Goal: Task Accomplishment & Management: Manage account settings

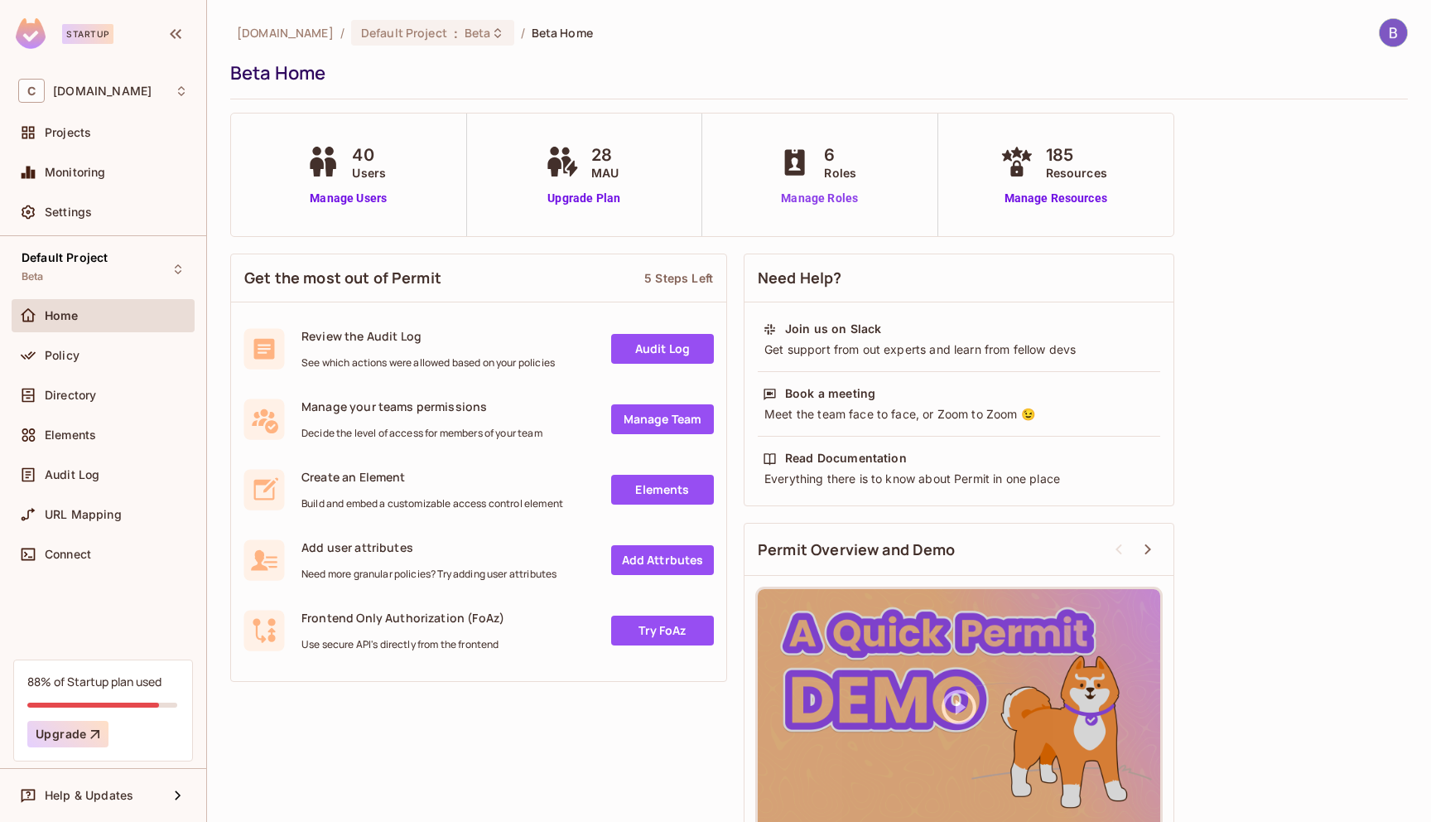
click at [801, 196] on link "Manage Roles" at bounding box center [819, 198] width 90 height 17
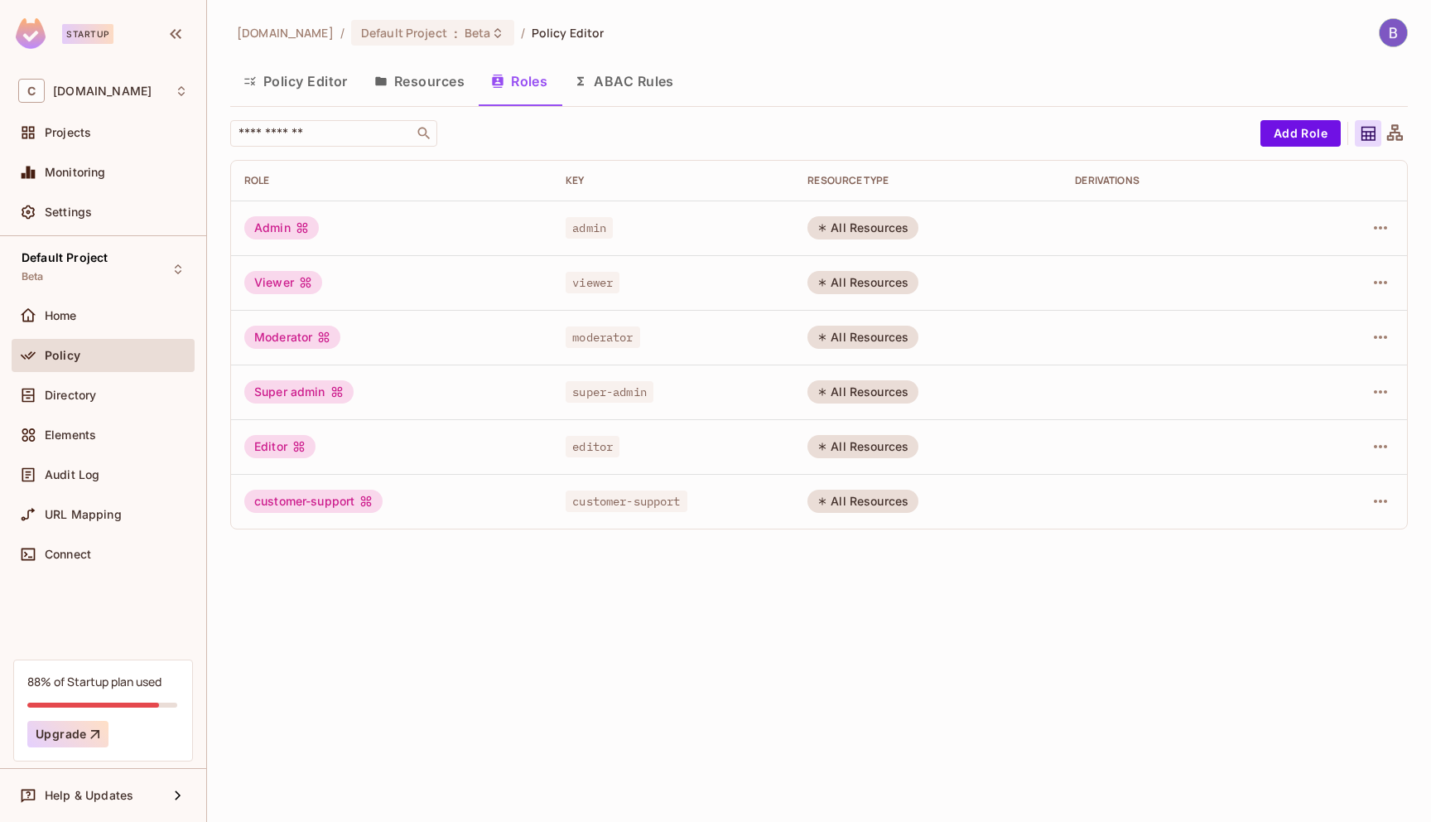
click at [283, 78] on button "Policy Editor" at bounding box center [295, 80] width 131 height 41
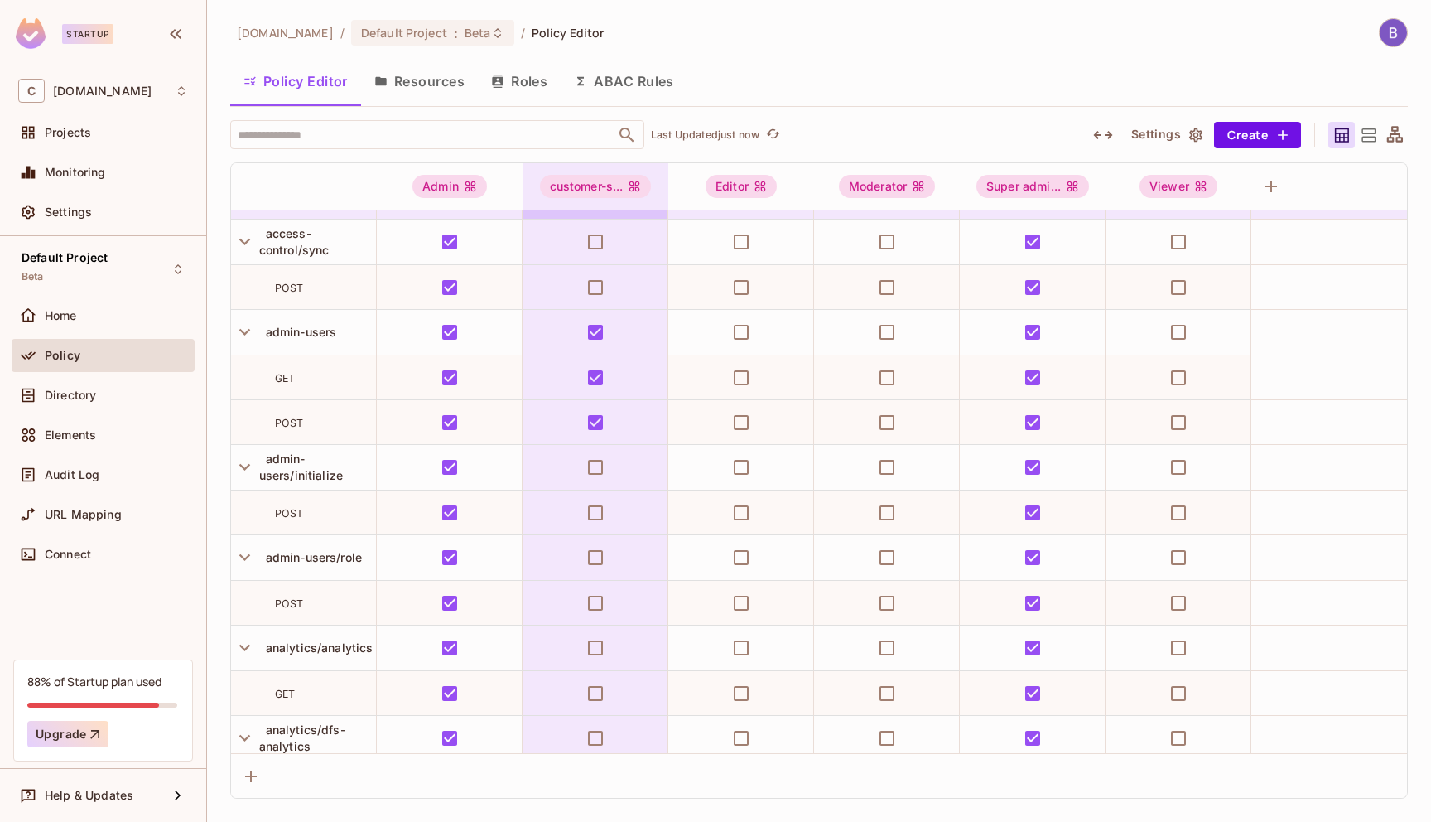
scroll to position [171, 3]
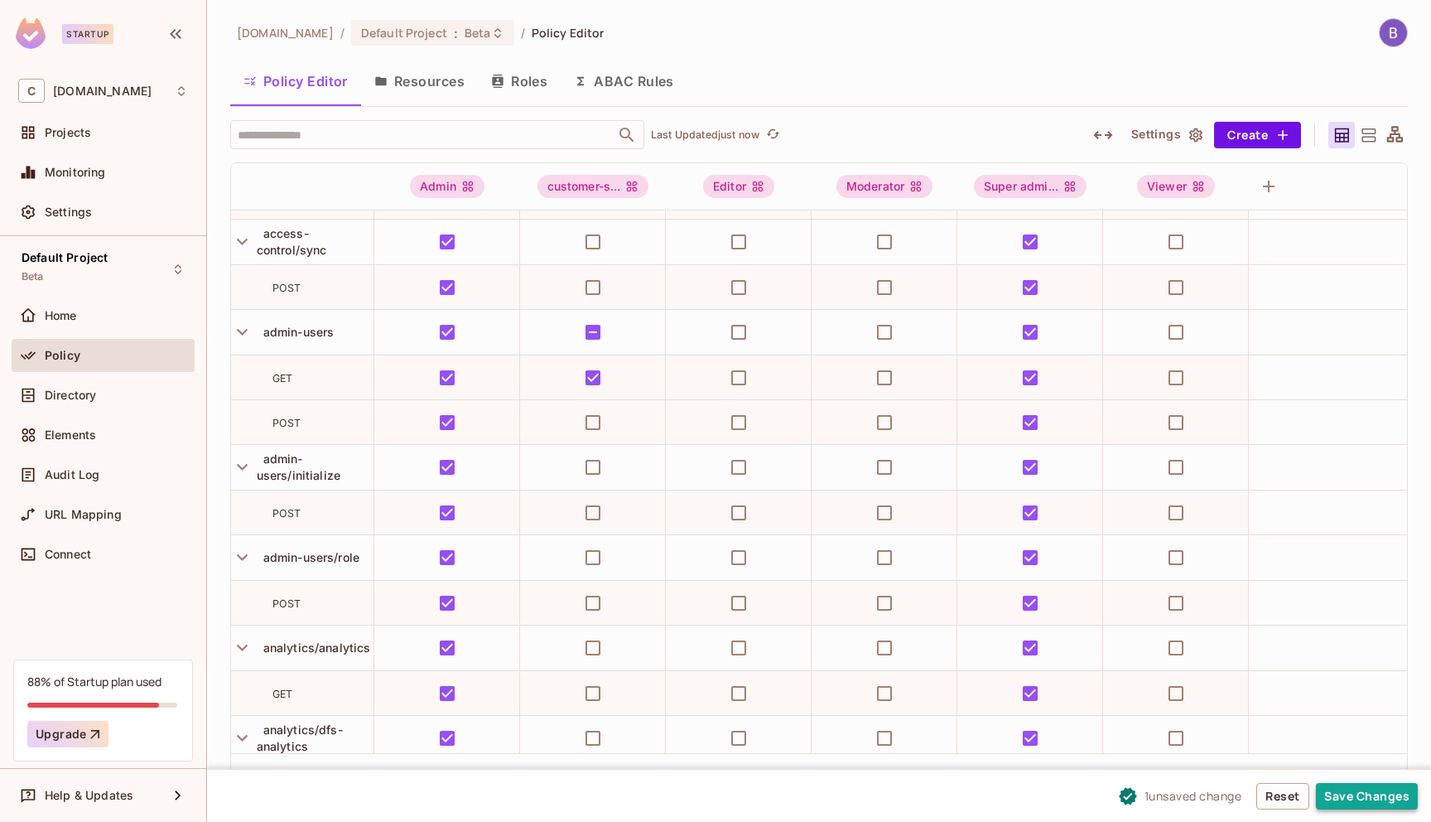
click at [1365, 803] on button "Save Changes" at bounding box center [1367, 796] width 102 height 27
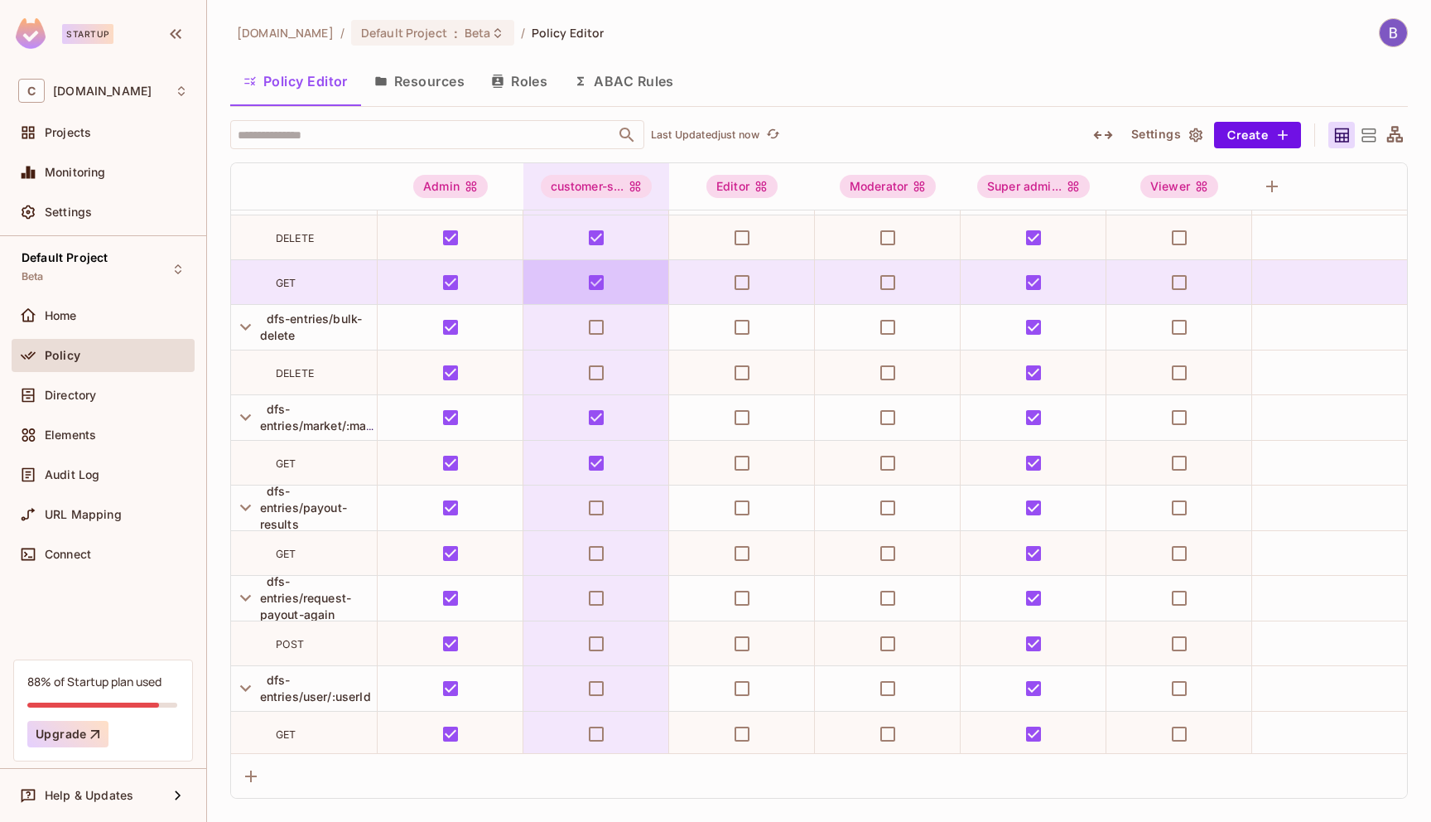
scroll to position [5911, 0]
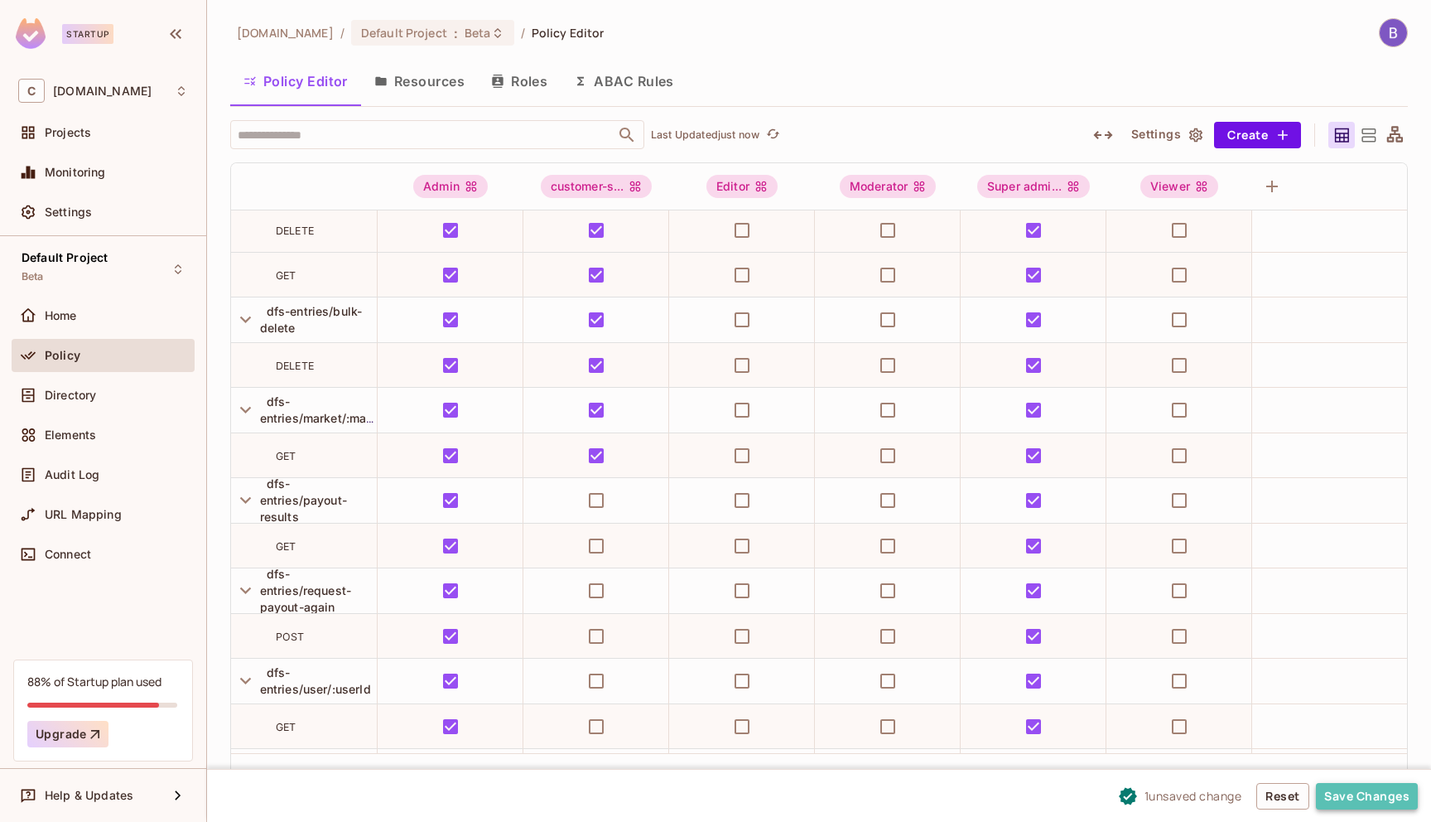
click at [1339, 794] on button "Save Changes" at bounding box center [1367, 796] width 102 height 27
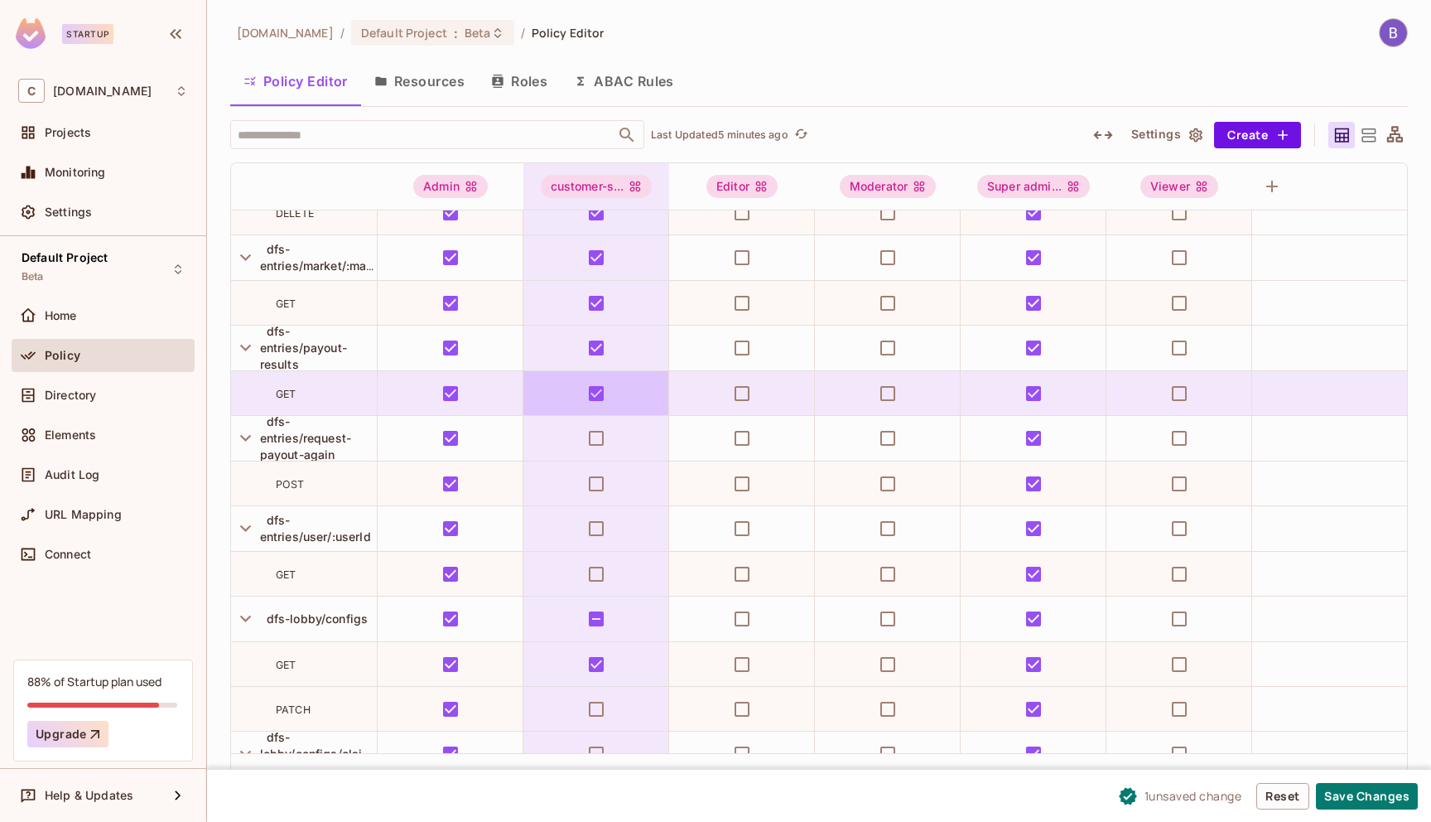
scroll to position [6079, 0]
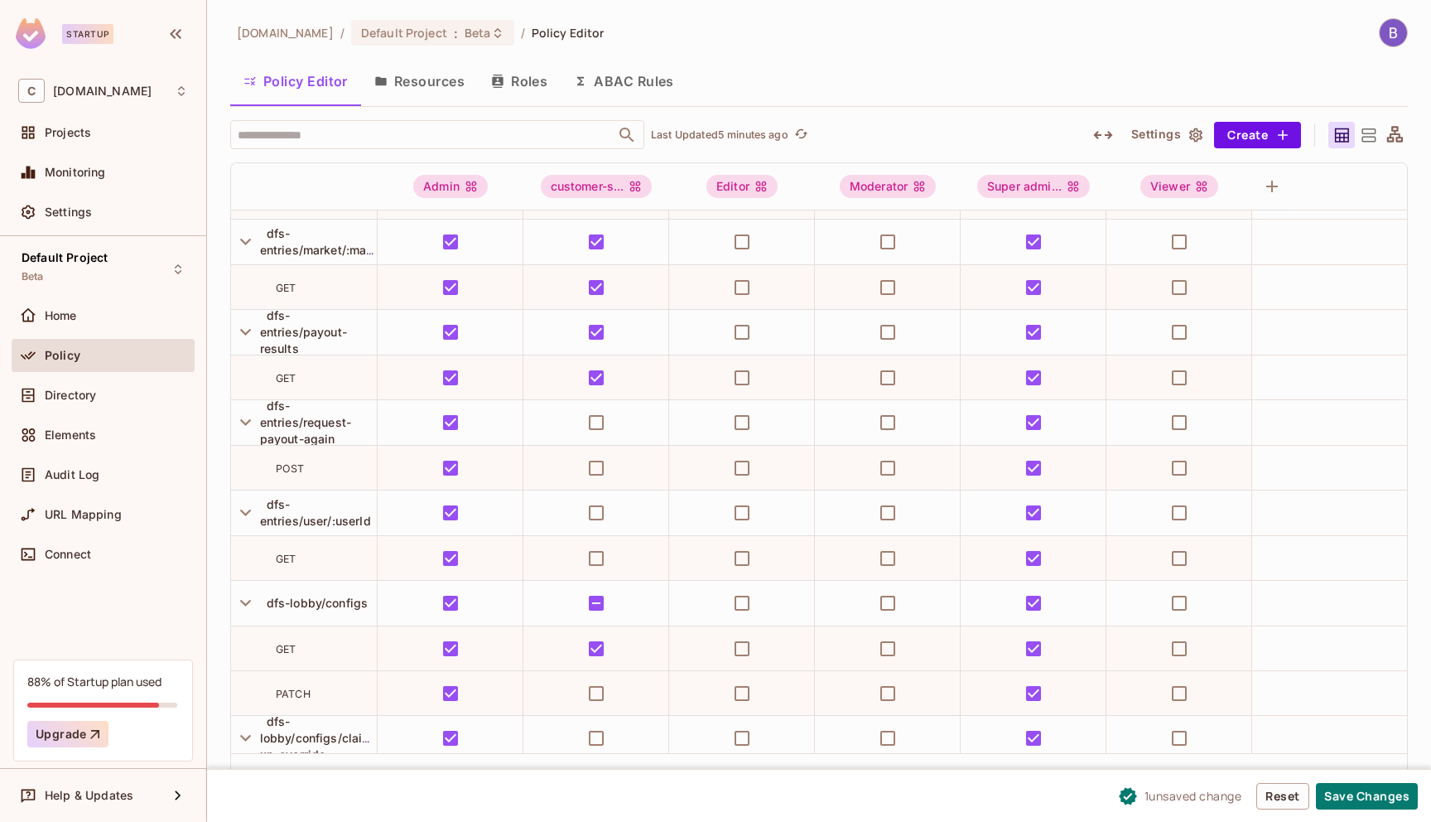
click at [280, 472] on span "POST" at bounding box center [290, 468] width 29 height 12
click at [335, 466] on div "POST" at bounding box center [326, 468] width 101 height 17
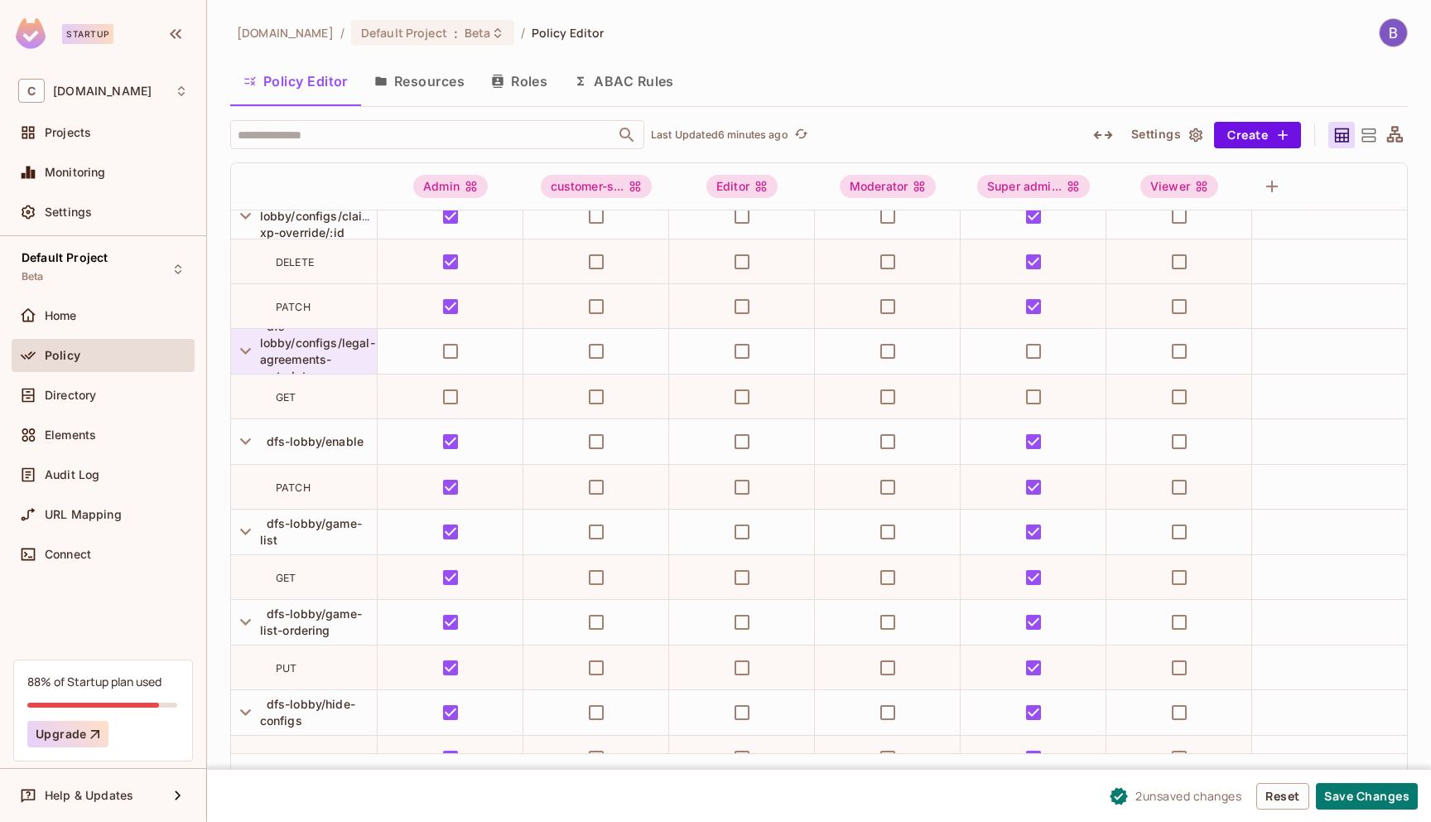
scroll to position [6704, 0]
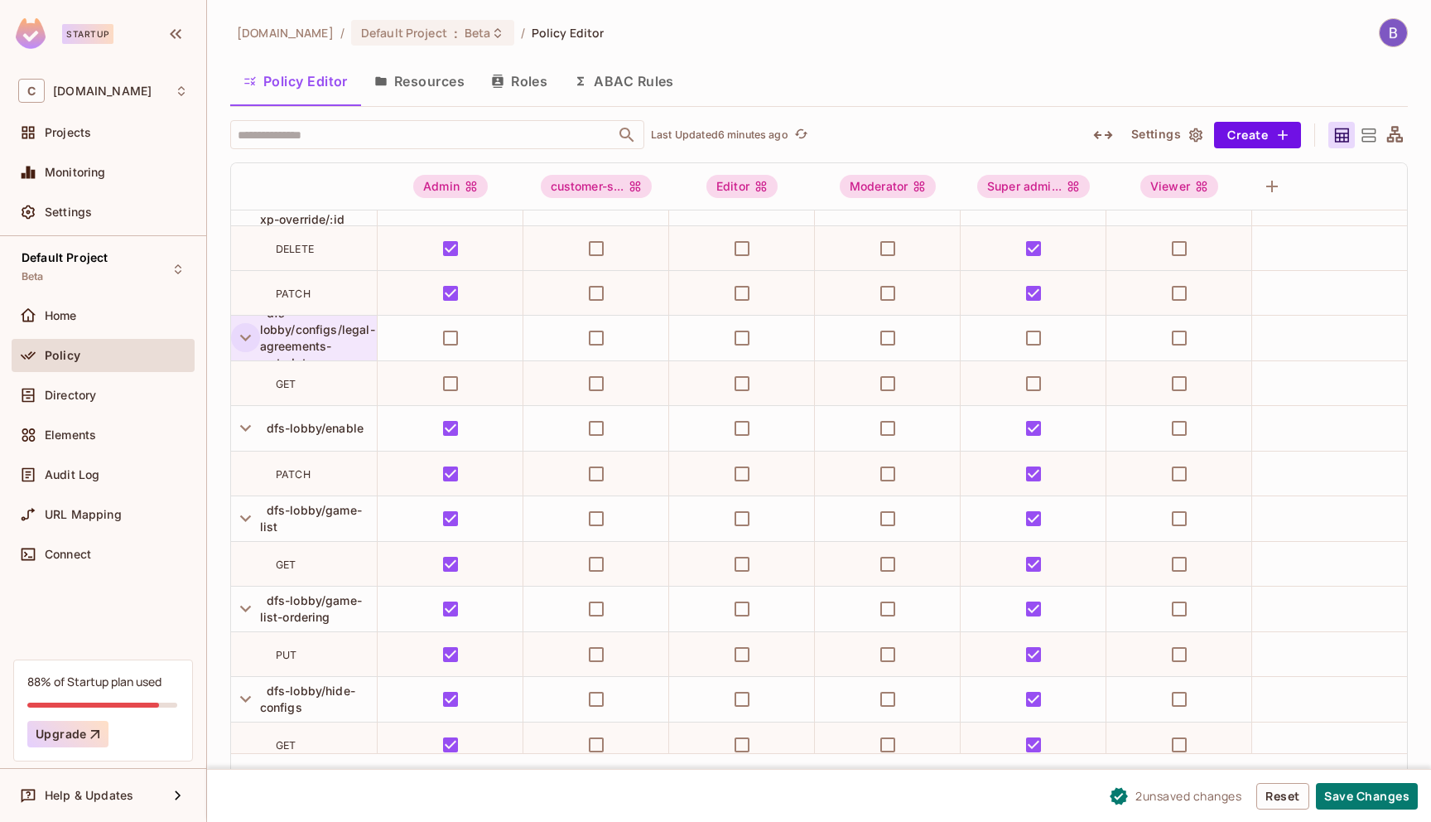
click at [258, 340] on button "button" at bounding box center [245, 337] width 29 height 29
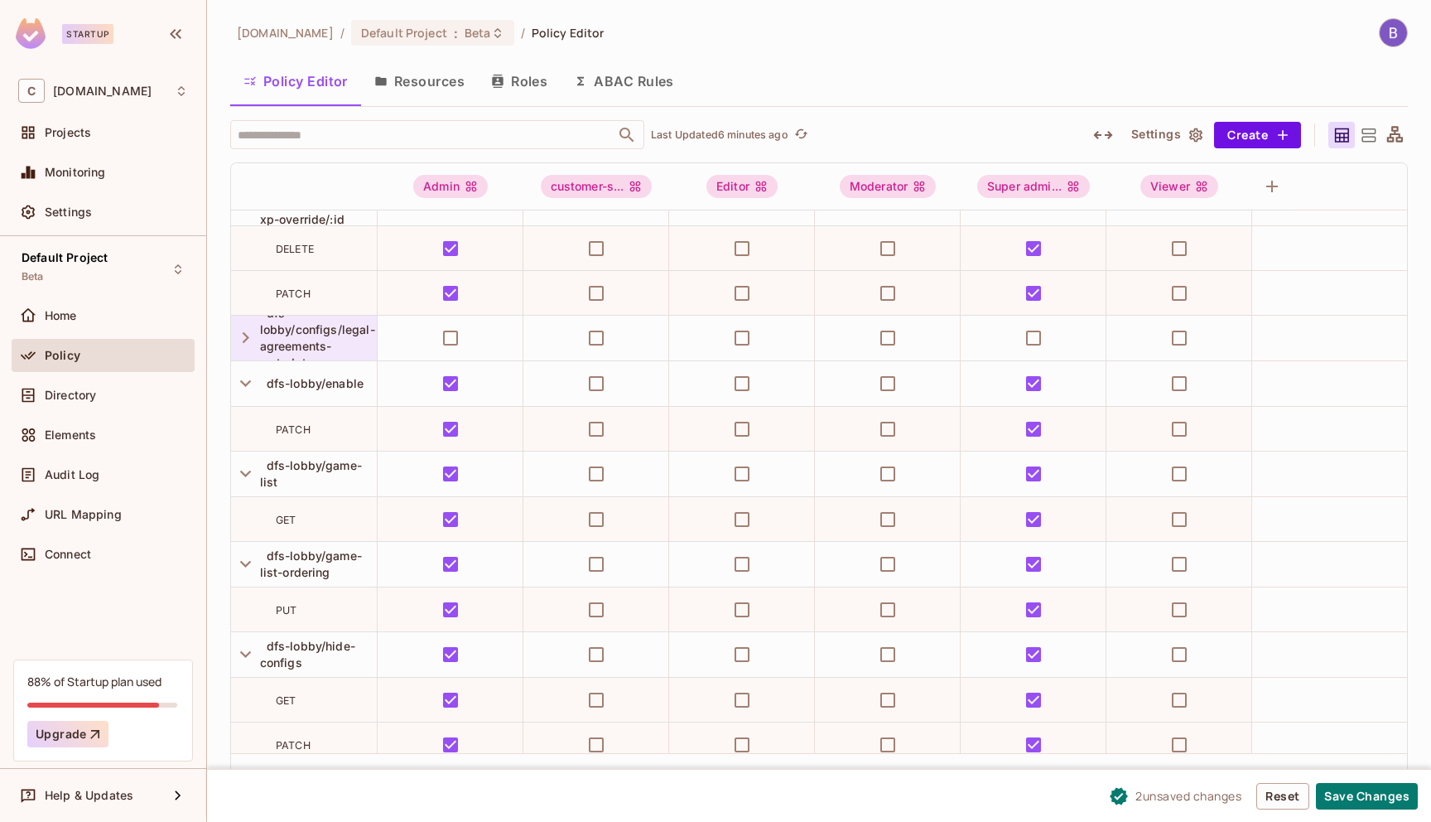
click at [313, 329] on span "dfs-lobby/configs/legal-agreements-metadata" at bounding box center [317, 338] width 115 height 64
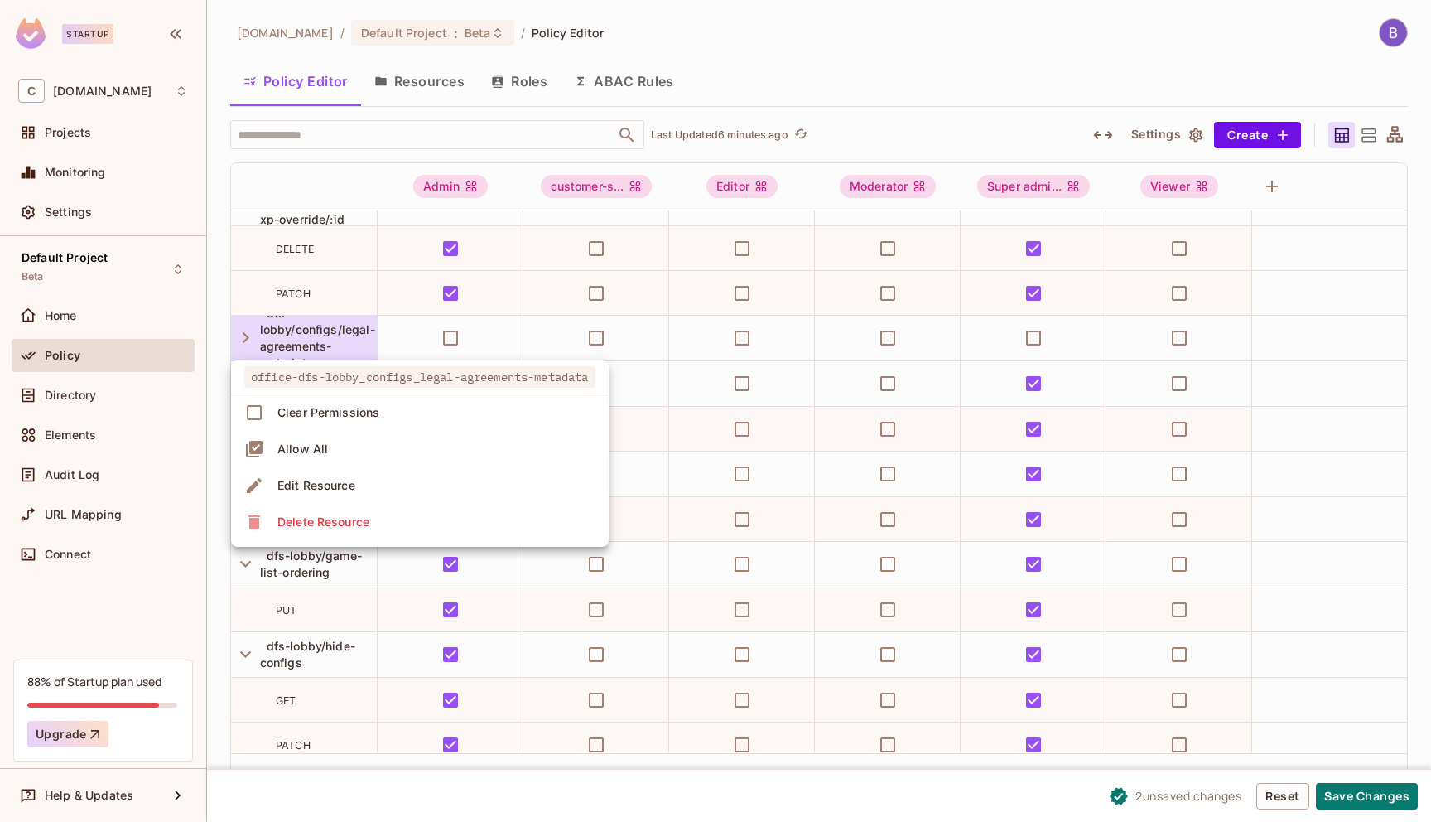
click at [417, 327] on div at bounding box center [715, 411] width 1431 height 822
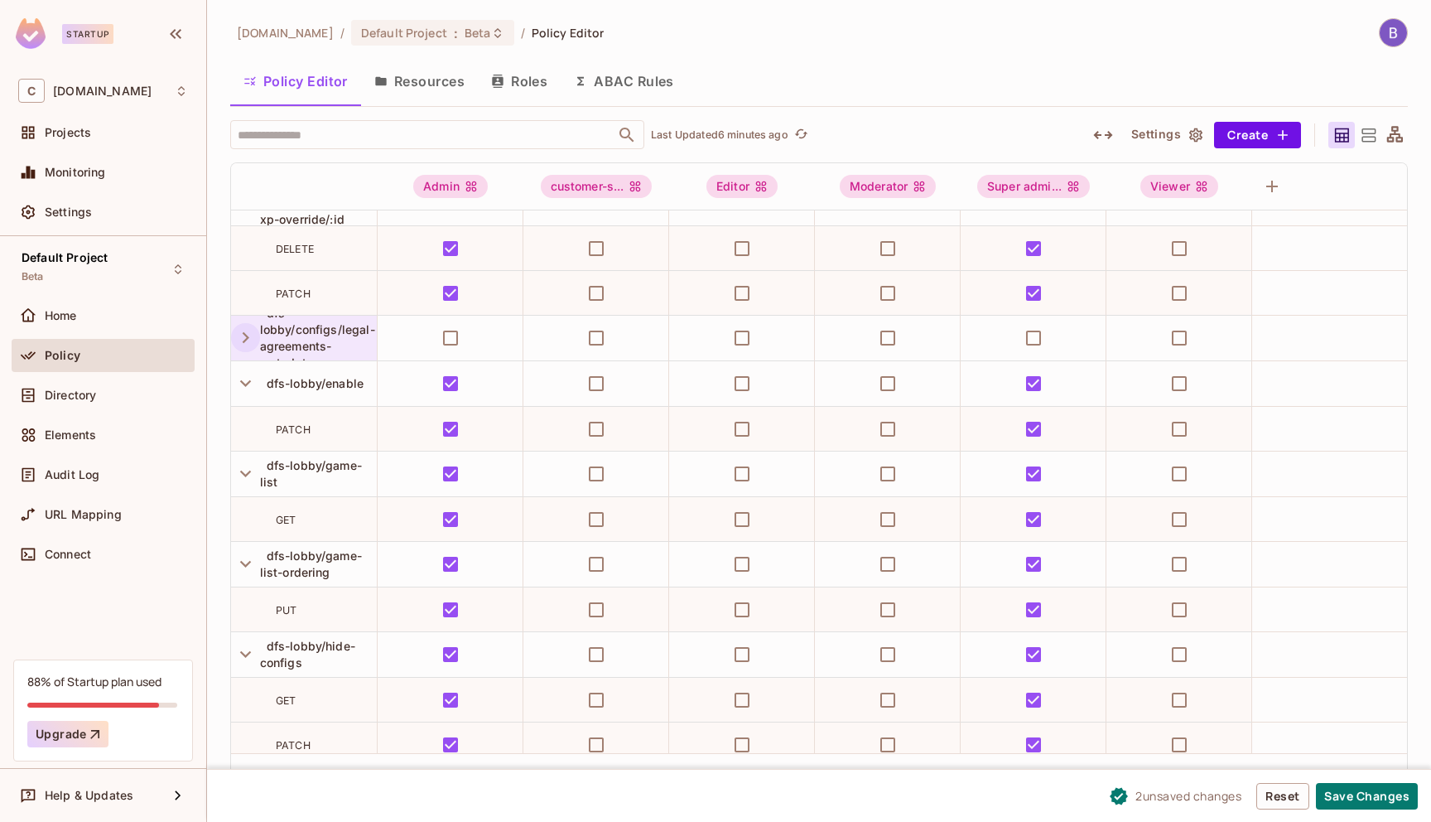
click at [248, 336] on icon "button" at bounding box center [245, 337] width 22 height 22
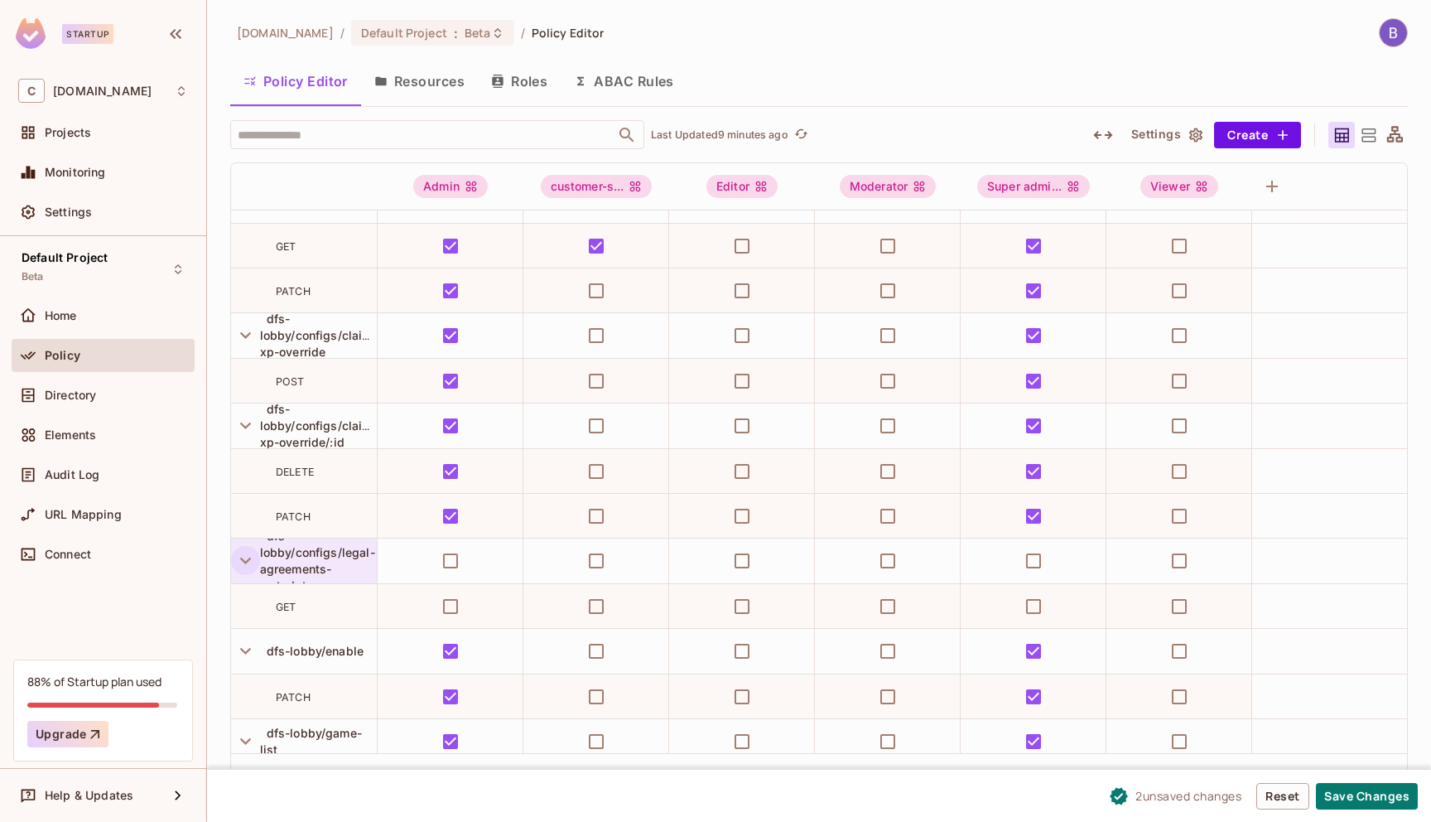
scroll to position [6477, 0]
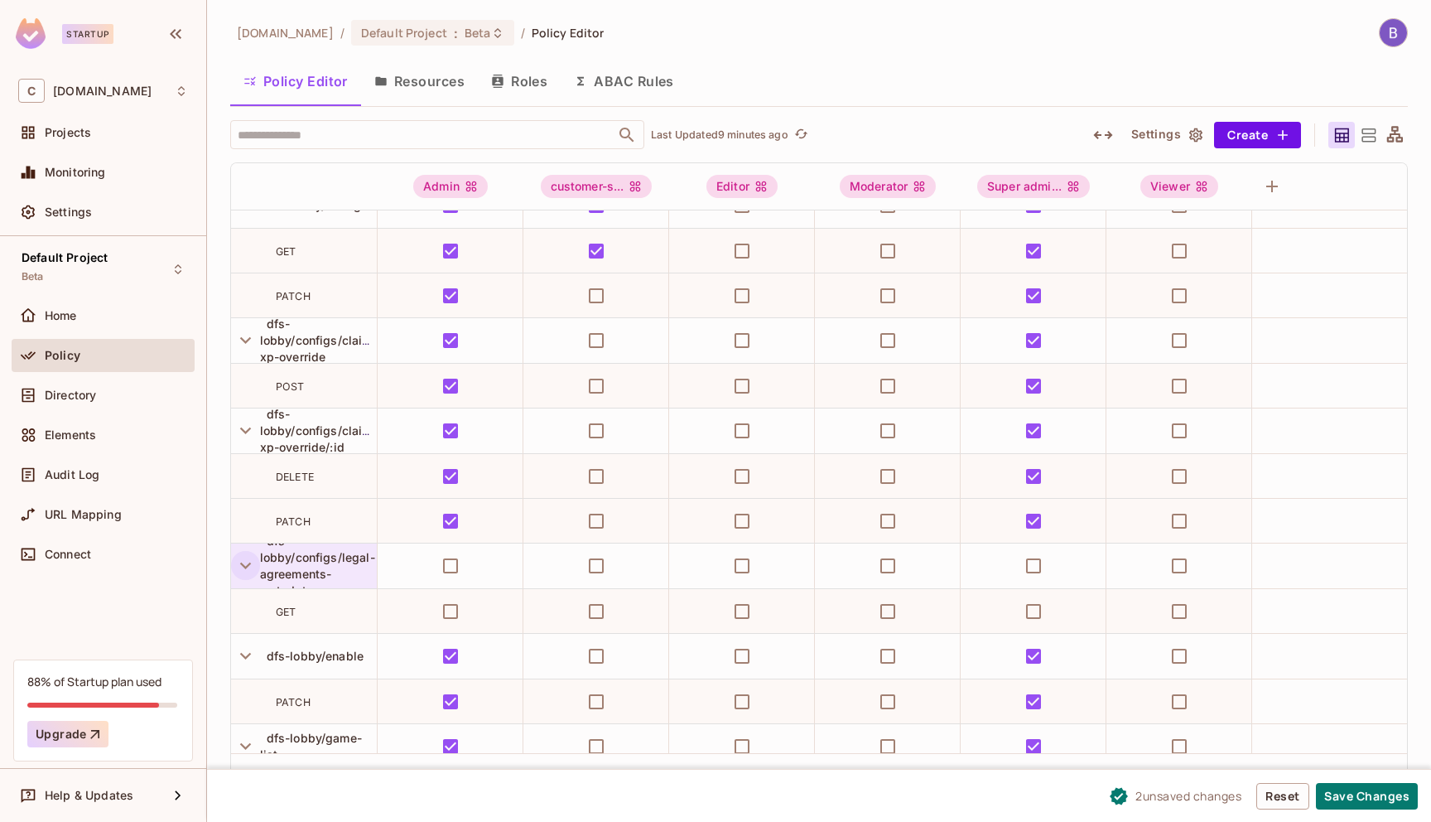
click at [287, 555] on span "dfs-lobby/configs/legal-agreements-metadata" at bounding box center [317, 565] width 115 height 64
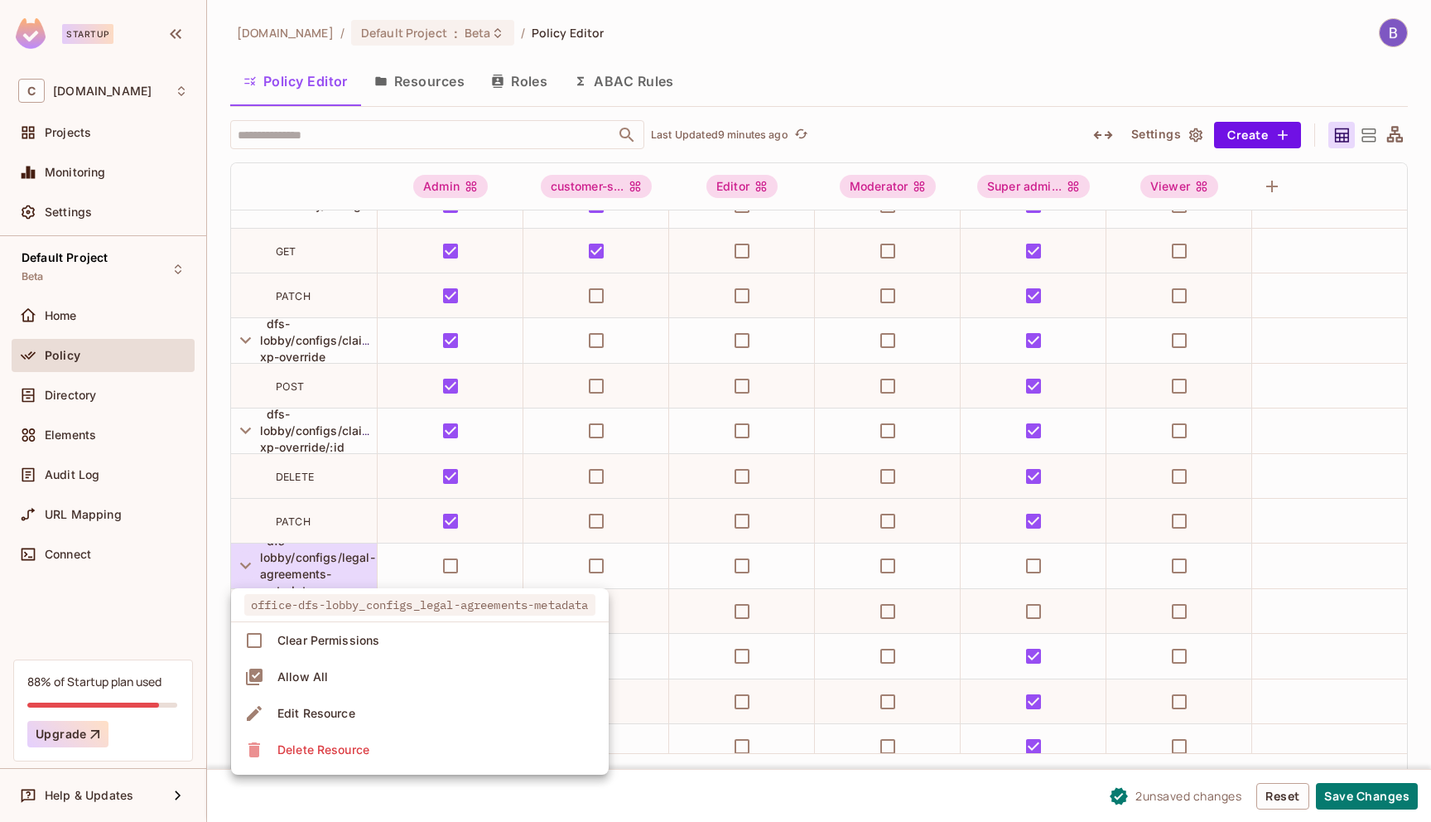
click at [655, 632] on div at bounding box center [715, 411] width 1431 height 822
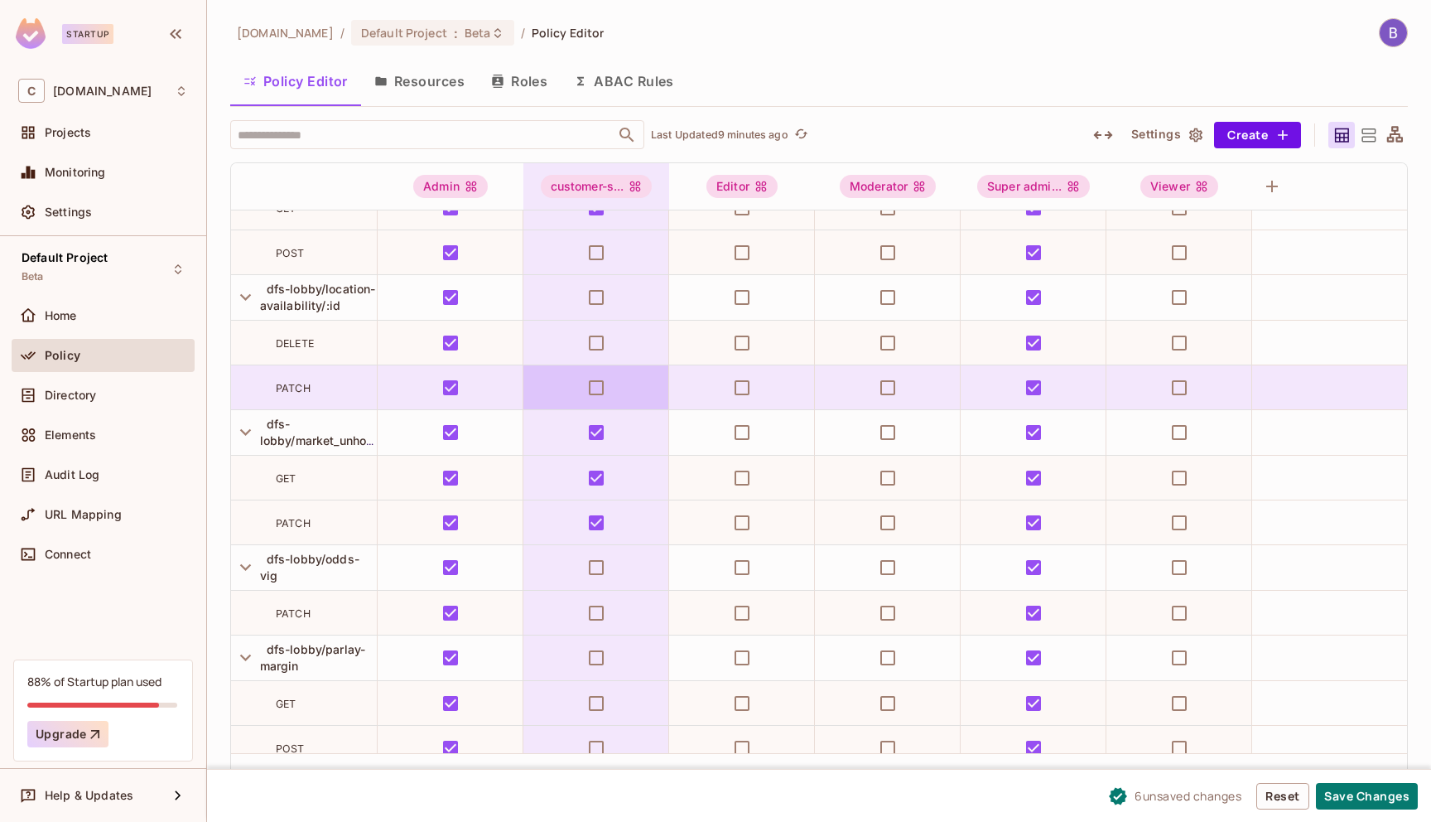
scroll to position [7381, 0]
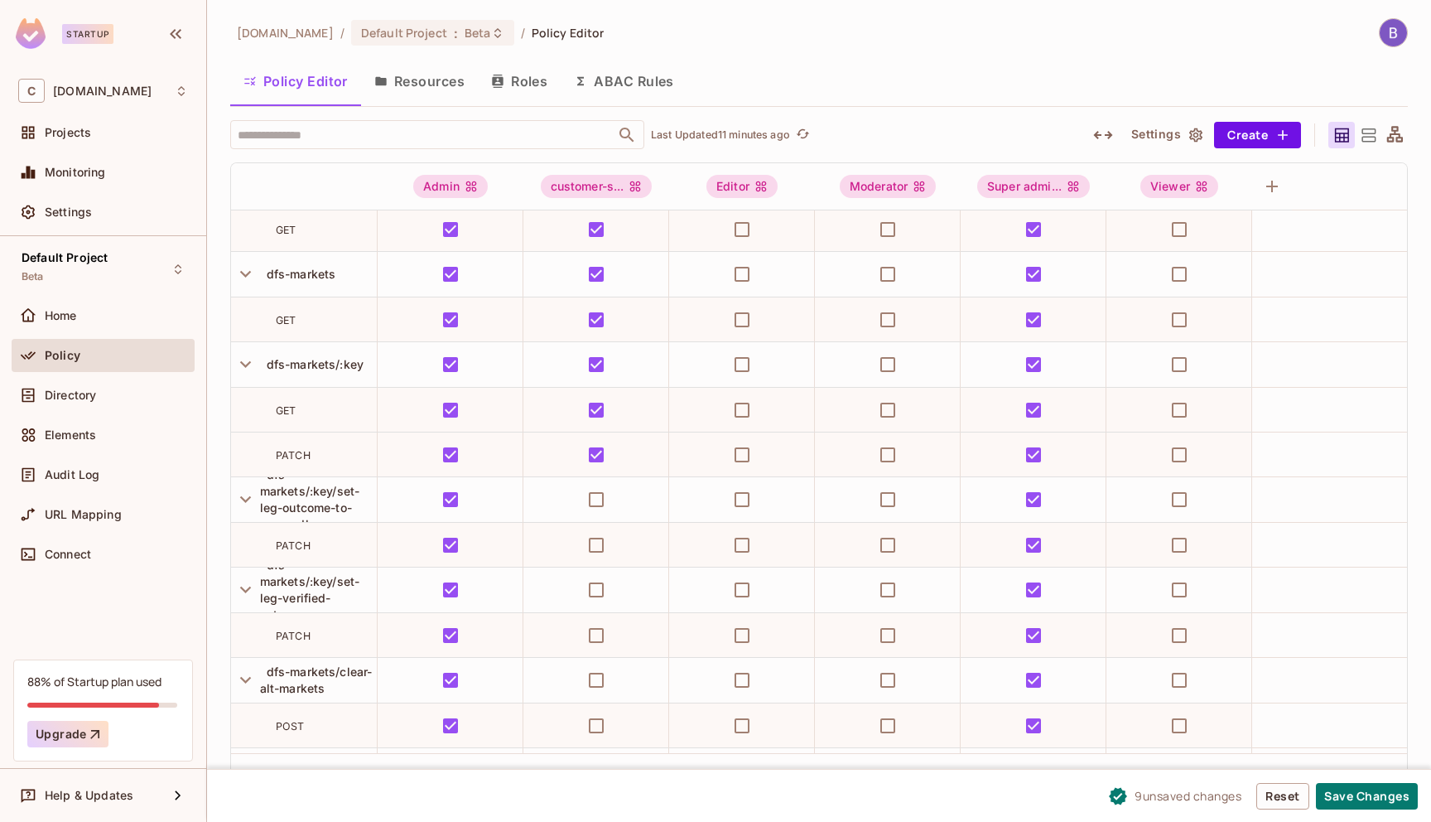
scroll to position [8527, 0]
drag, startPoint x: 273, startPoint y: 449, endPoint x: 351, endPoint y: 449, distance: 77.9
click at [351, 449] on div "PATCH" at bounding box center [304, 453] width 146 height 17
click at [351, 449] on div "PATCH" at bounding box center [326, 453] width 101 height 17
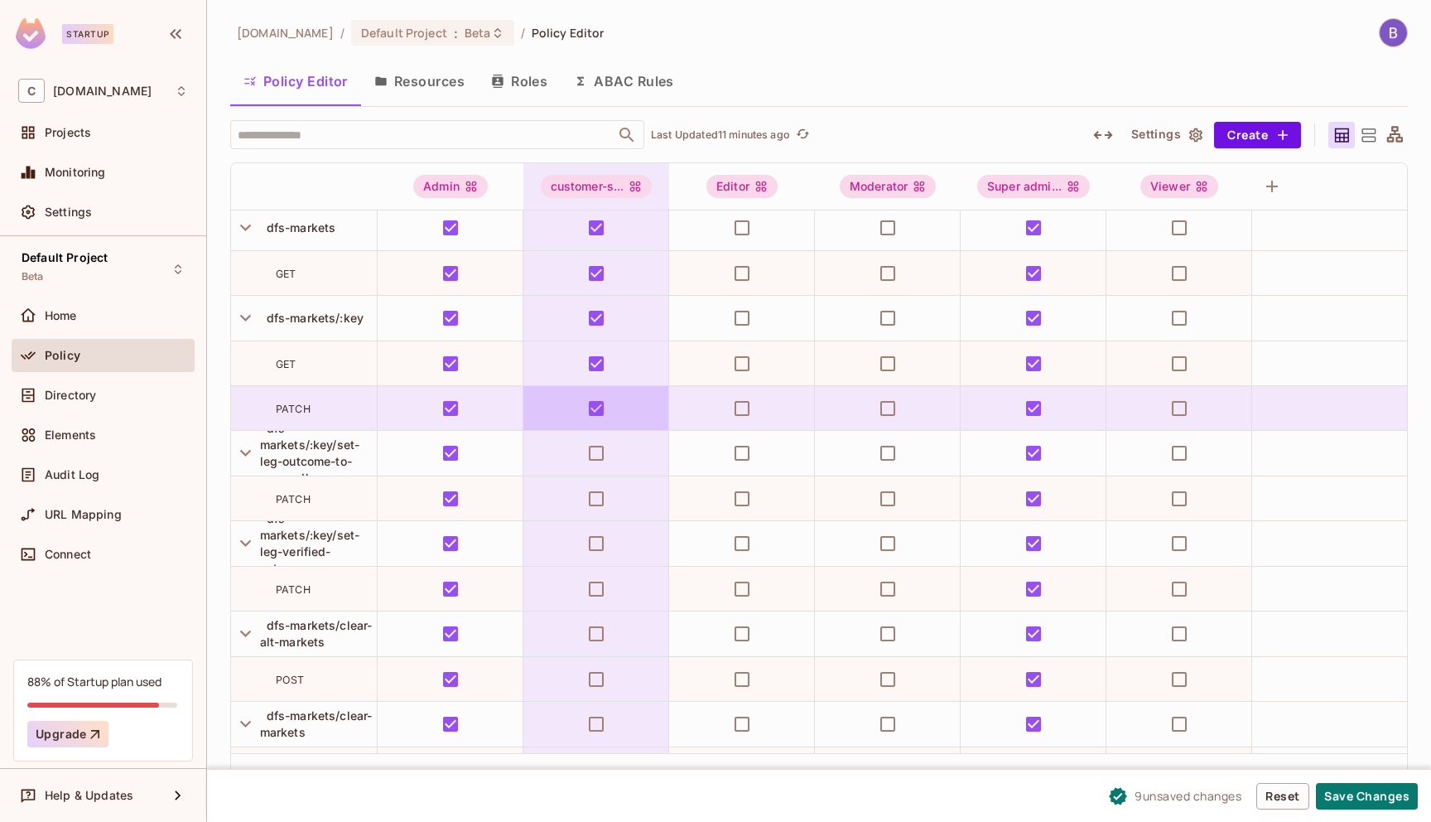
scroll to position [8582, 0]
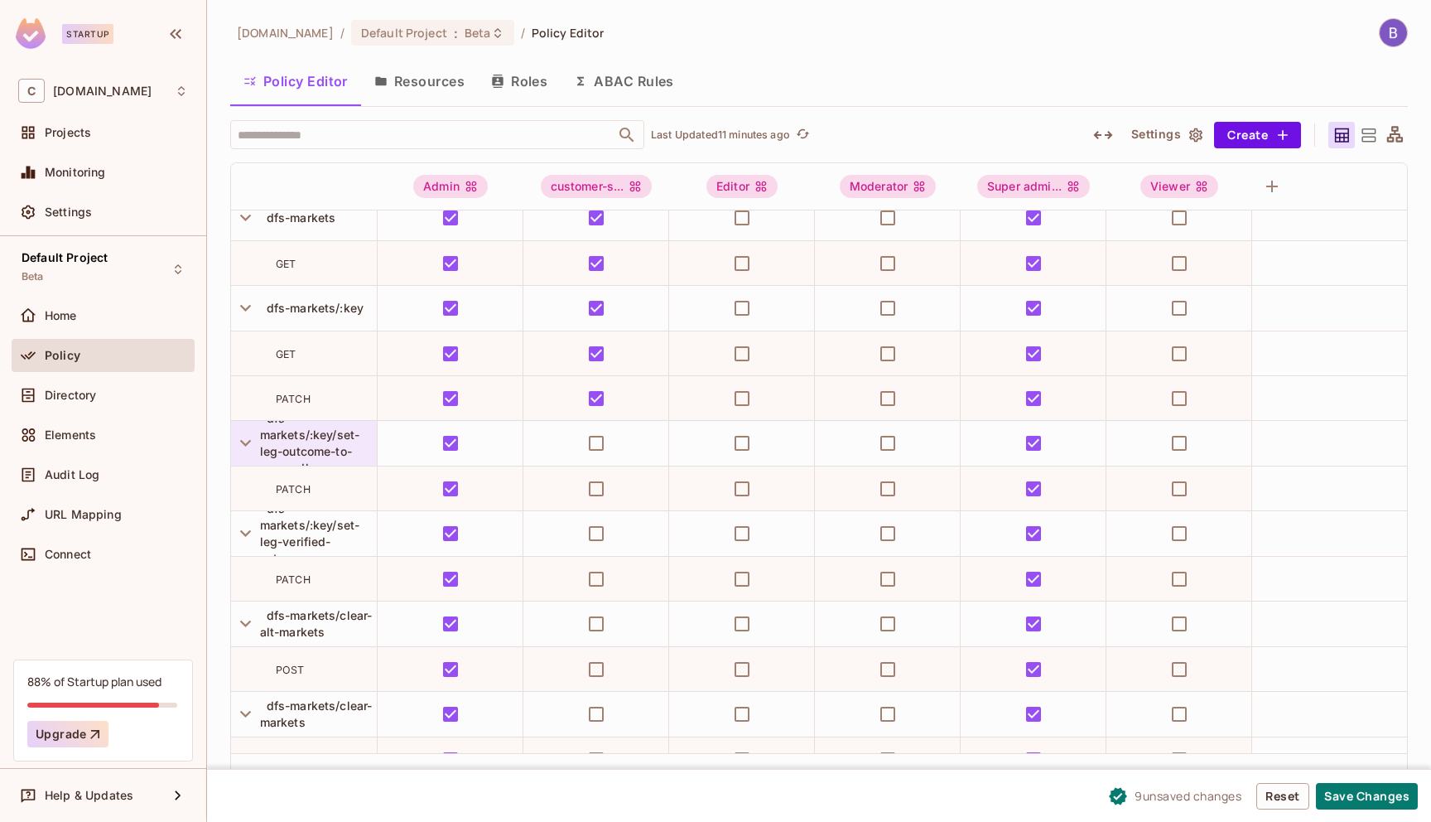
click at [310, 432] on span "dfs-markets/:key/set-leg-outcome-to-mongodb" at bounding box center [310, 443] width 100 height 64
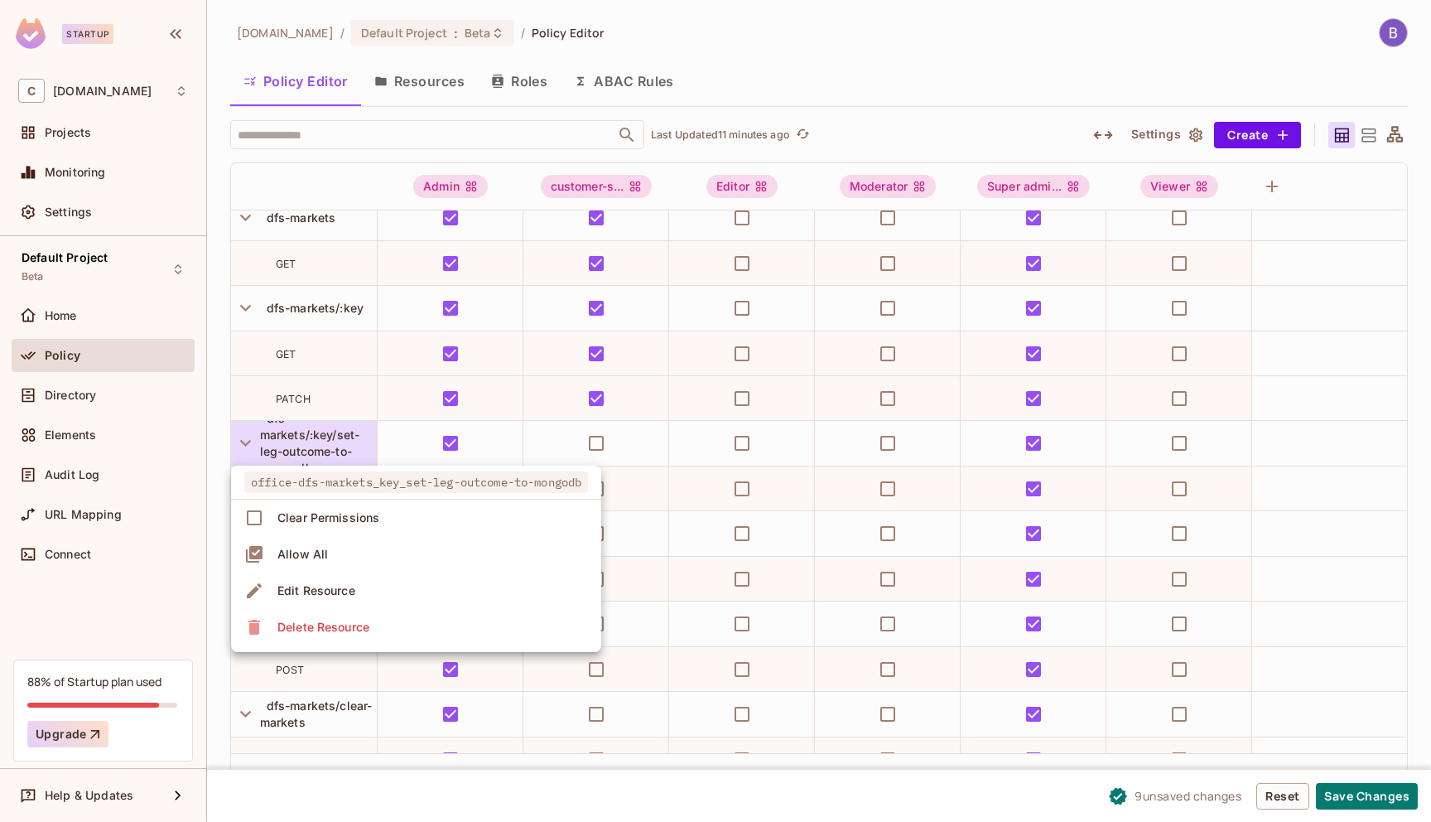
click at [549, 460] on div at bounding box center [715, 411] width 1431 height 822
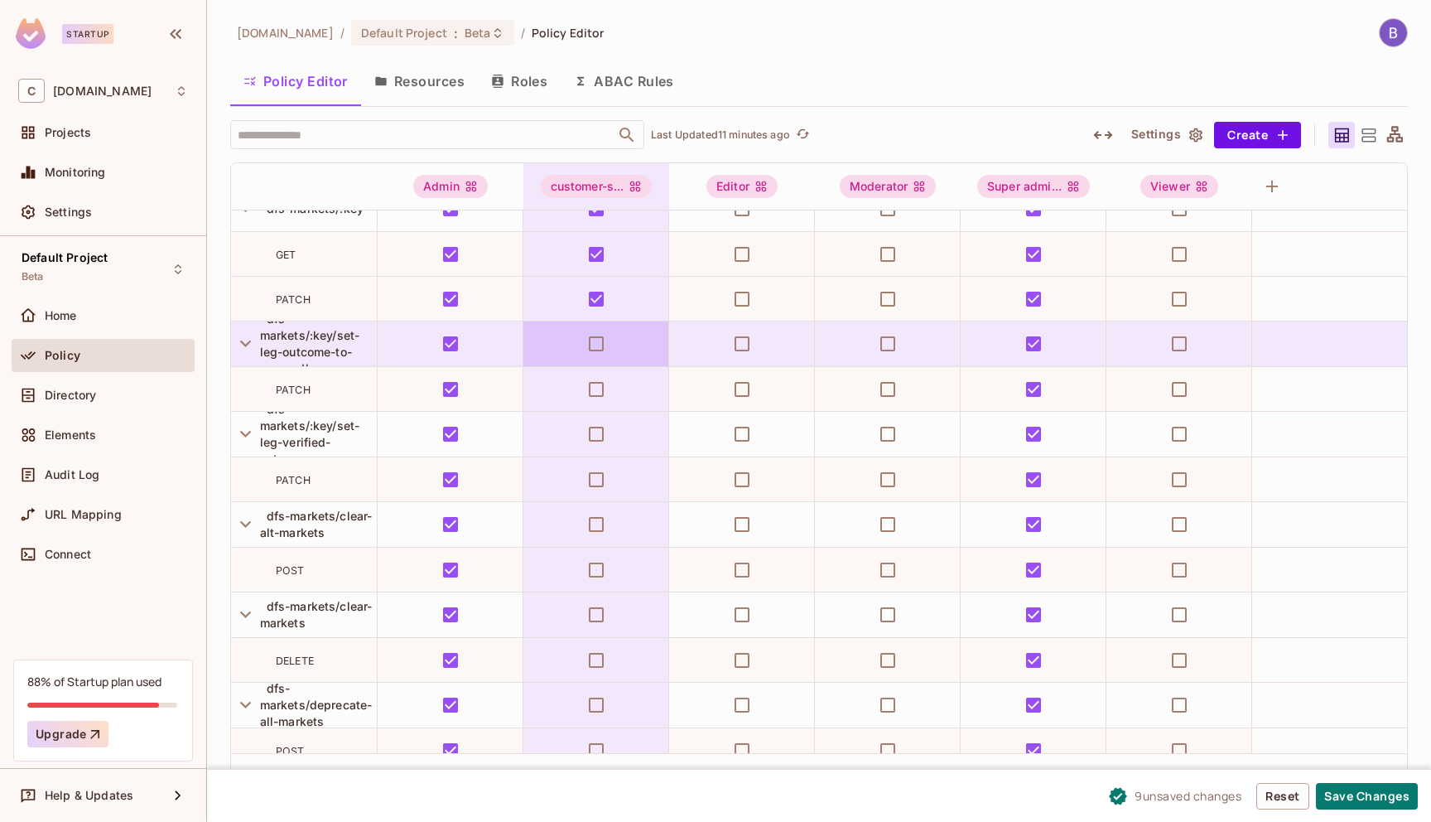
scroll to position [8681, 0]
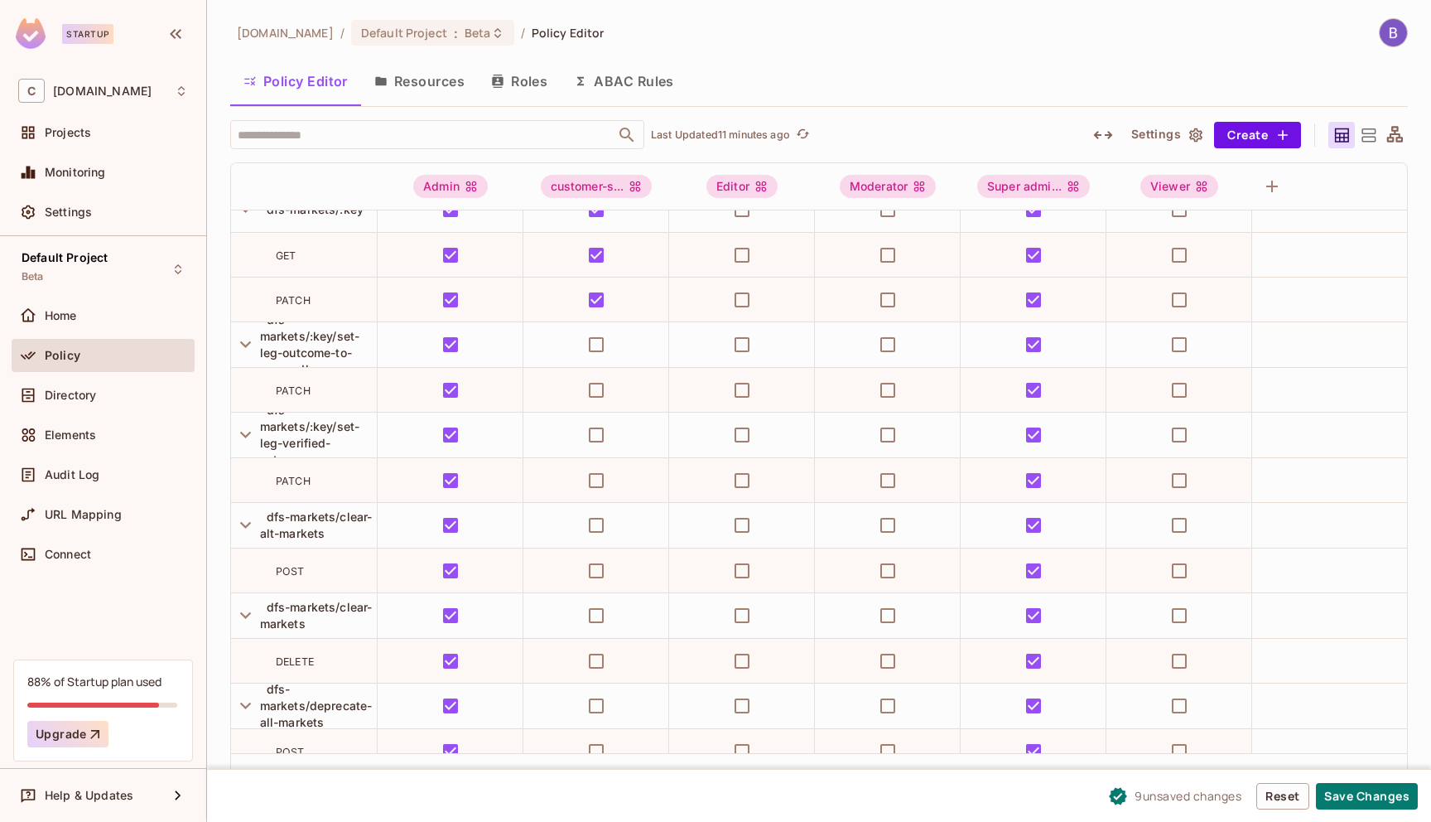
click at [306, 410] on td "PATCH" at bounding box center [304, 390] width 147 height 45
click at [296, 432] on span "dfs-markets/:key/set-leg-verified-outcome" at bounding box center [310, 435] width 100 height 64
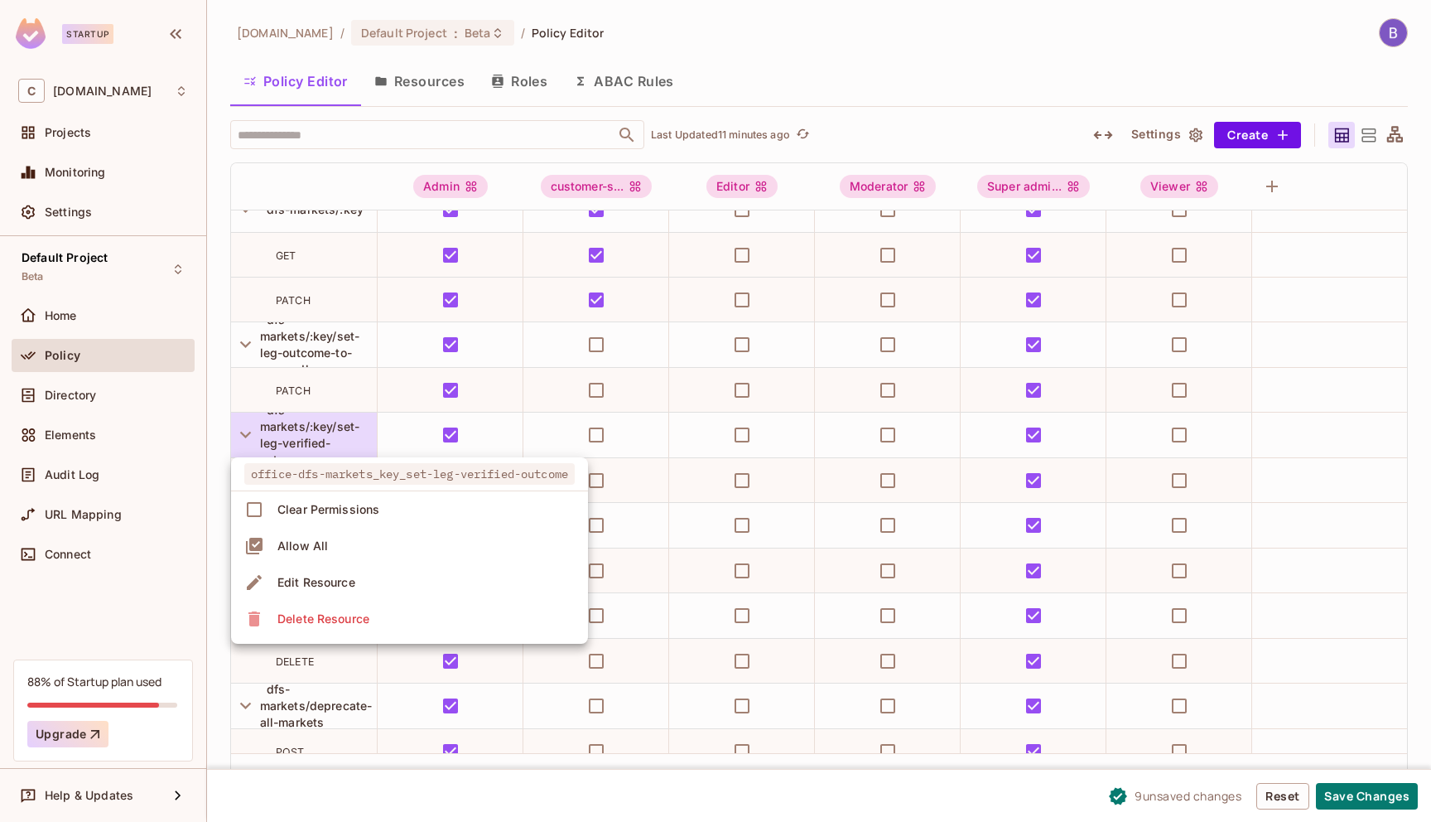
click at [384, 428] on div at bounding box center [715, 411] width 1431 height 822
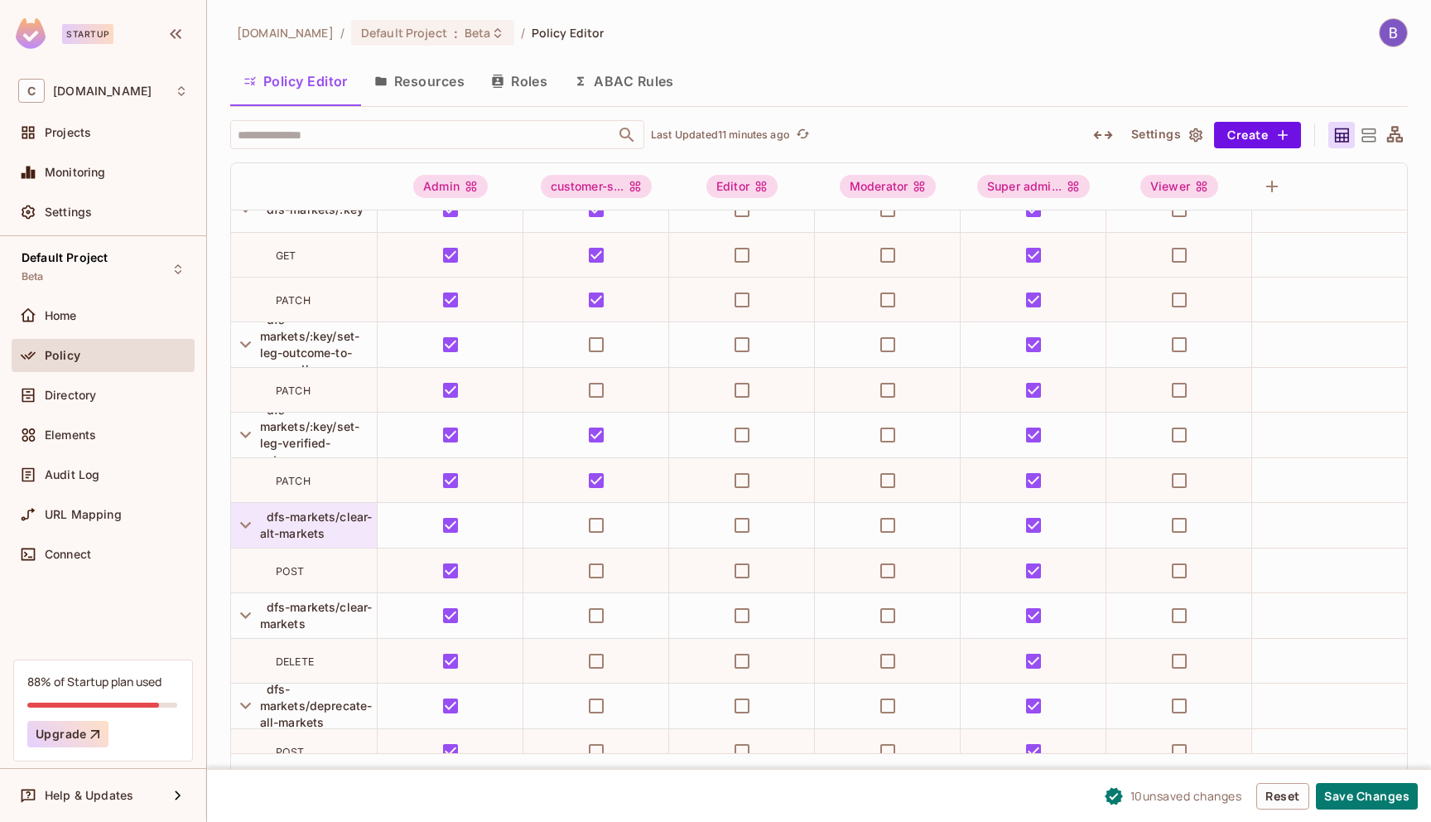
click at [299, 524] on div "dfs-markets/clear-alt-markets" at bounding box center [318, 525] width 117 height 33
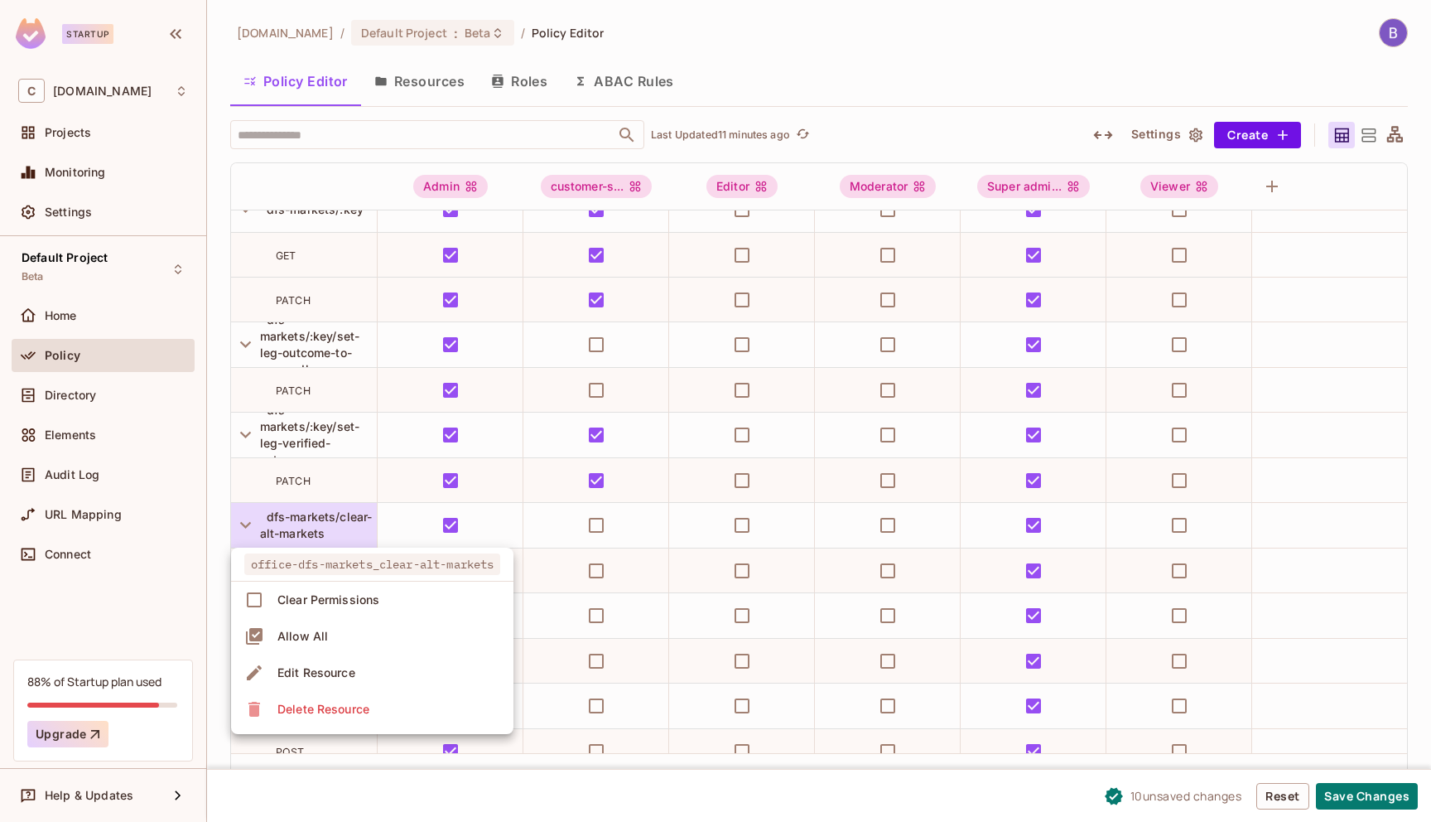
click at [388, 531] on div at bounding box center [715, 411] width 1431 height 822
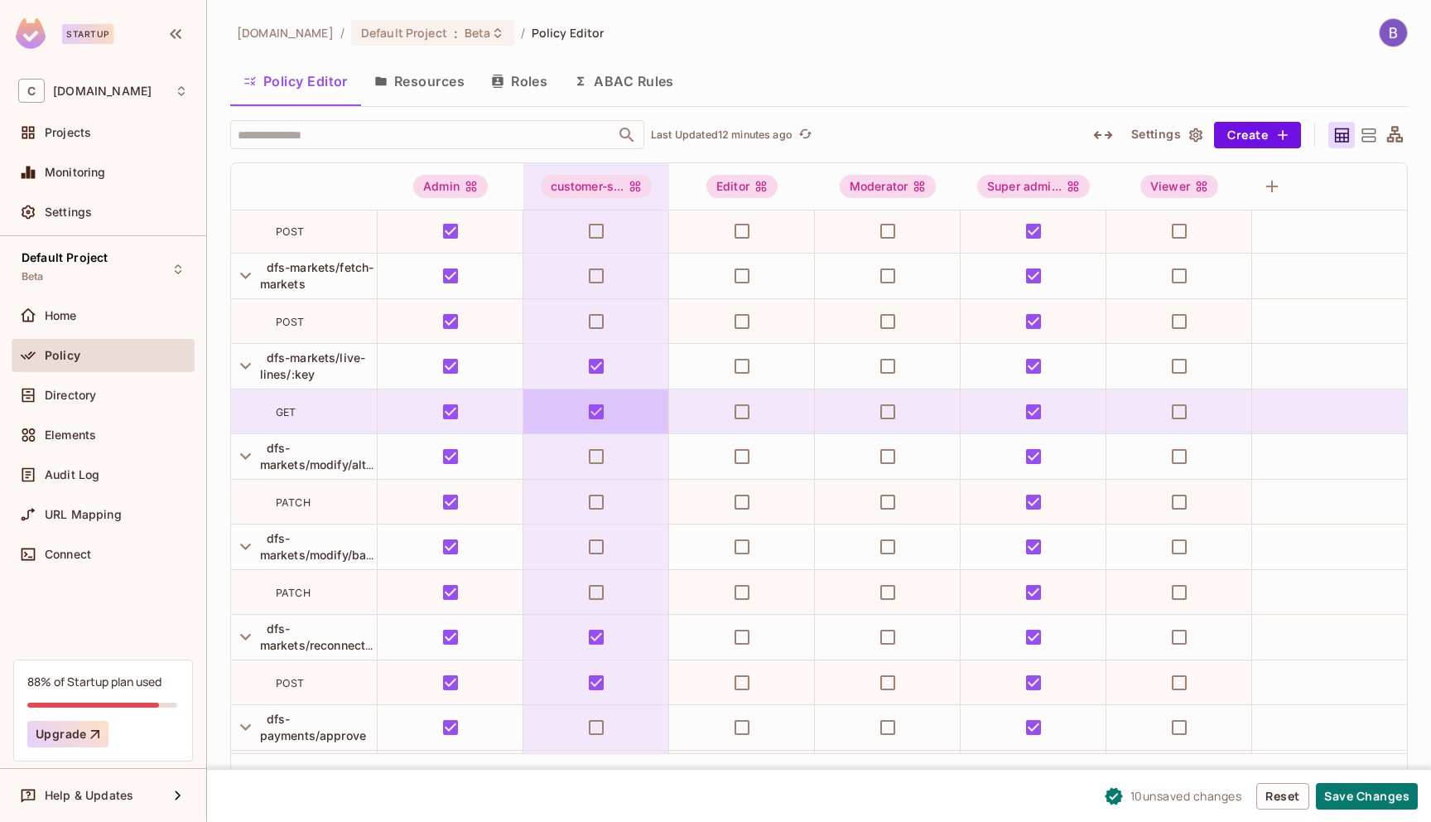
scroll to position [9203, 0]
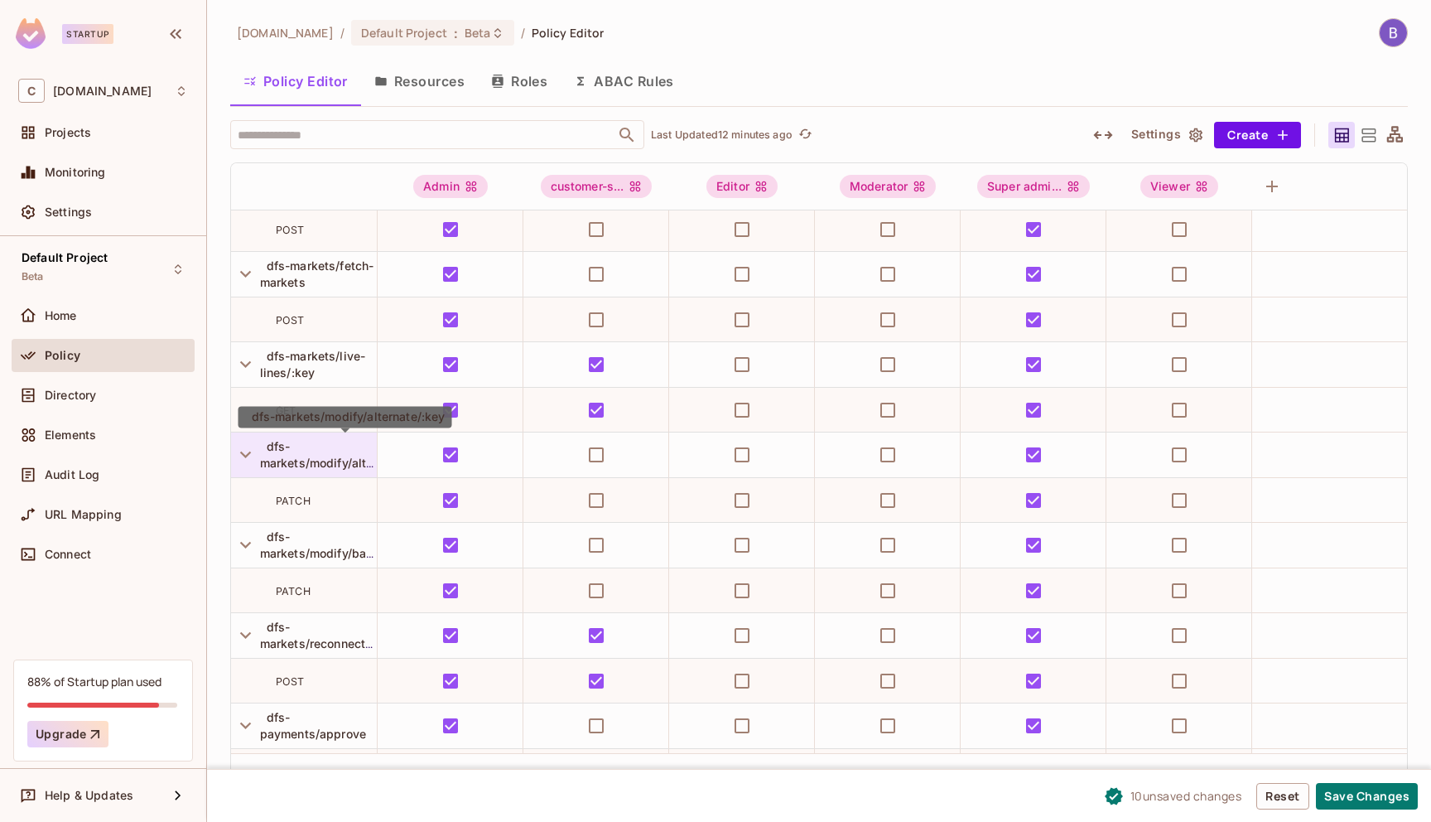
click at [291, 465] on span "dfs-markets/modify/alternate/:key" at bounding box center [345, 454] width 170 height 31
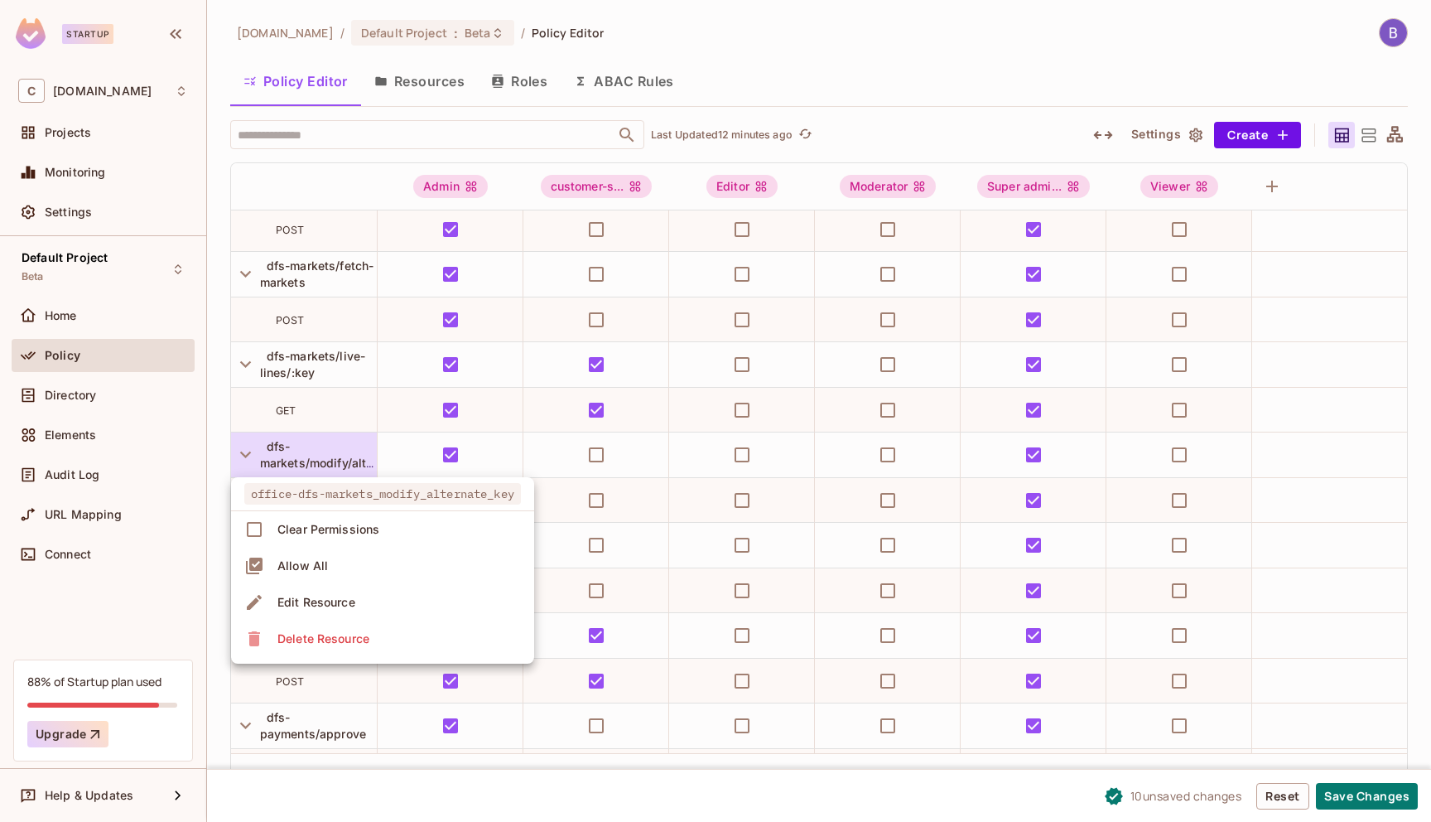
click at [337, 412] on div at bounding box center [715, 411] width 1431 height 822
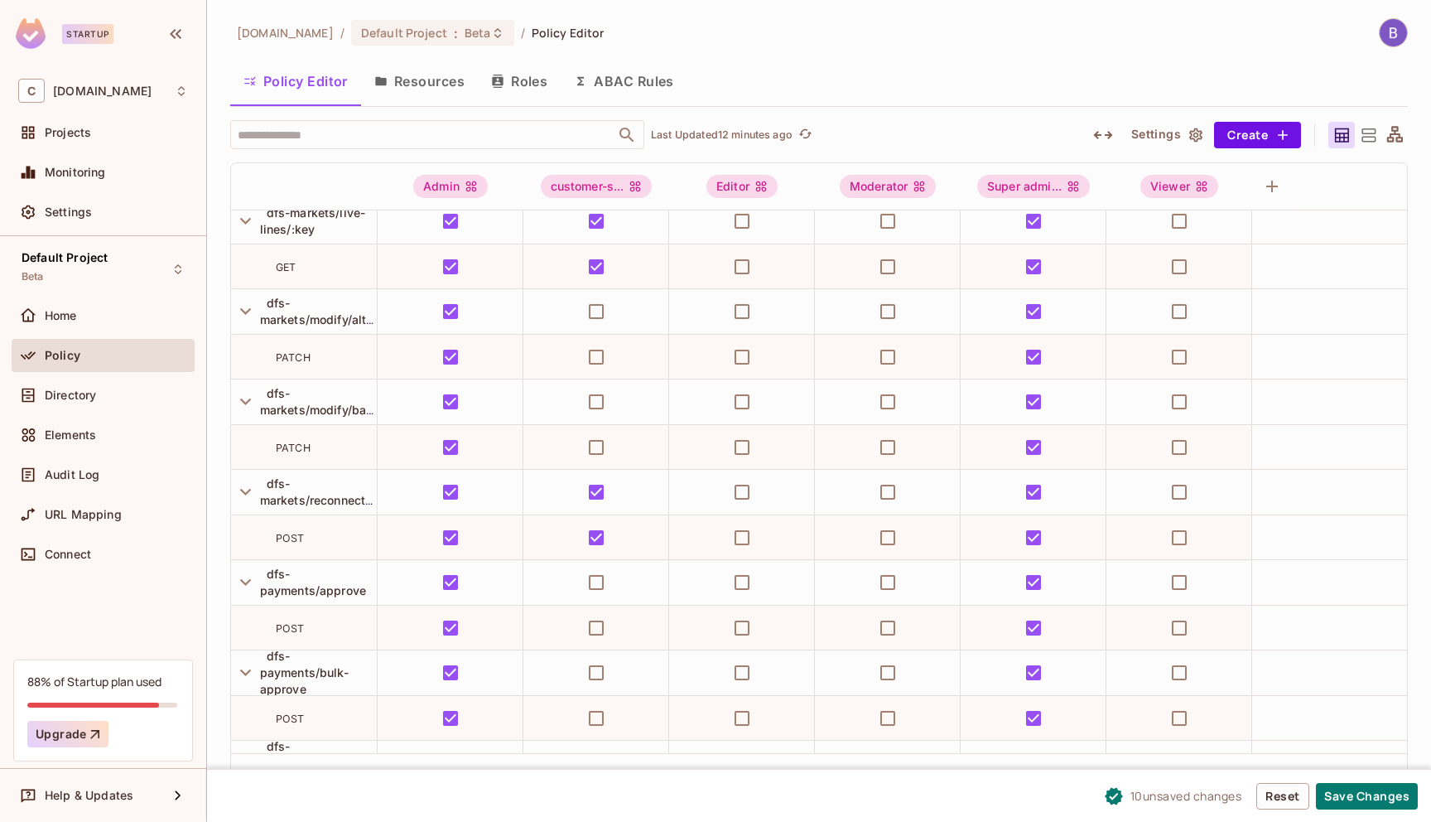
scroll to position [9354, 0]
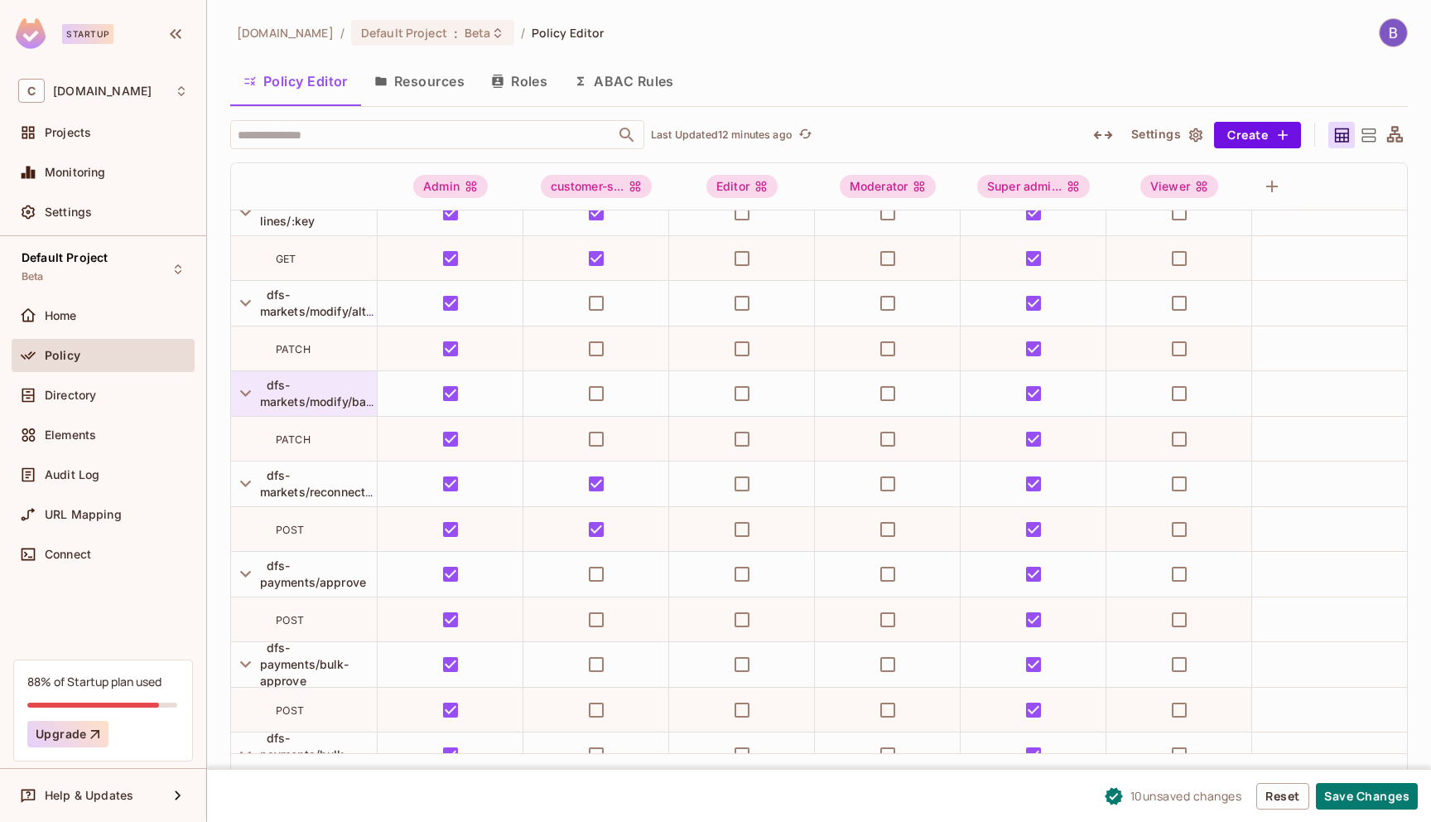
click at [313, 398] on span "dfs-markets/modify/balanced/:key" at bounding box center [346, 393] width 172 height 31
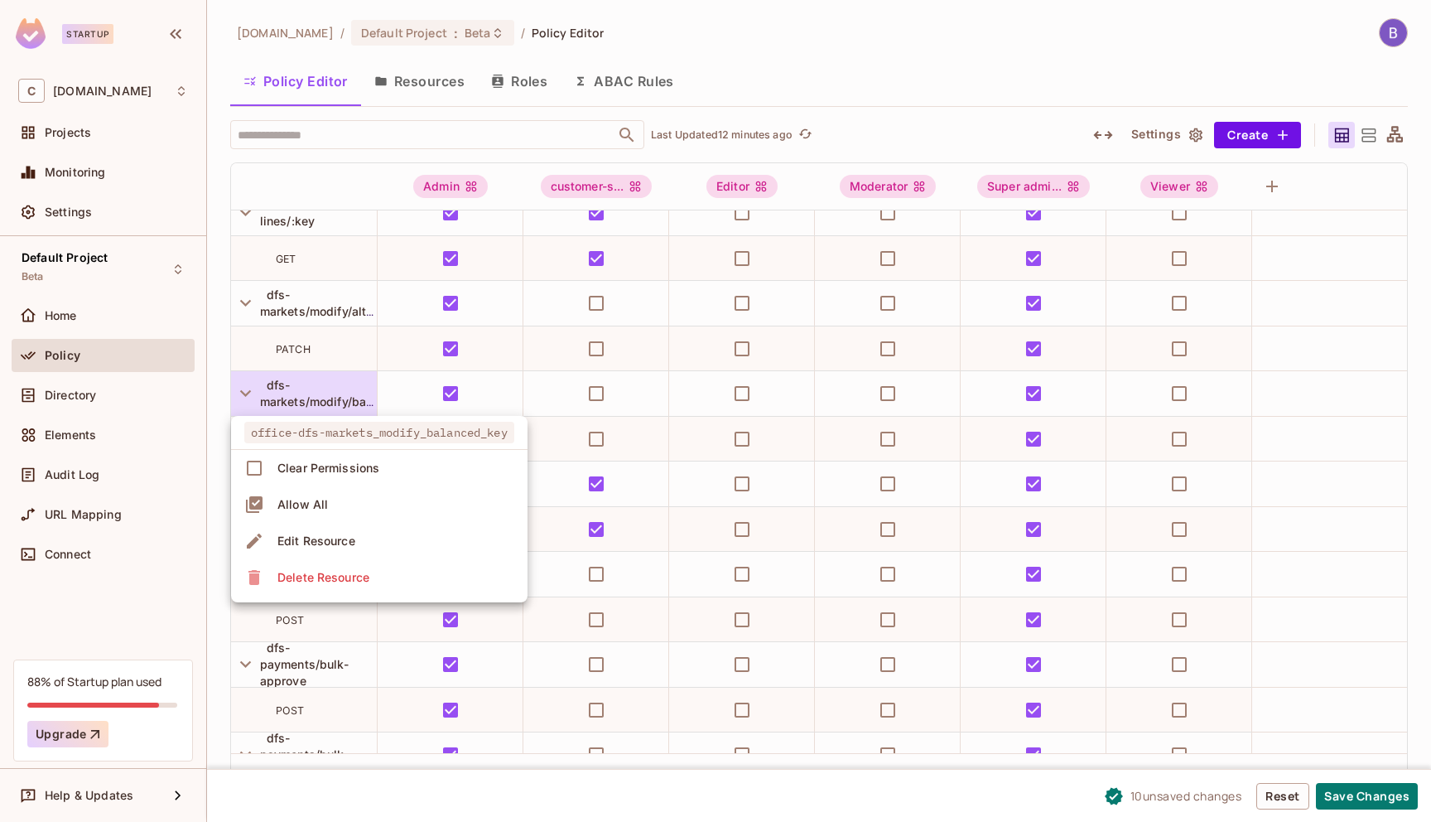
click at [332, 333] on div at bounding box center [715, 411] width 1431 height 822
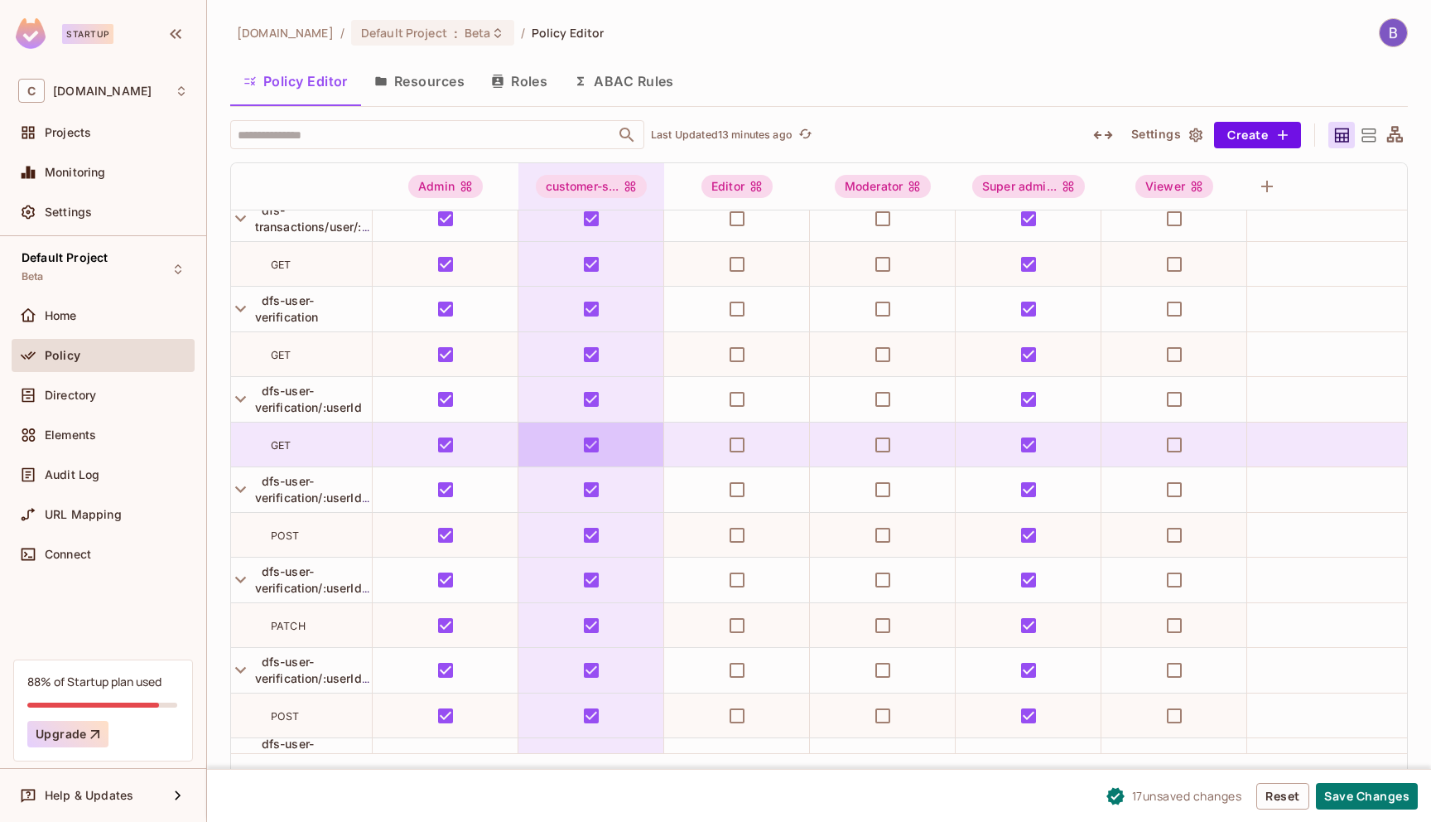
scroll to position [12014, 5]
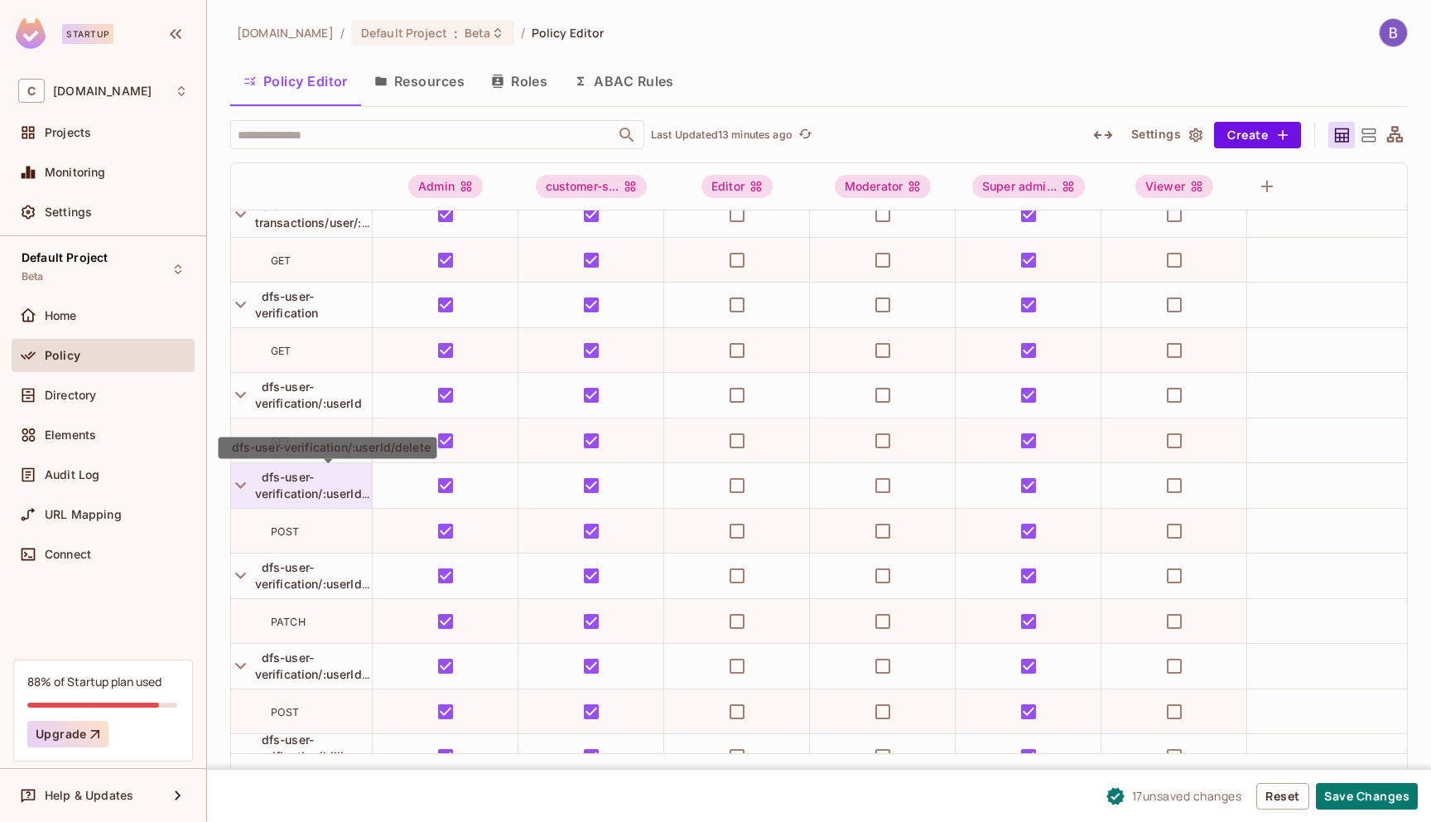
click at [322, 490] on span "dfs-user-verification/:userId/delete" at bounding box center [328, 485] width 147 height 31
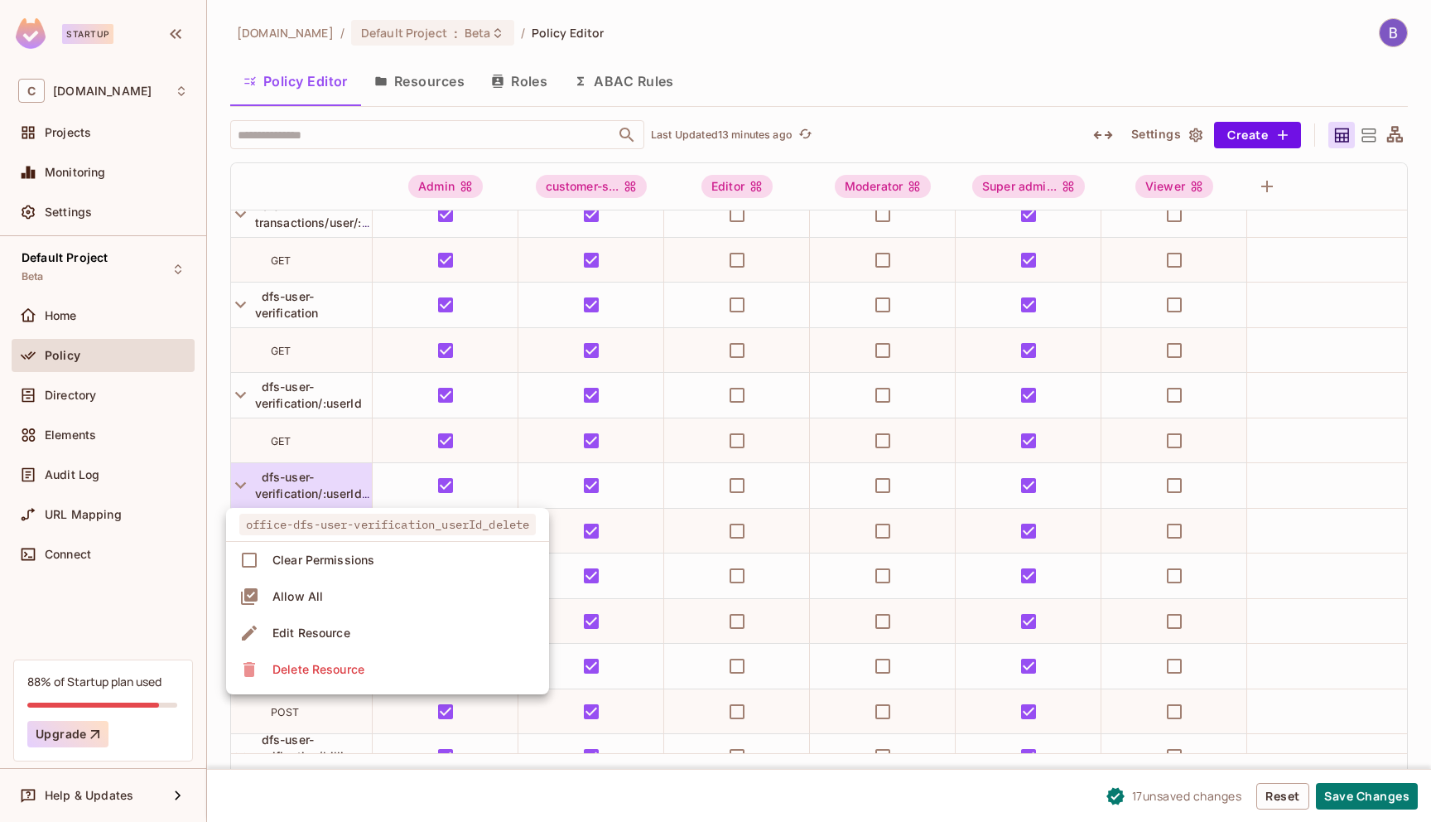
click at [399, 480] on div at bounding box center [715, 411] width 1431 height 822
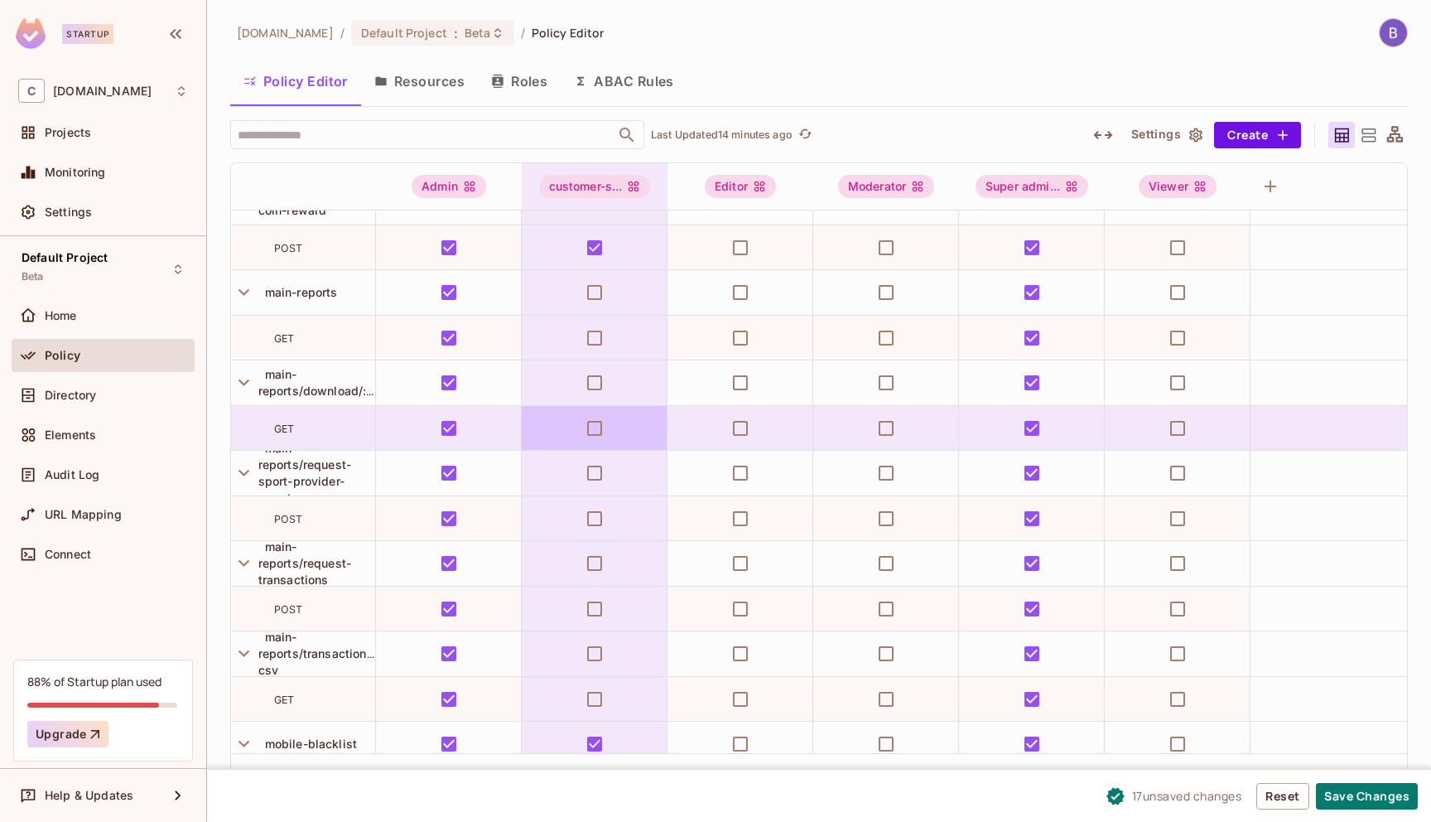
scroll to position [13607, 2]
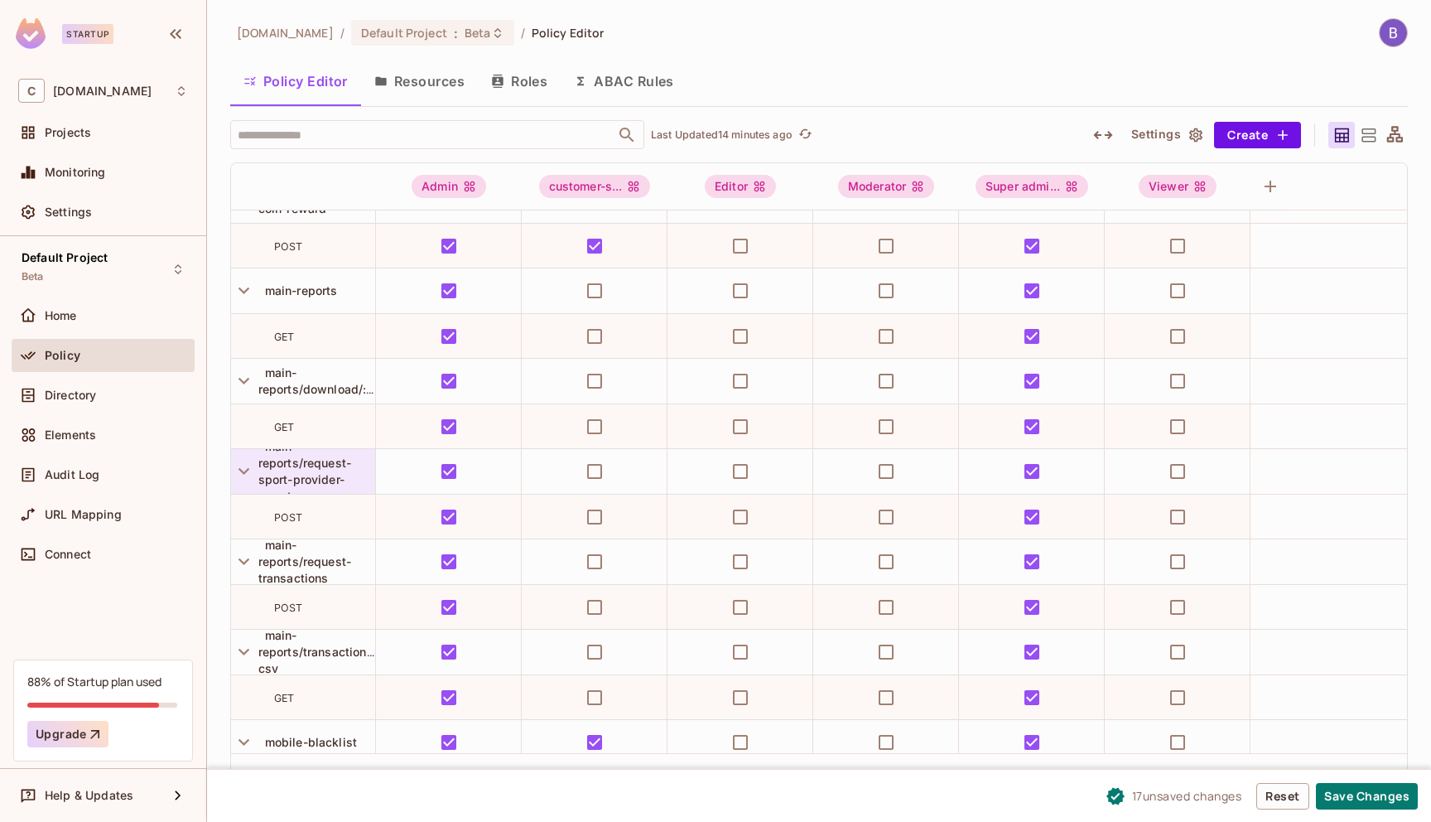
click at [305, 465] on span "main-reports/request-sport-provider-report" at bounding box center [304, 471] width 93 height 64
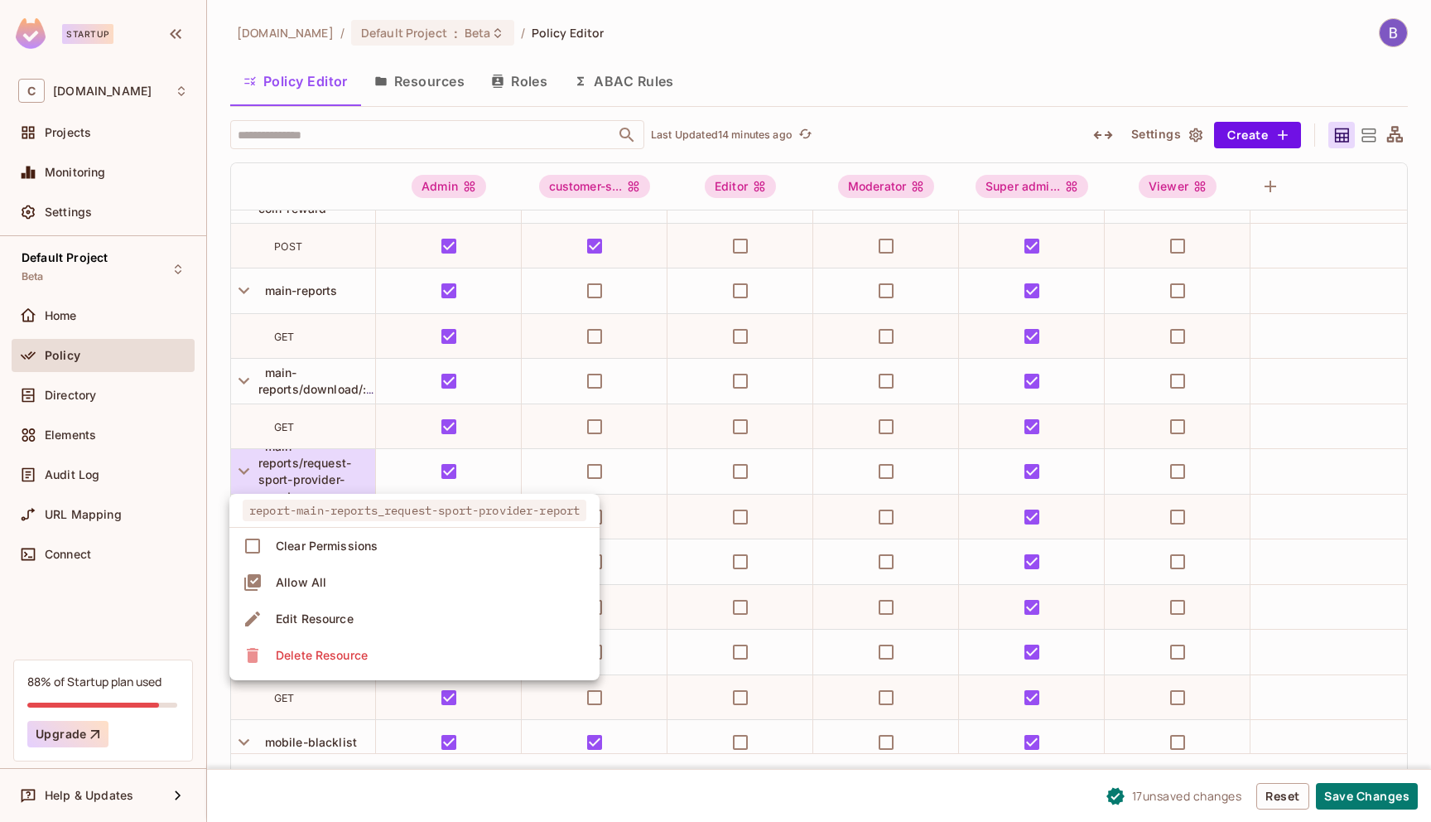
click at [380, 432] on div at bounding box center [715, 411] width 1431 height 822
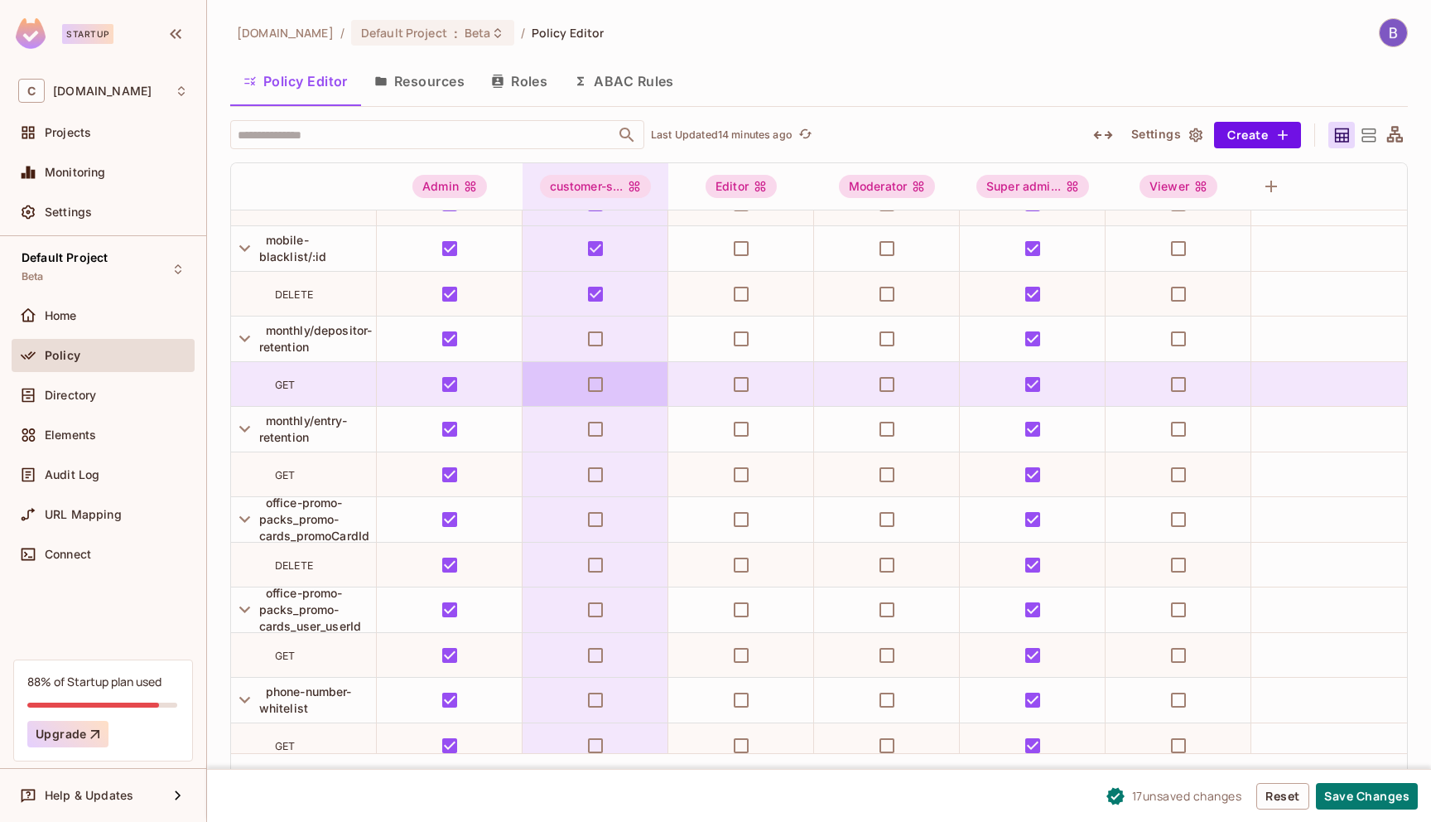
scroll to position [14263, 1]
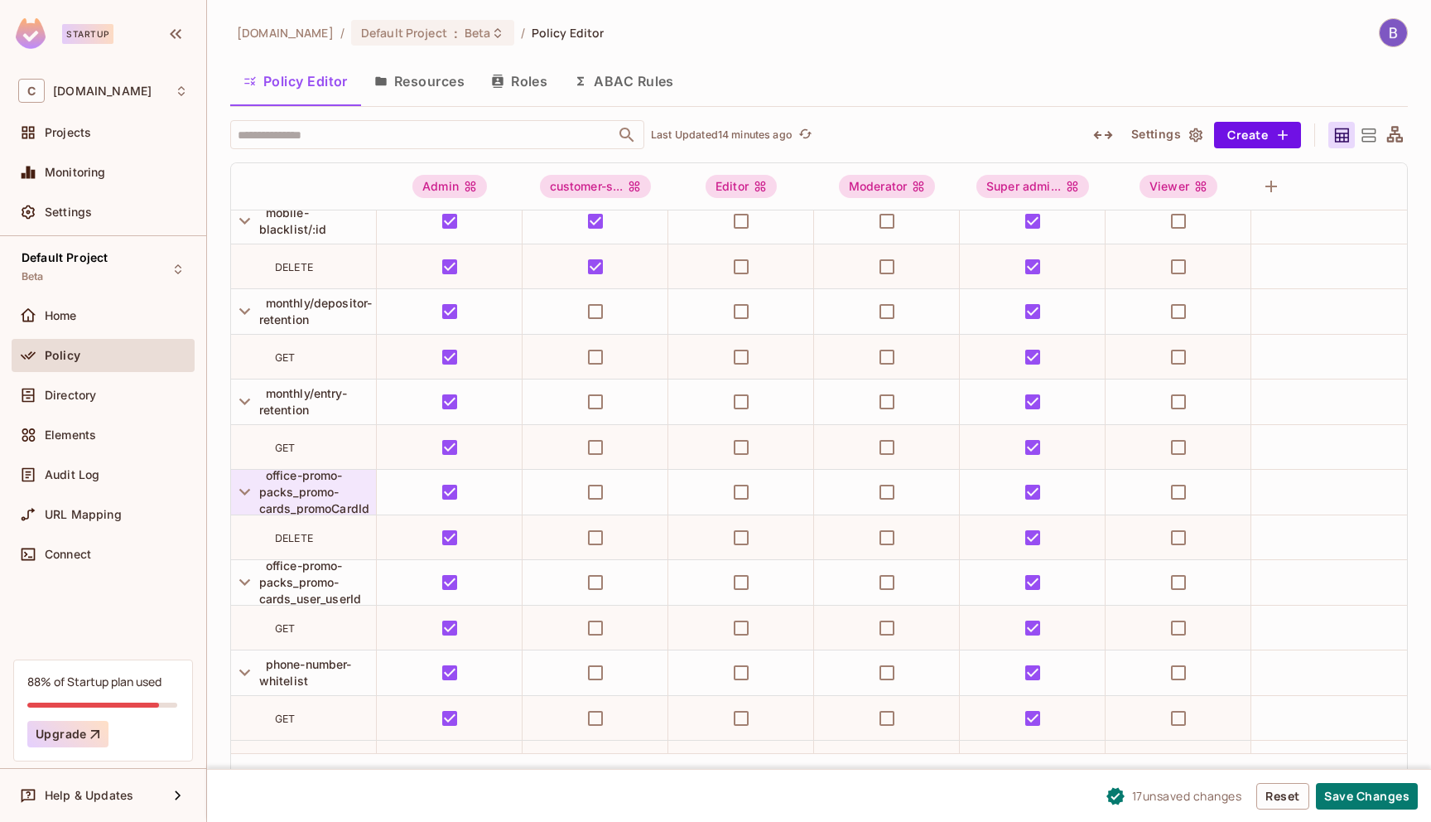
click at [334, 499] on div "office-promo-packs_promo-cards_promoCardId" at bounding box center [317, 492] width 117 height 50
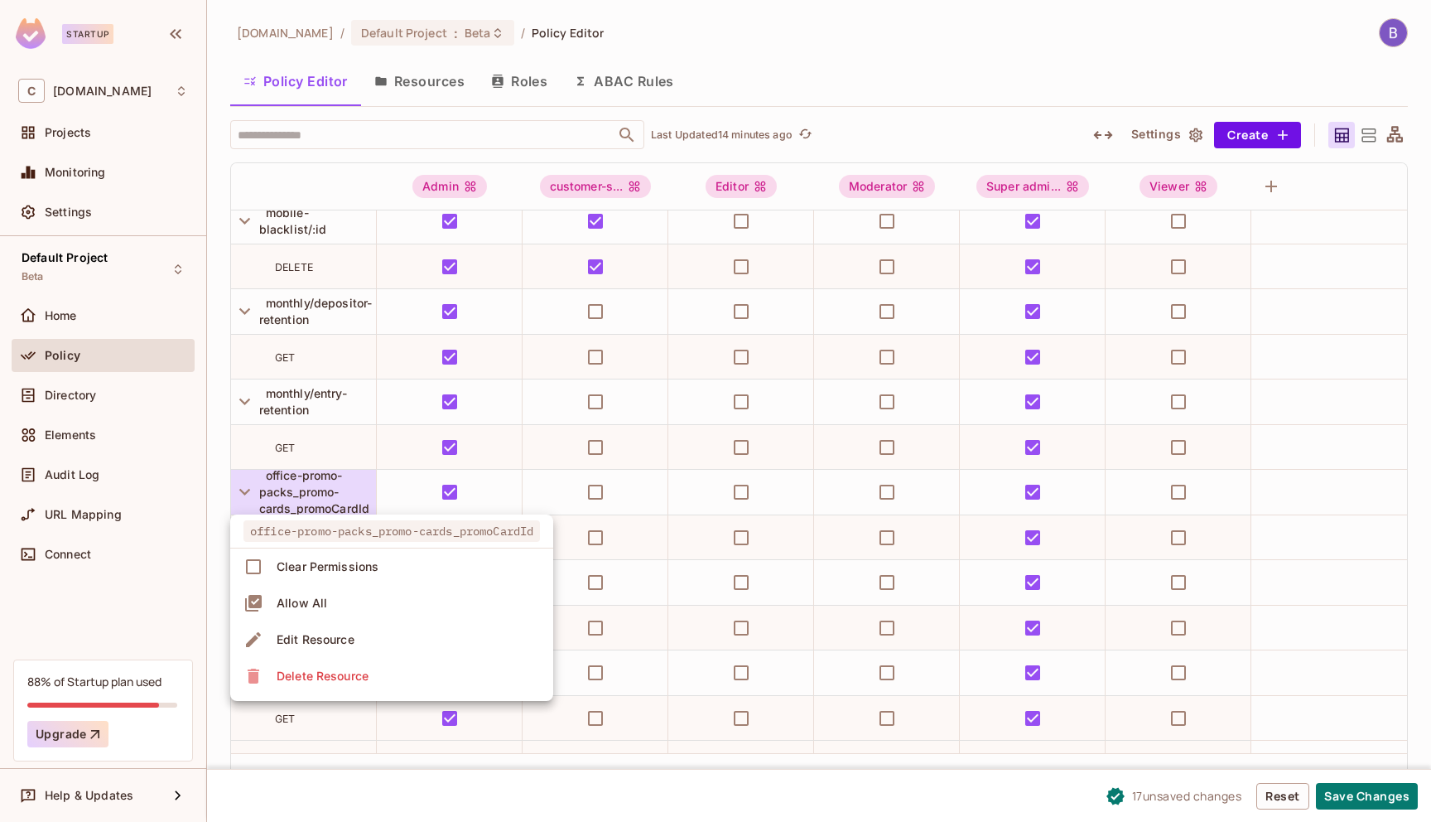
click at [648, 506] on div at bounding box center [715, 411] width 1431 height 822
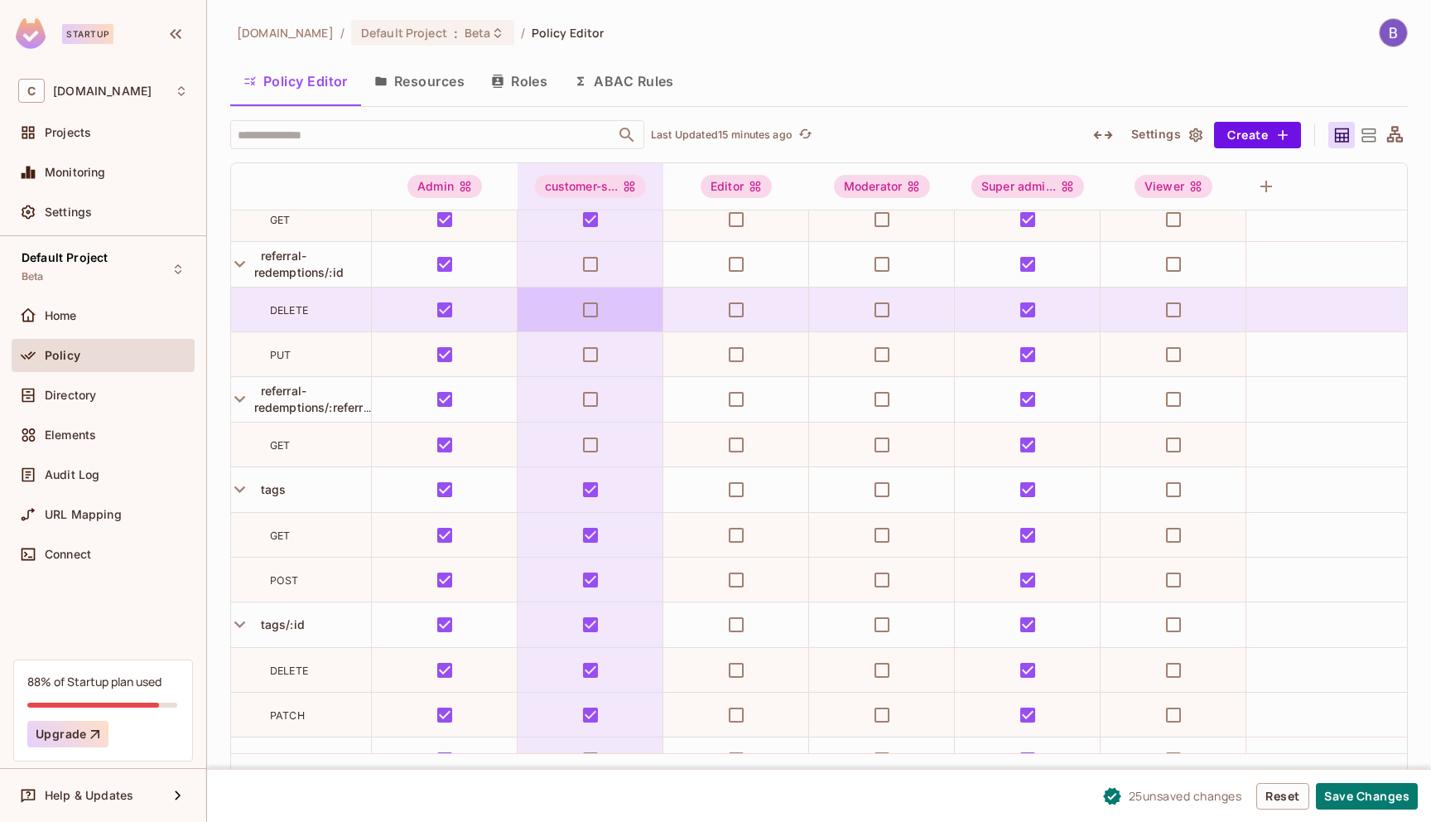
scroll to position [15934, 10]
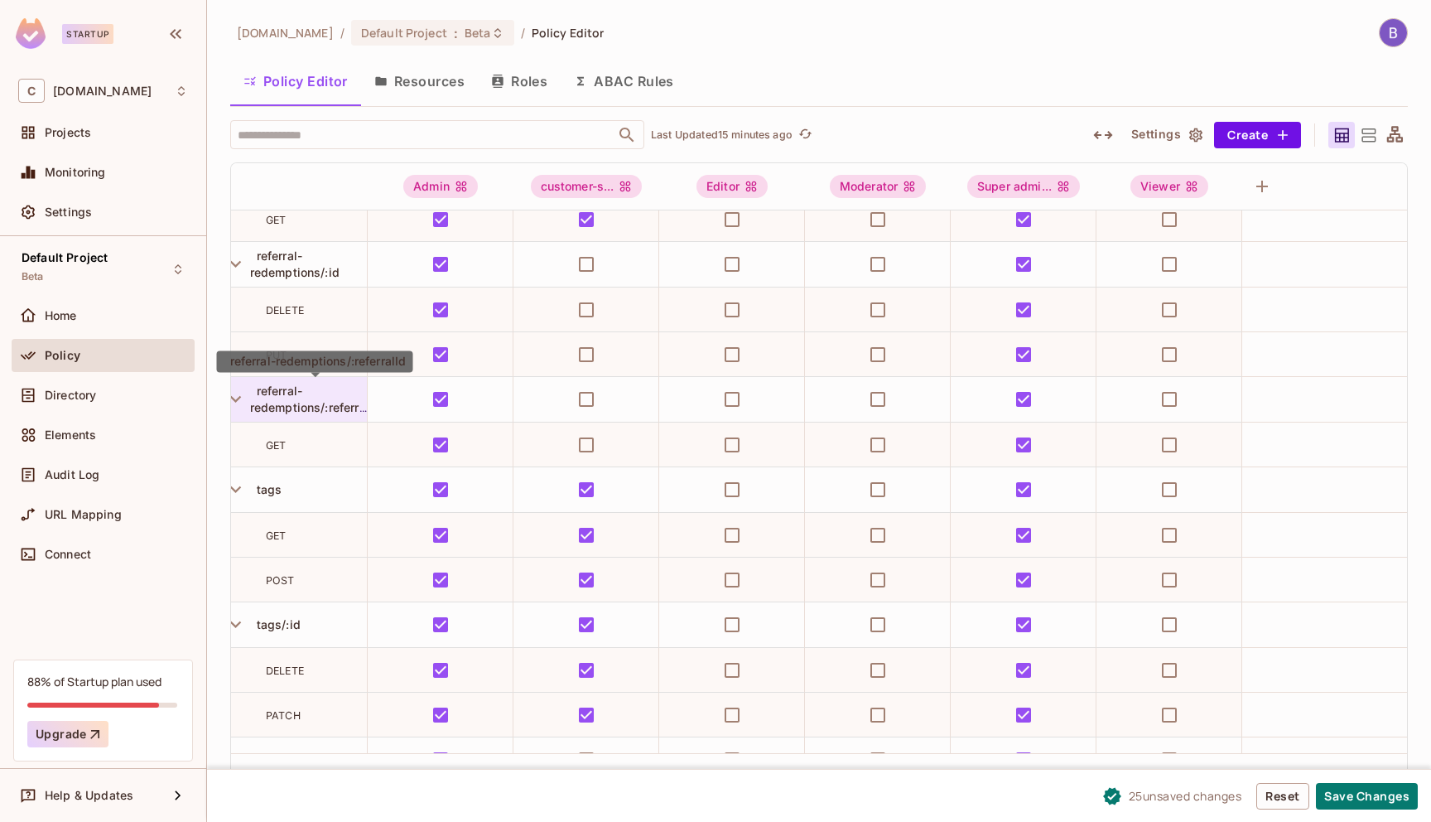
click at [294, 403] on span "referral-redemptions/:referralId" at bounding box center [315, 399] width 130 height 31
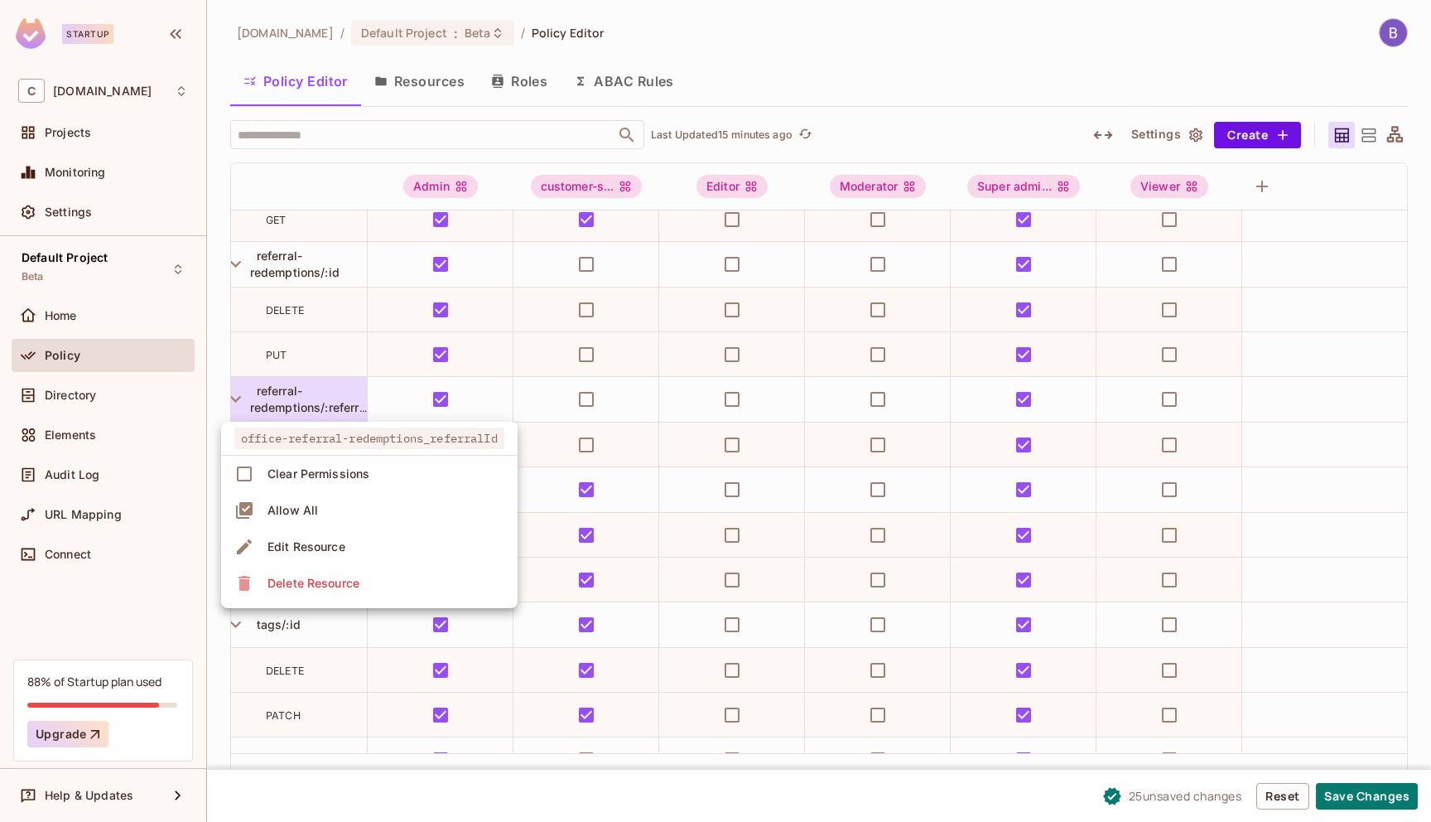
click at [395, 405] on div at bounding box center [715, 411] width 1431 height 822
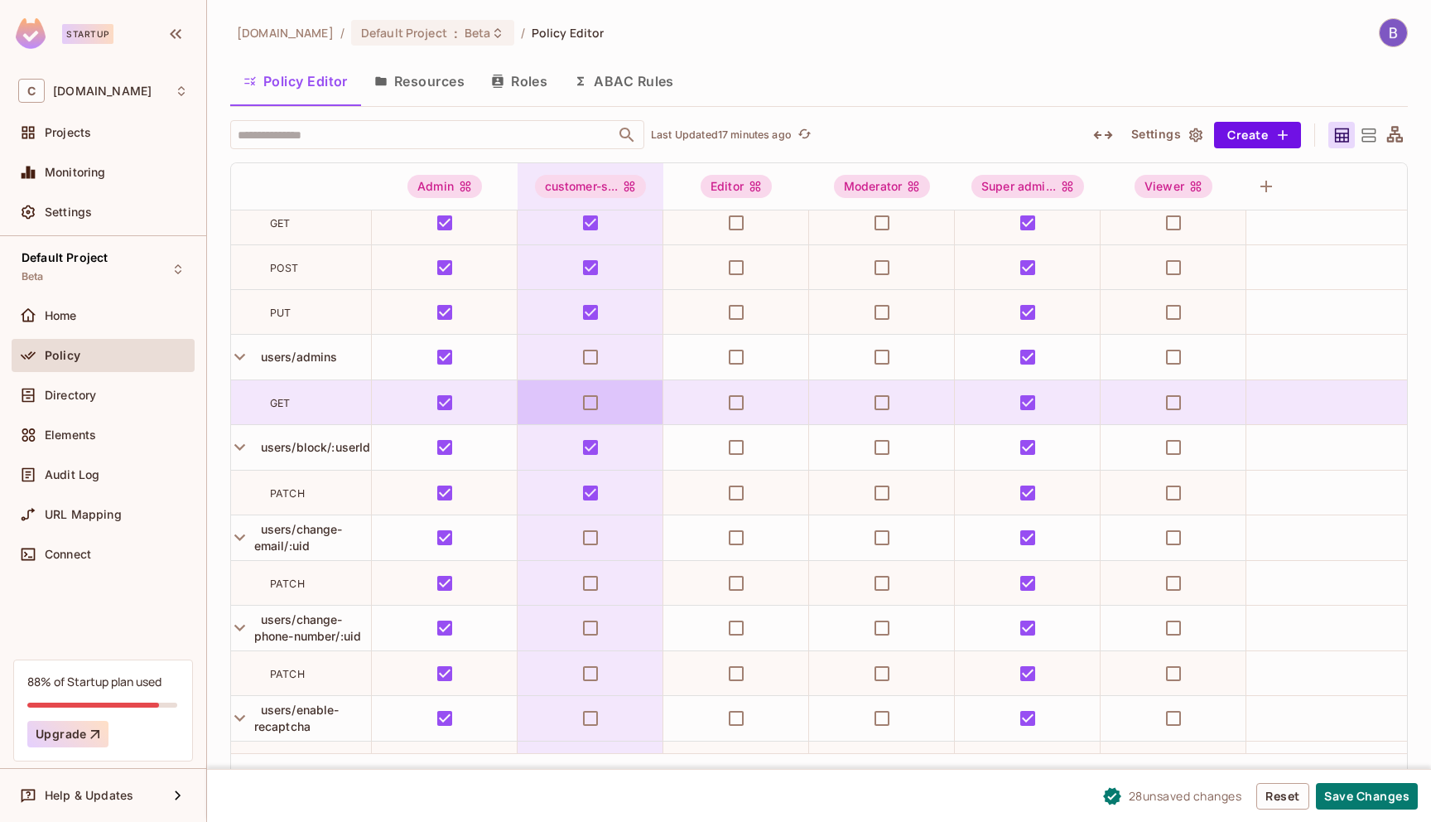
scroll to position [18181, 6]
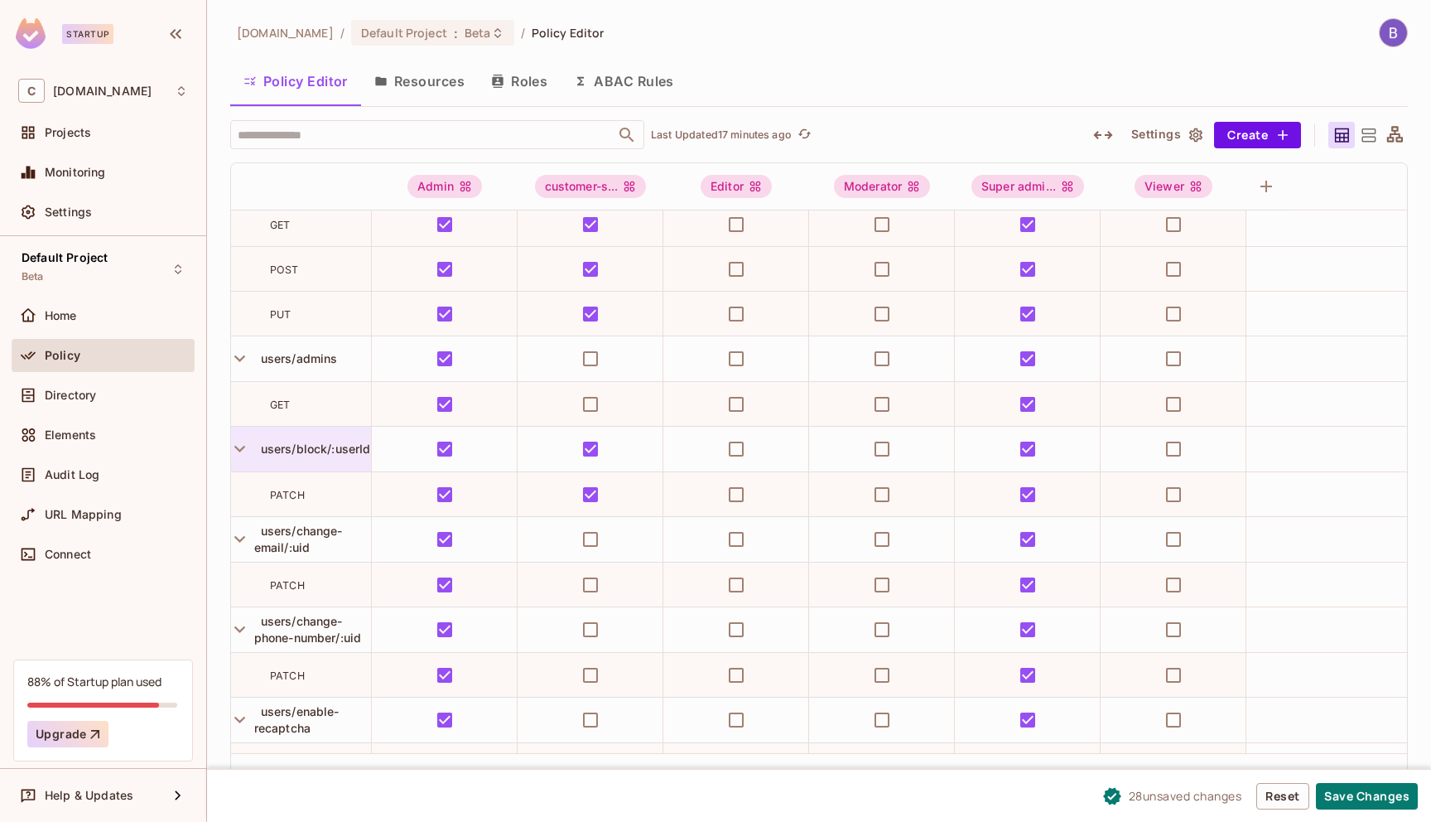
click at [316, 447] on span "users/block/:userId" at bounding box center [312, 448] width 117 height 14
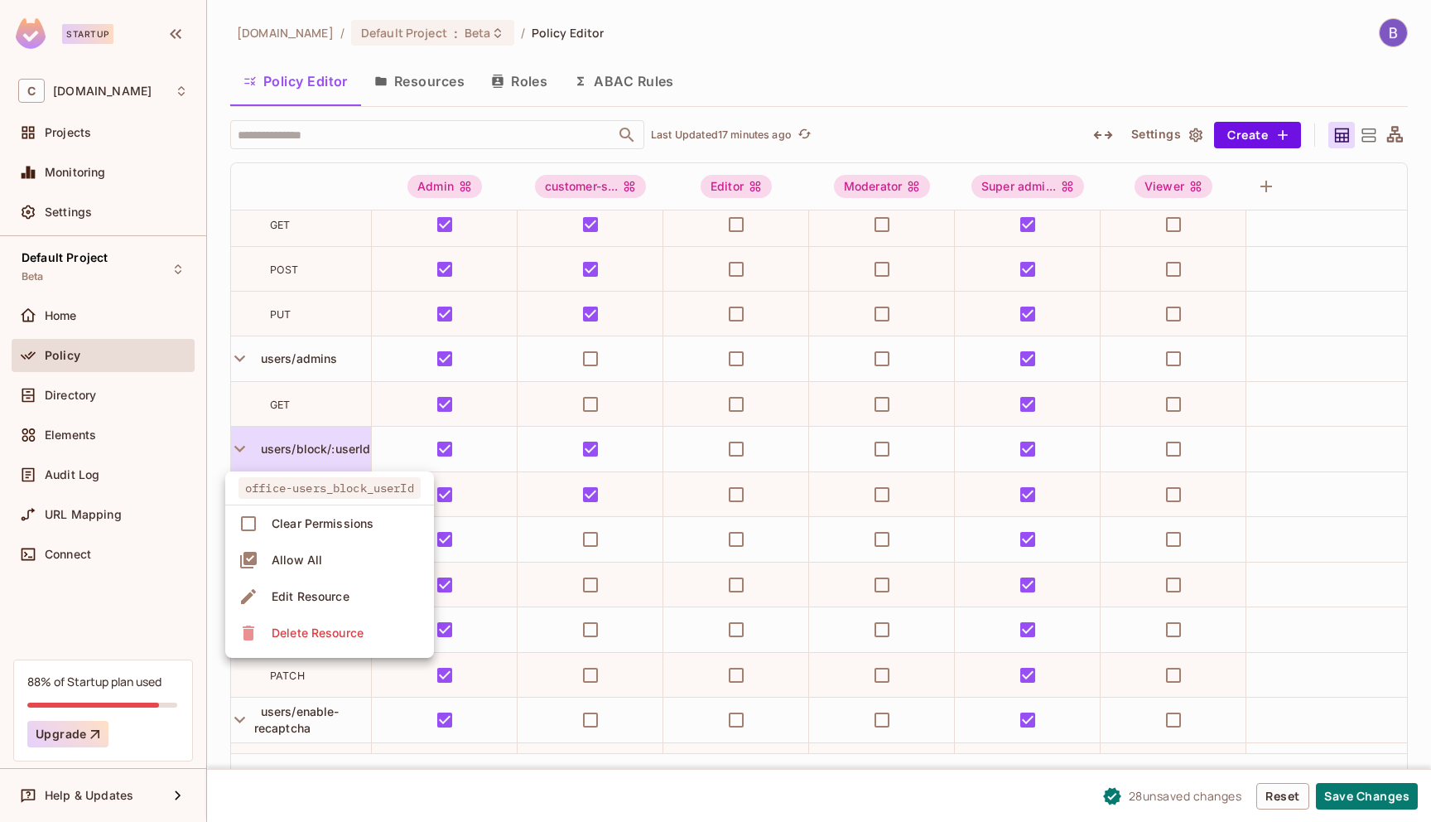
click at [388, 446] on div at bounding box center [715, 411] width 1431 height 822
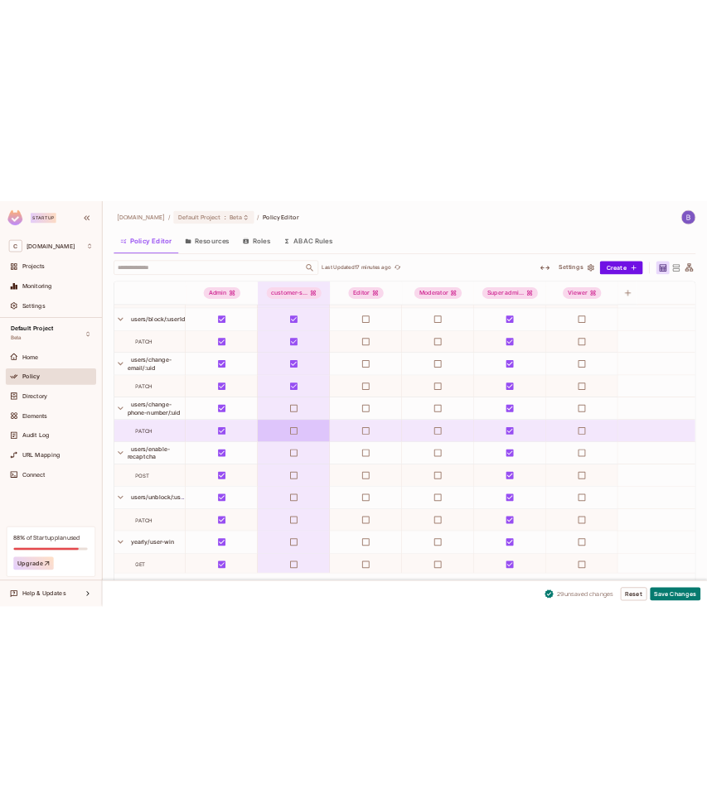
scroll to position [18397, 2]
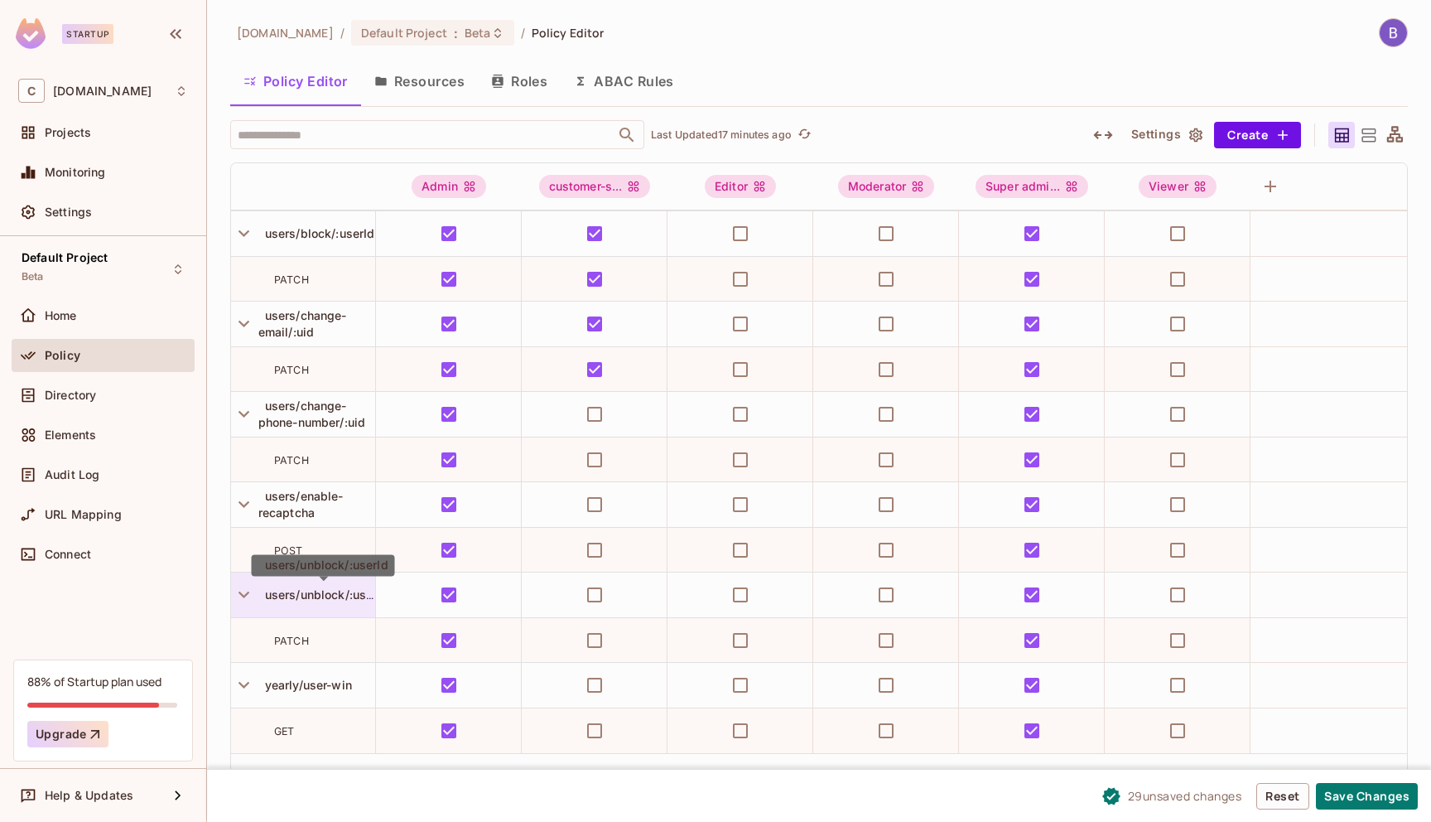
click at [339, 597] on span "users/unblock/:userId" at bounding box center [323, 594] width 130 height 14
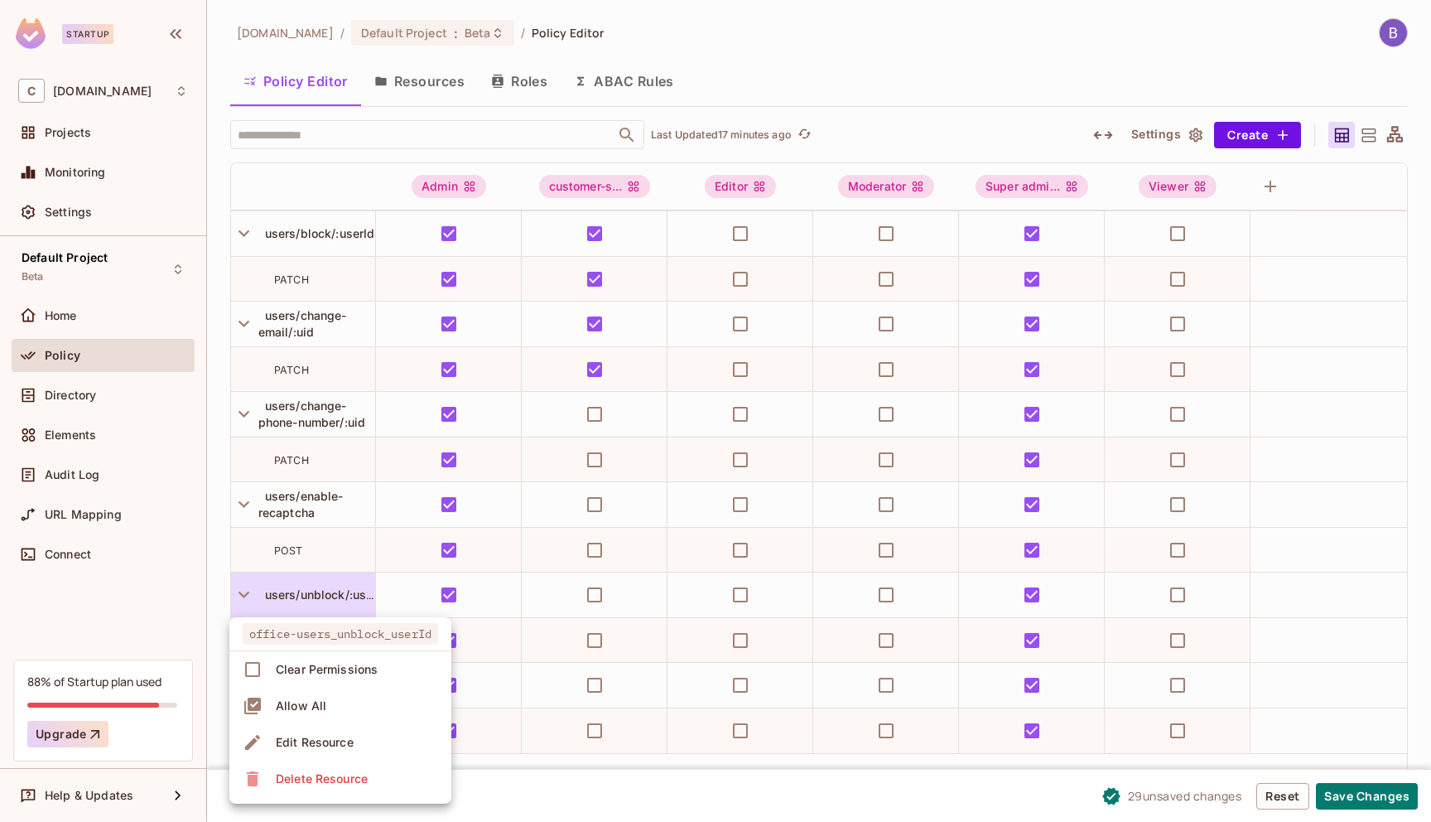
click at [390, 603] on div at bounding box center [715, 411] width 1431 height 822
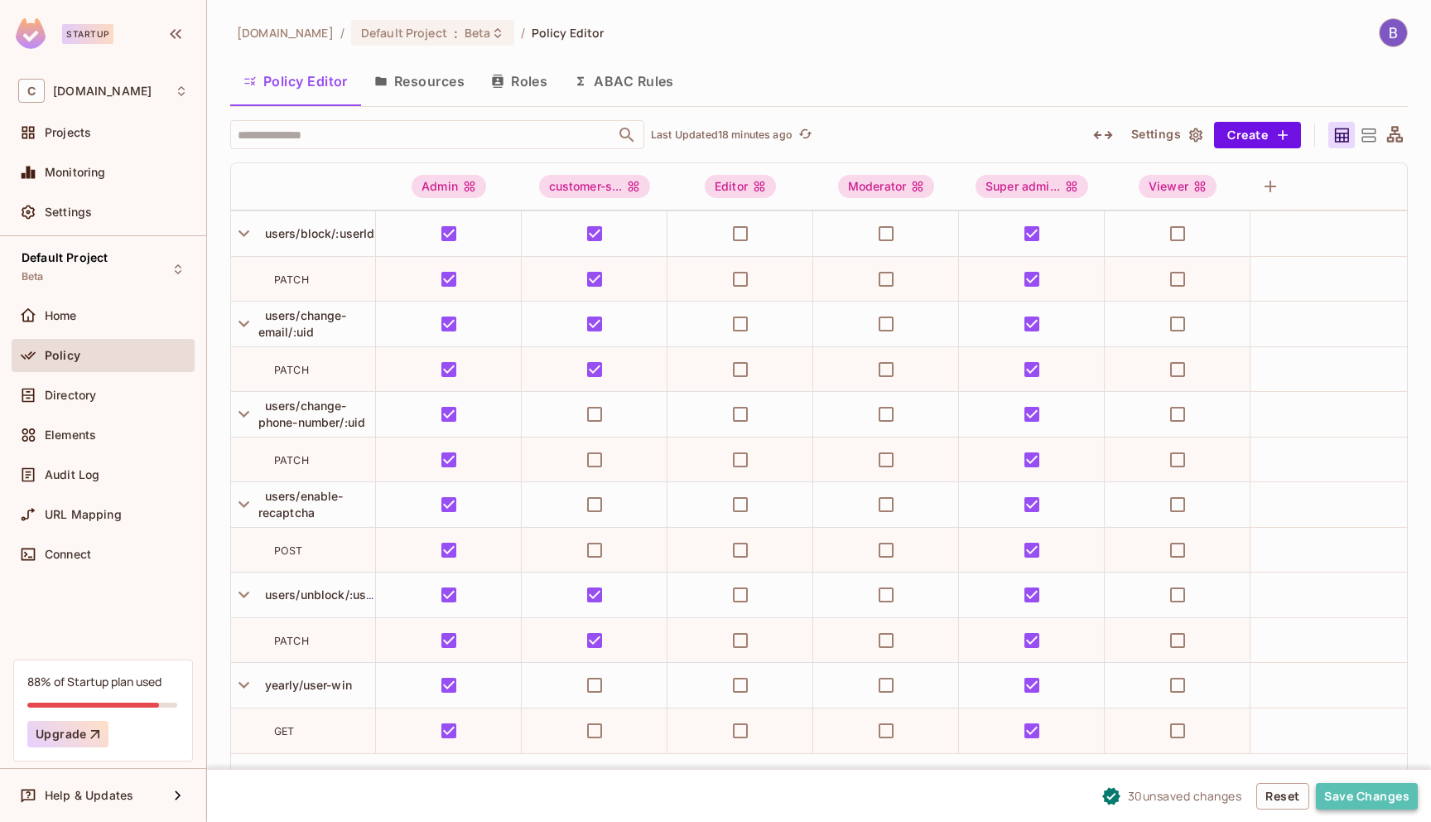
click at [1362, 791] on button "Save Changes" at bounding box center [1367, 796] width 102 height 27
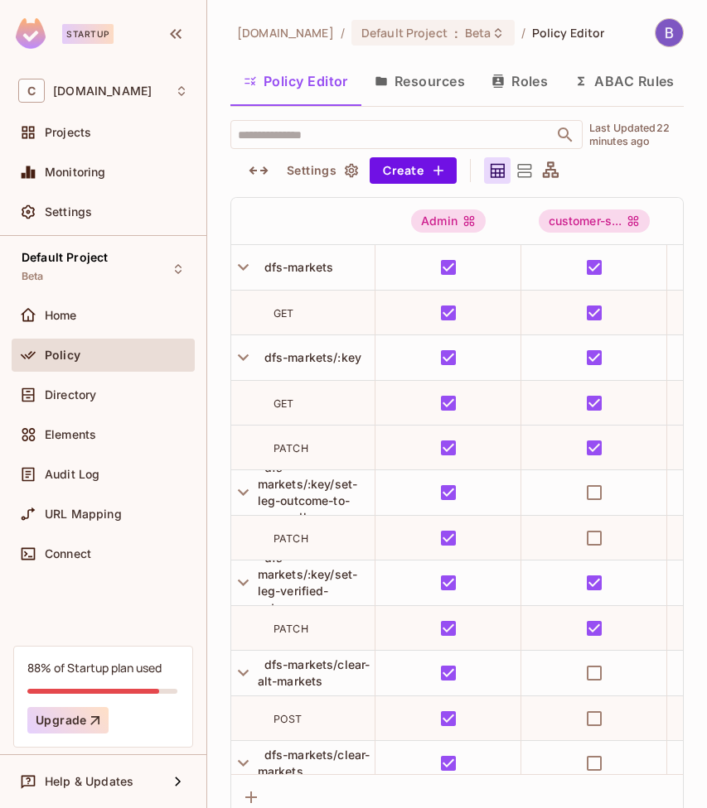
scroll to position [8570, 2]
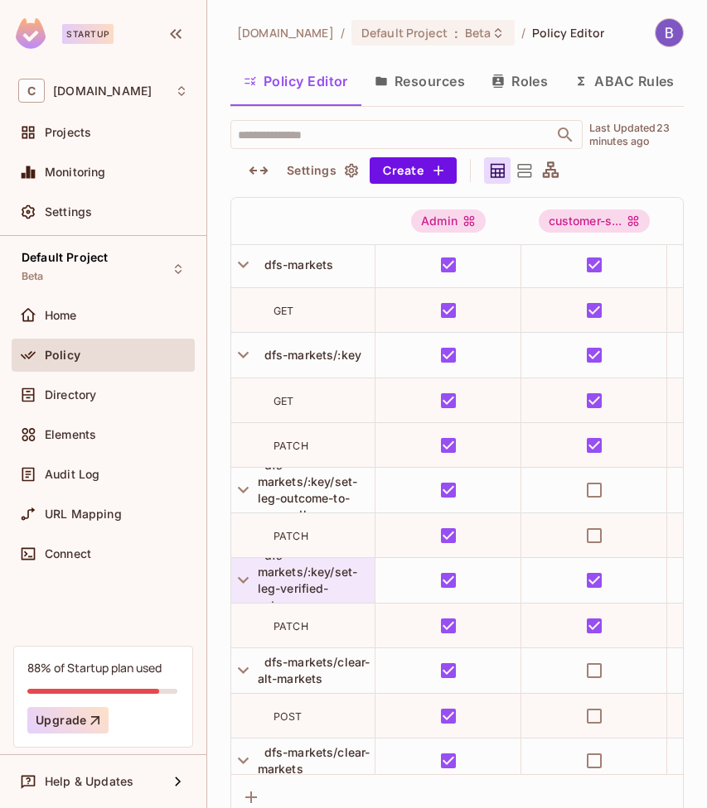
click at [314, 575] on span "dfs-markets/:key/set-leg-verified-outcome" at bounding box center [308, 580] width 100 height 64
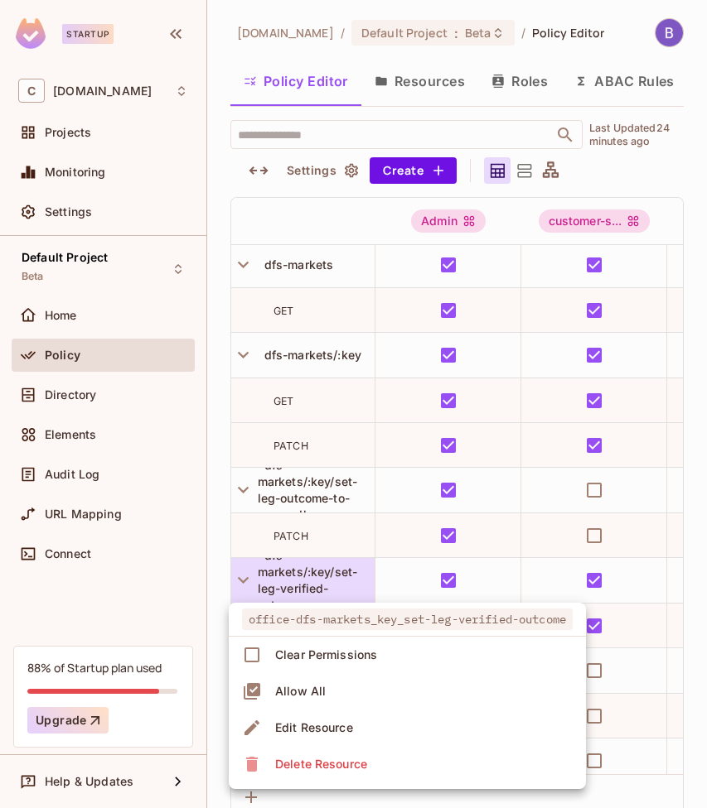
click at [218, 586] on div at bounding box center [353, 404] width 707 height 808
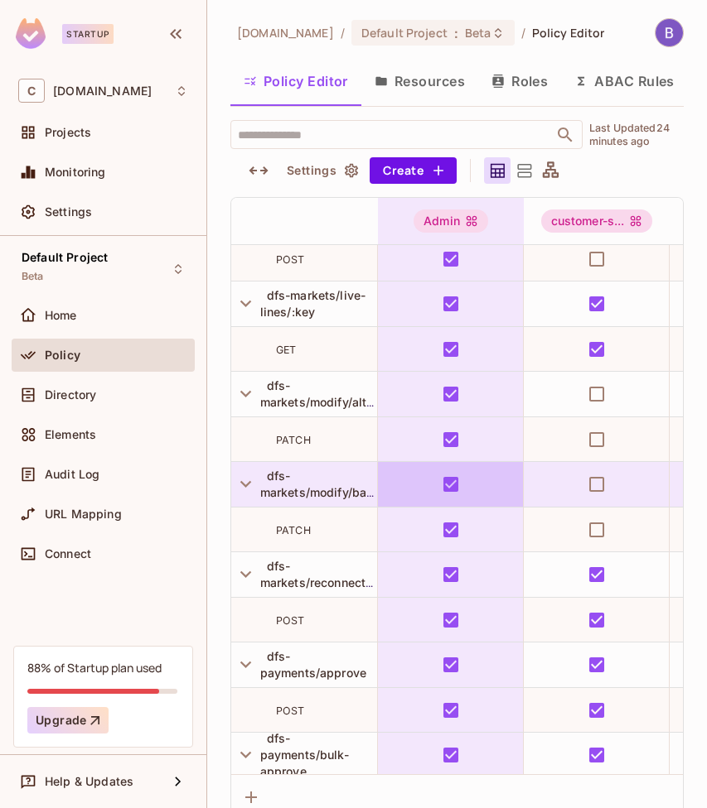
scroll to position [9302, 0]
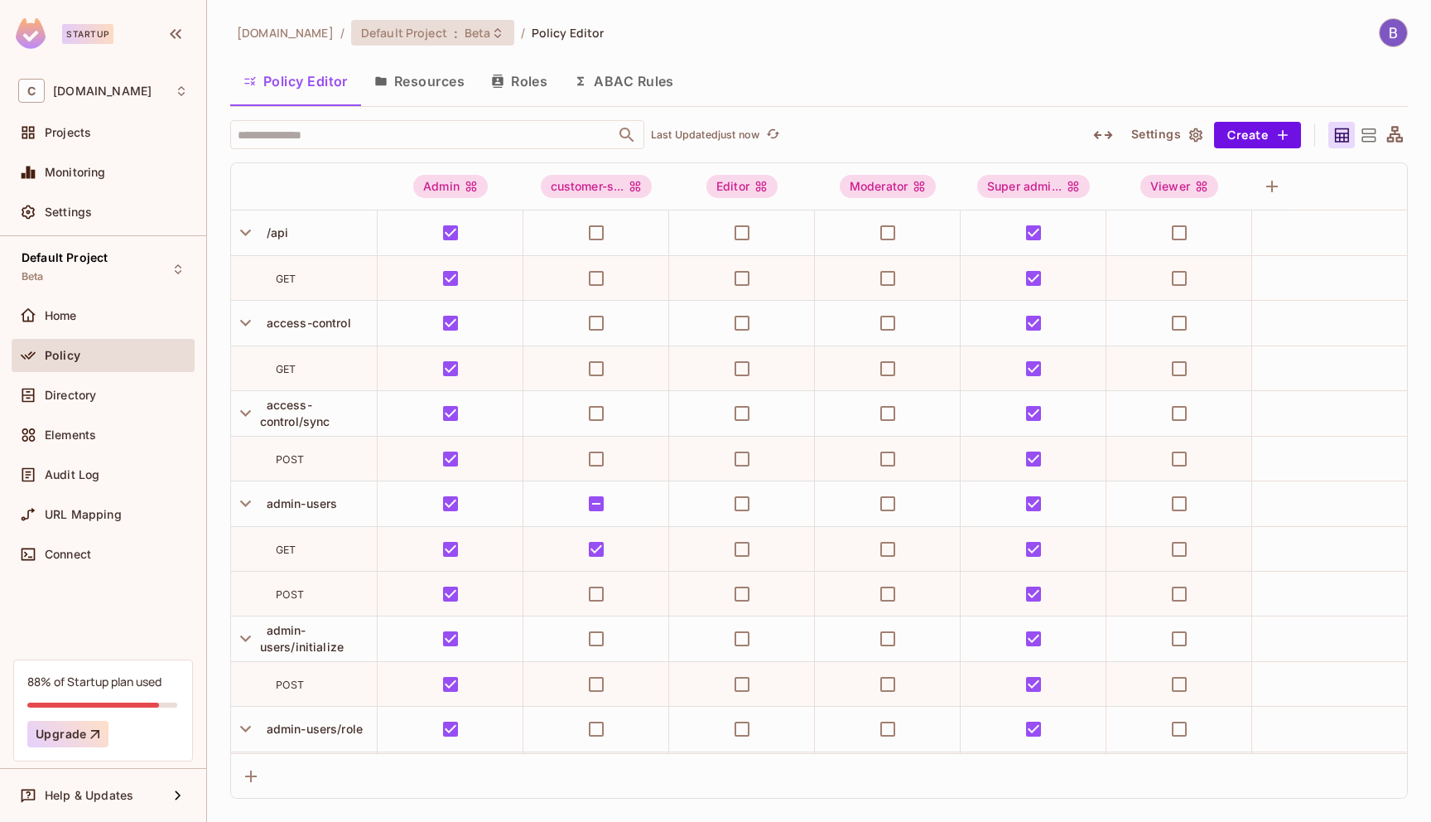
click at [380, 26] on span "Default Project" at bounding box center [404, 33] width 86 height 16
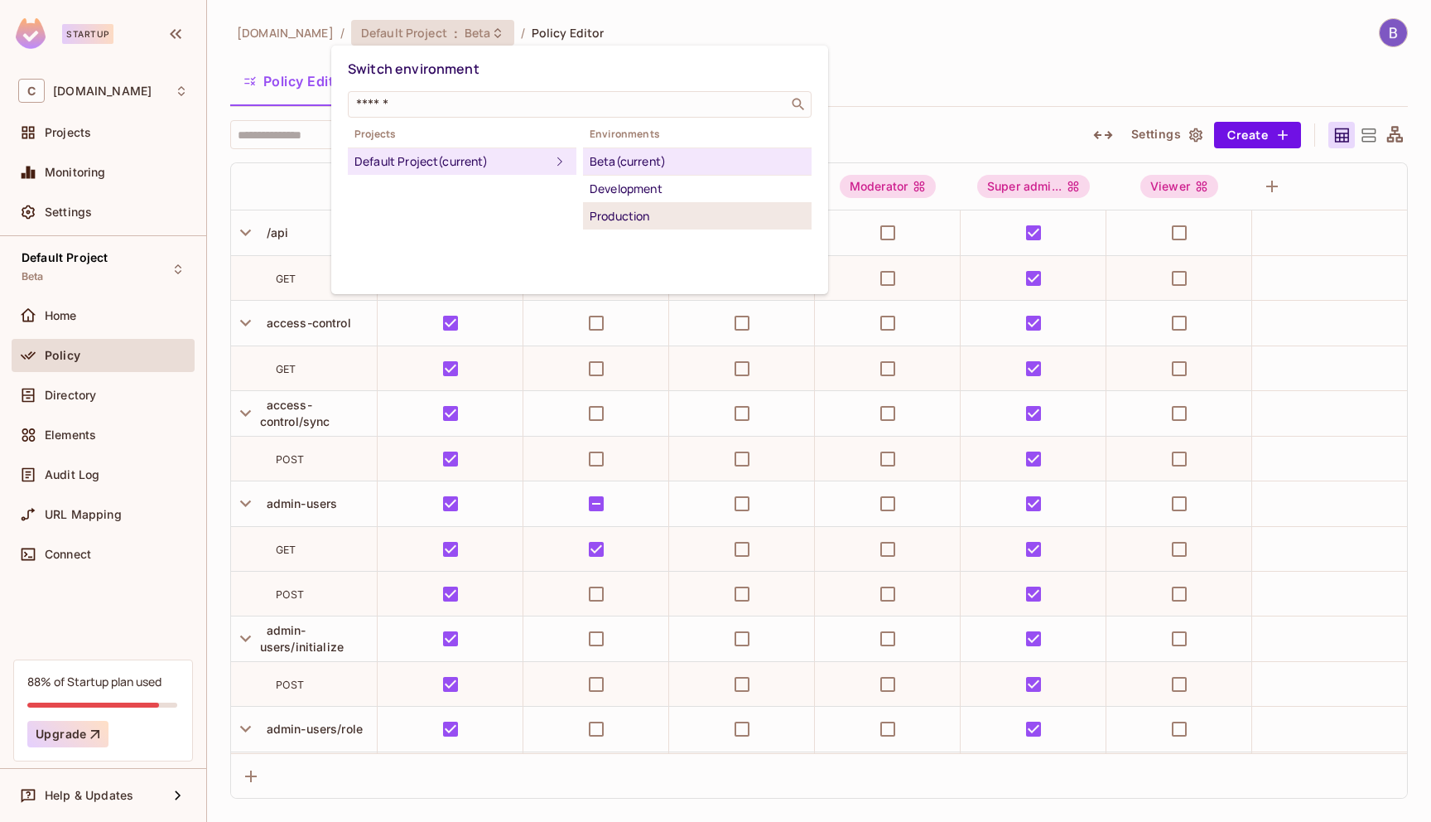
click at [647, 214] on div "Production" at bounding box center [697, 216] width 215 height 20
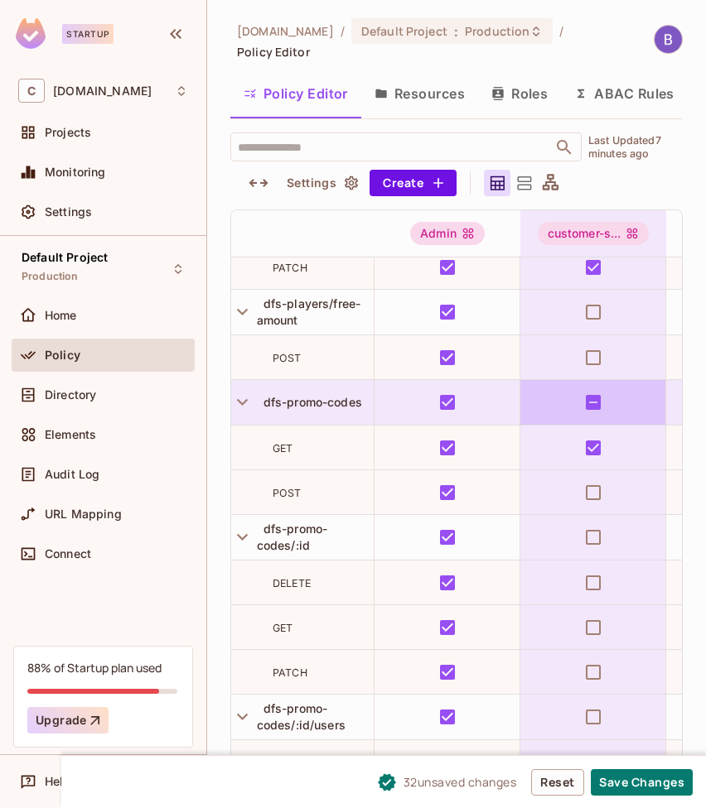
scroll to position [10269, 3]
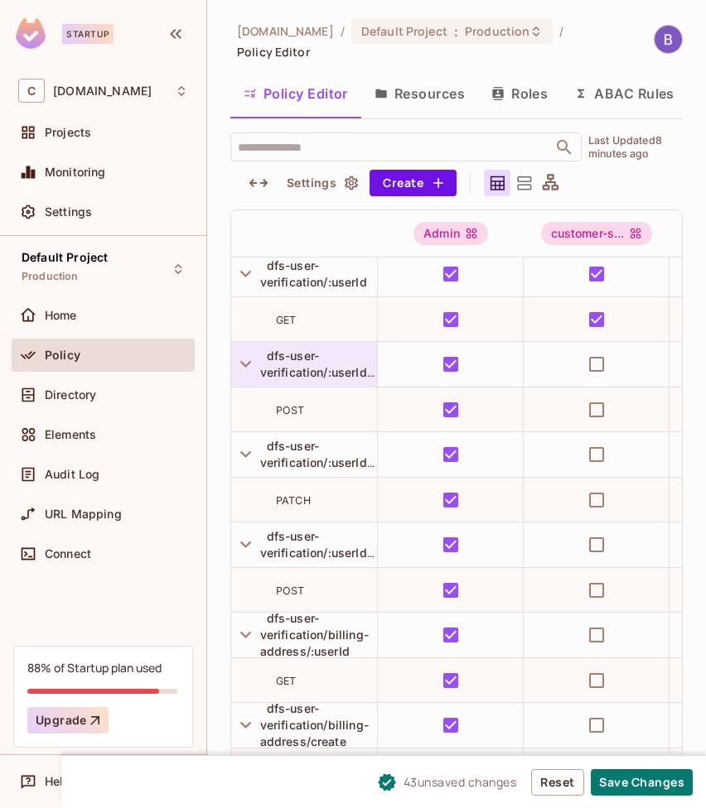
scroll to position [12180, 0]
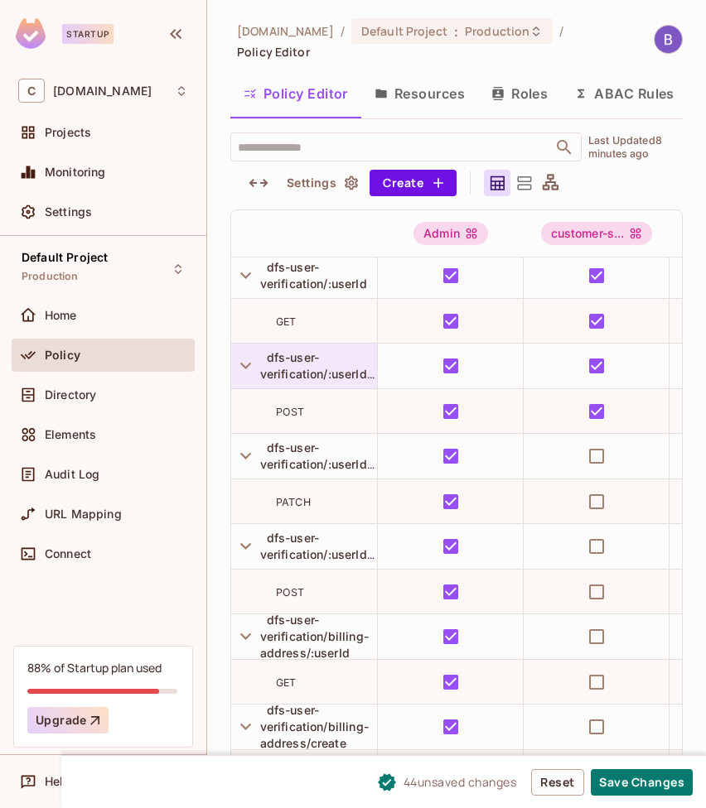
click at [284, 352] on div "dfs-user-verification/:userId/delete" at bounding box center [318, 366] width 117 height 33
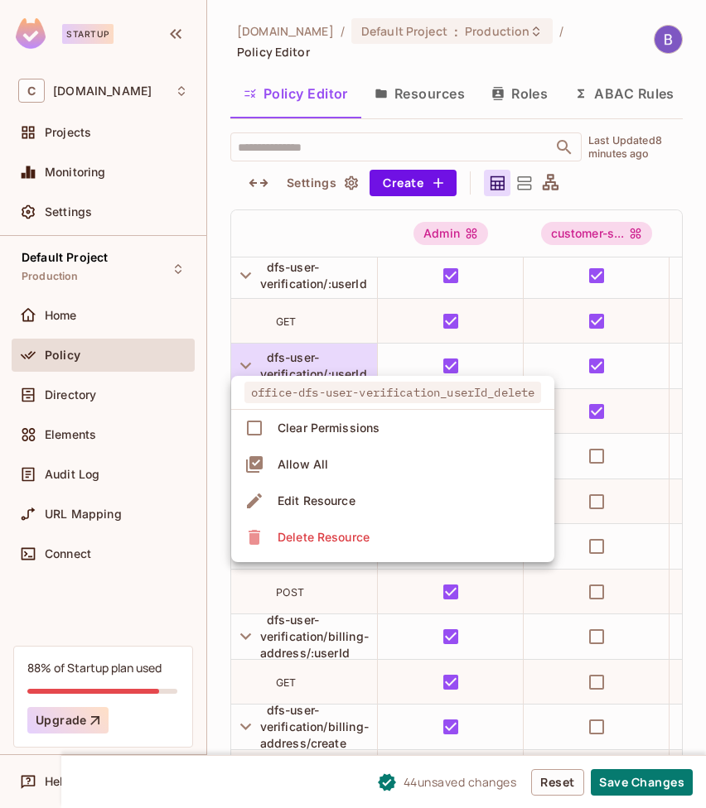
click at [385, 357] on div at bounding box center [353, 404] width 706 height 808
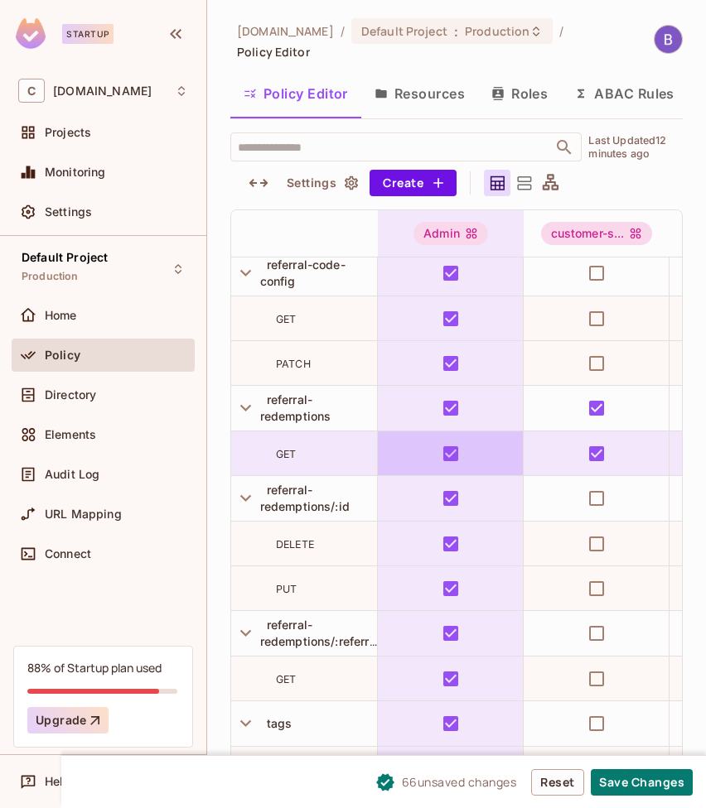
scroll to position [15750, 0]
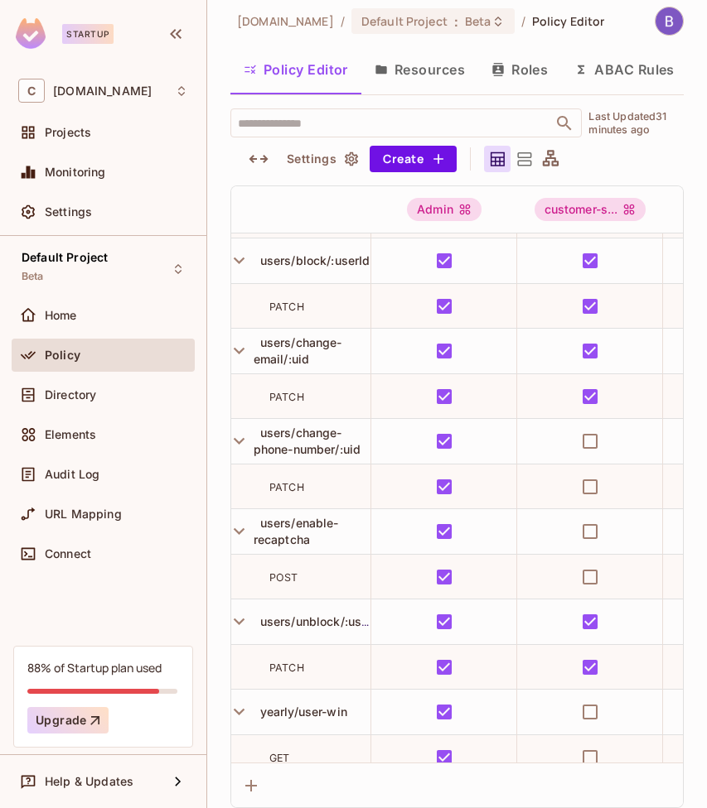
scroll to position [18410, 7]
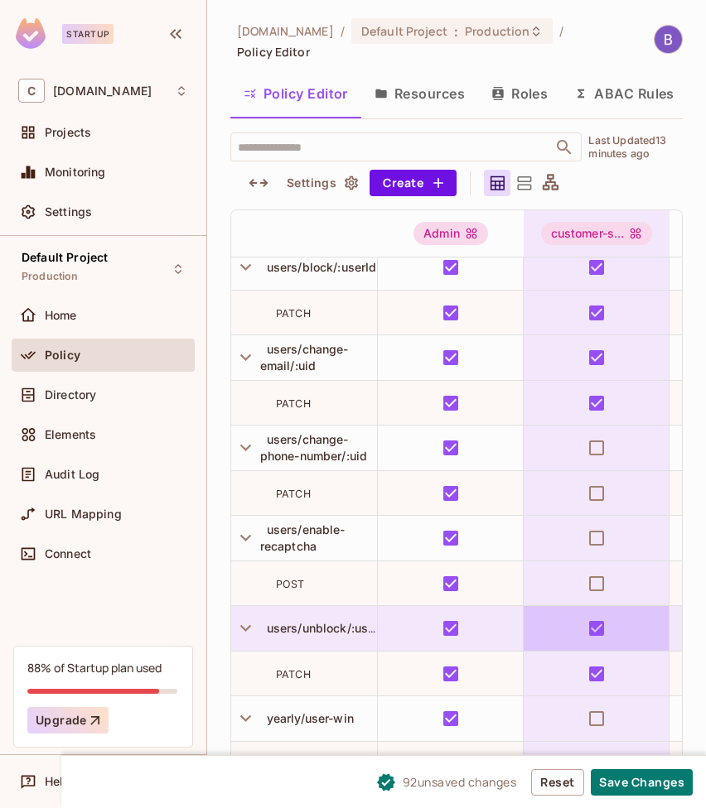
scroll to position [12, 0]
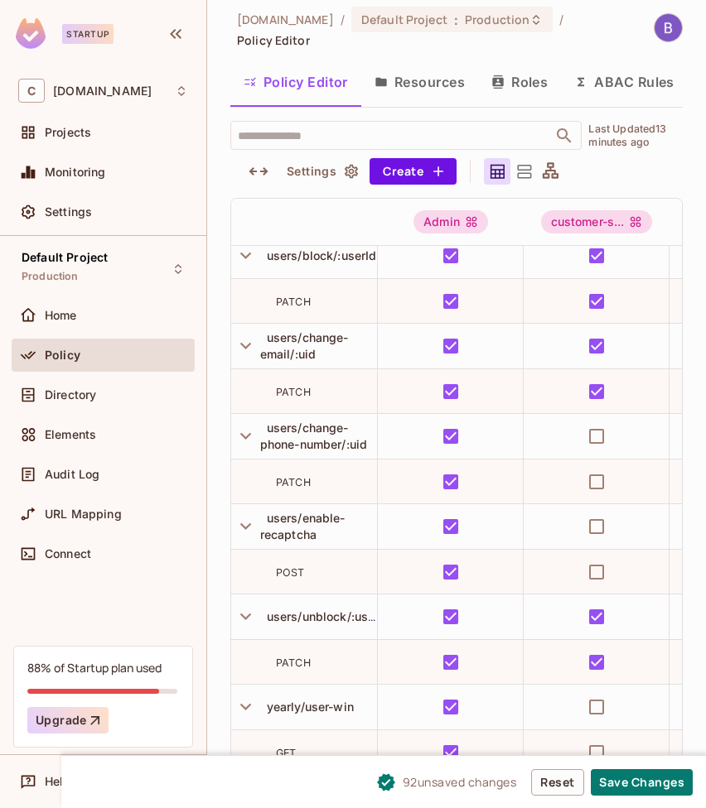
click at [412, 785] on span "92 unsaved change s" at bounding box center [460, 782] width 114 height 17
click at [381, 784] on icon at bounding box center [386, 783] width 20 height 20
click at [654, 790] on button "Save Changes" at bounding box center [642, 783] width 102 height 27
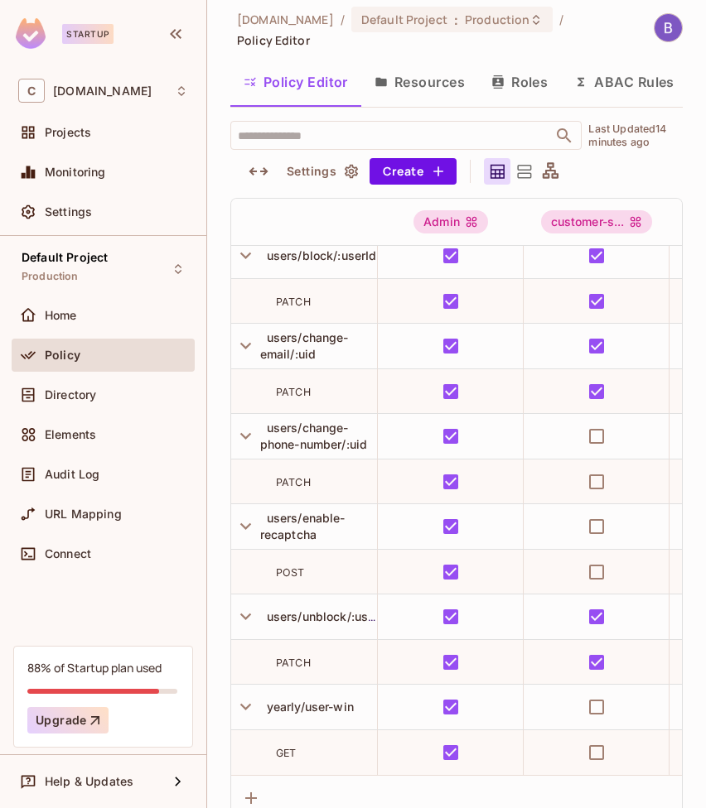
click at [504, 35] on div "[DOMAIN_NAME] / Default Project : Production / Policy Editor" at bounding box center [434, 27] width 408 height 41
